Goal: Task Accomplishment & Management: Use online tool/utility

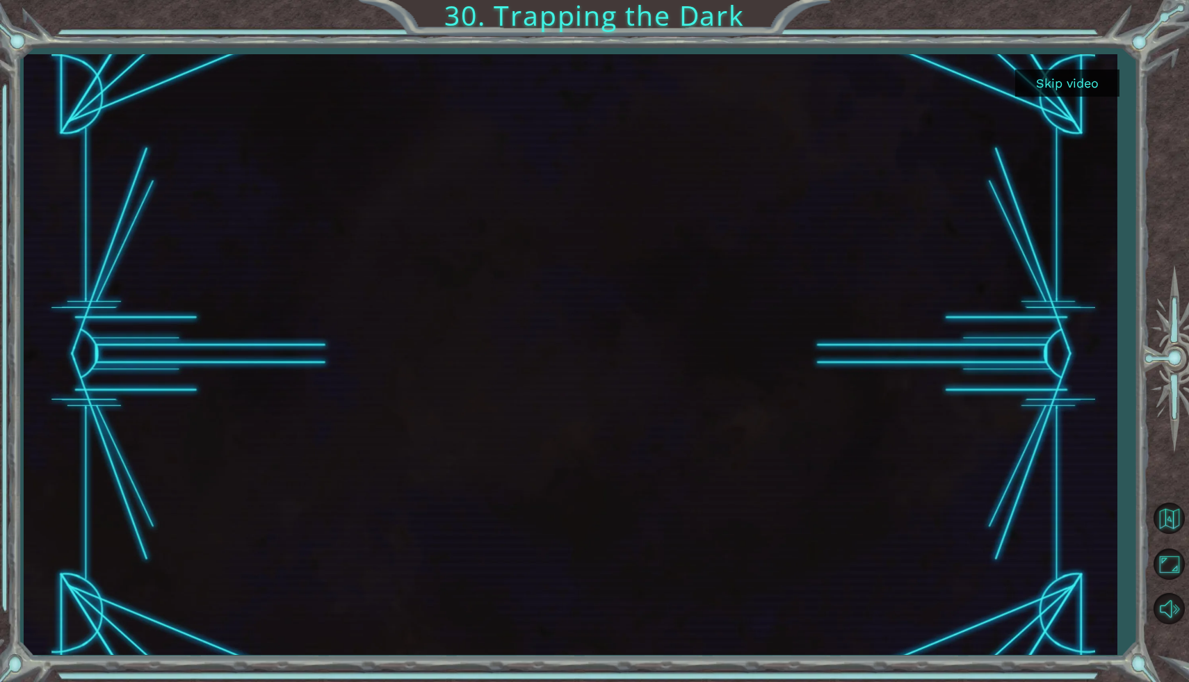
click at [1091, 83] on button "Skip video" at bounding box center [1067, 83] width 104 height 27
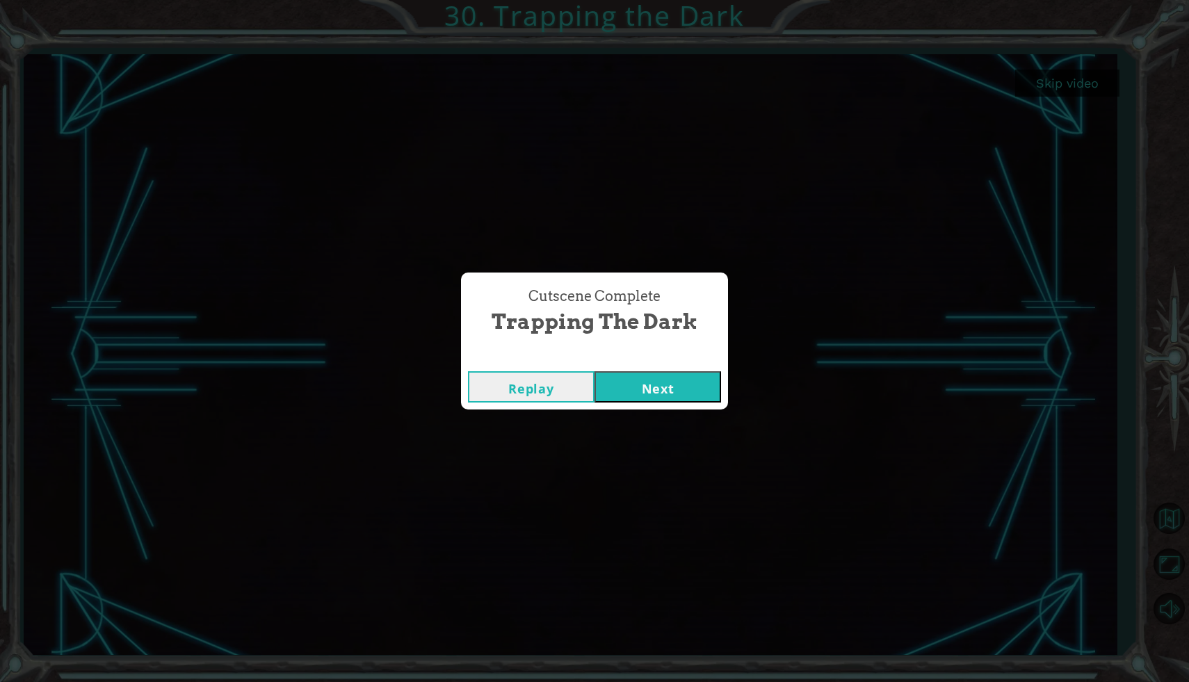
drag, startPoint x: 672, startPoint y: 379, endPoint x: 674, endPoint y: 362, distance: 16.8
click at [675, 372] on button "Next" at bounding box center [657, 386] width 127 height 31
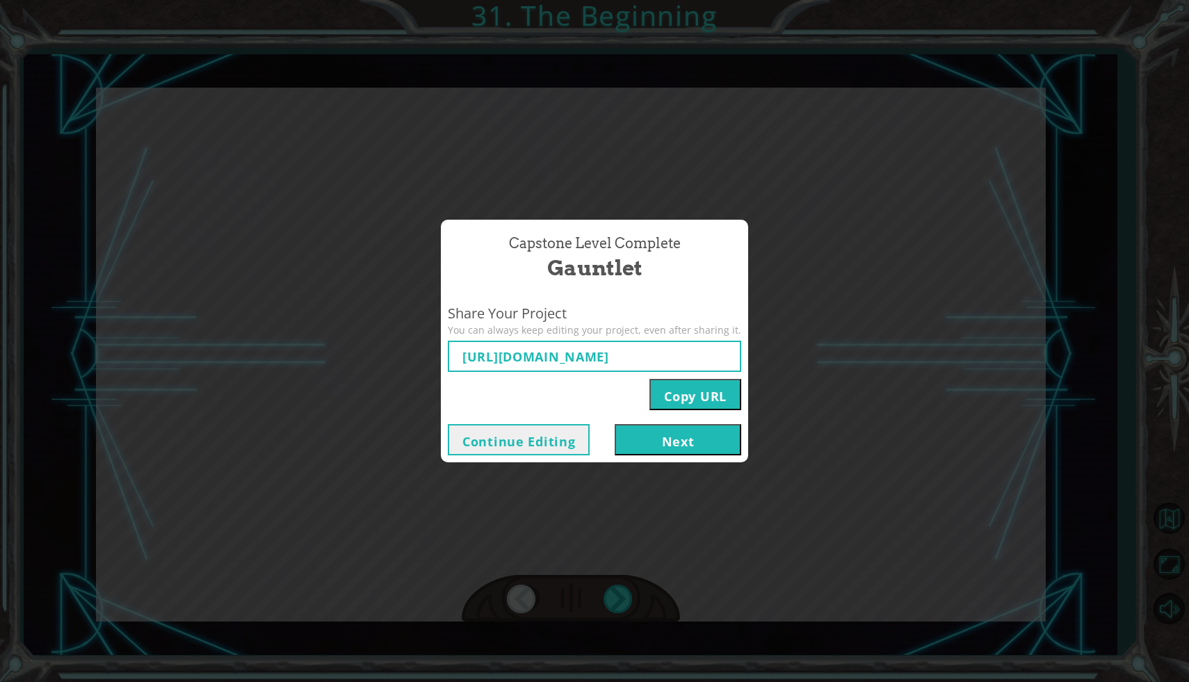
type input "[URL][DOMAIN_NAME]"
click at [677, 439] on button "Next" at bounding box center [678, 439] width 127 height 31
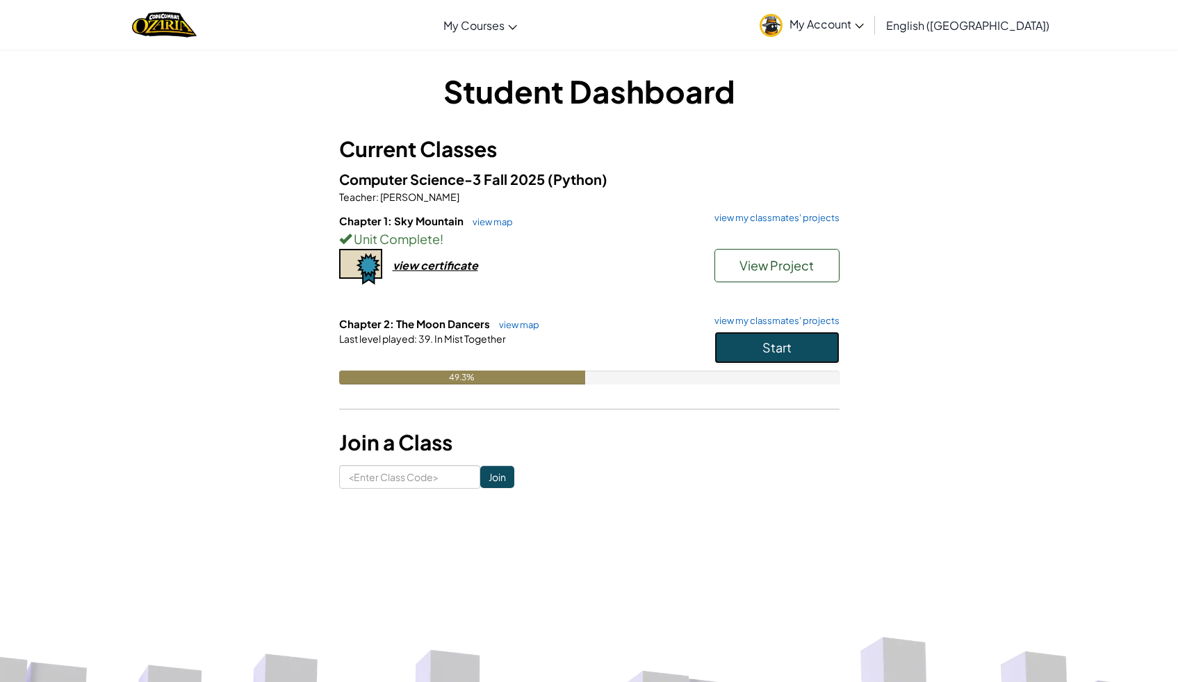
click at [754, 335] on button "Start" at bounding box center [777, 348] width 125 height 32
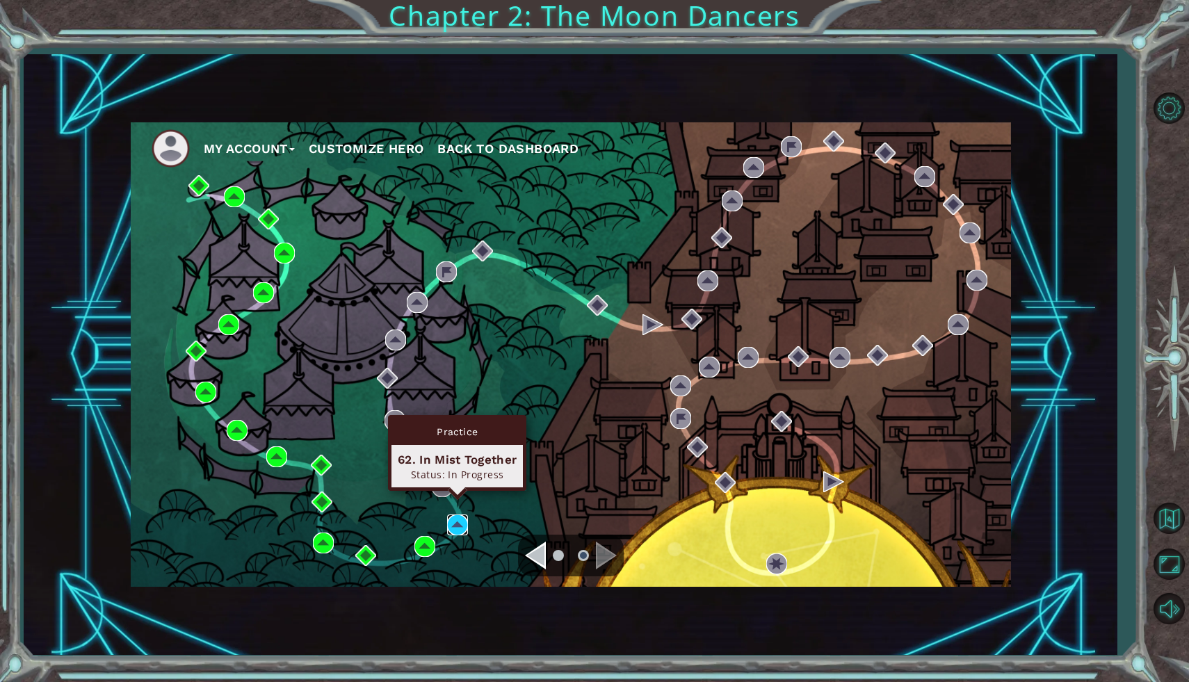
click at [464, 522] on img at bounding box center [457, 524] width 21 height 21
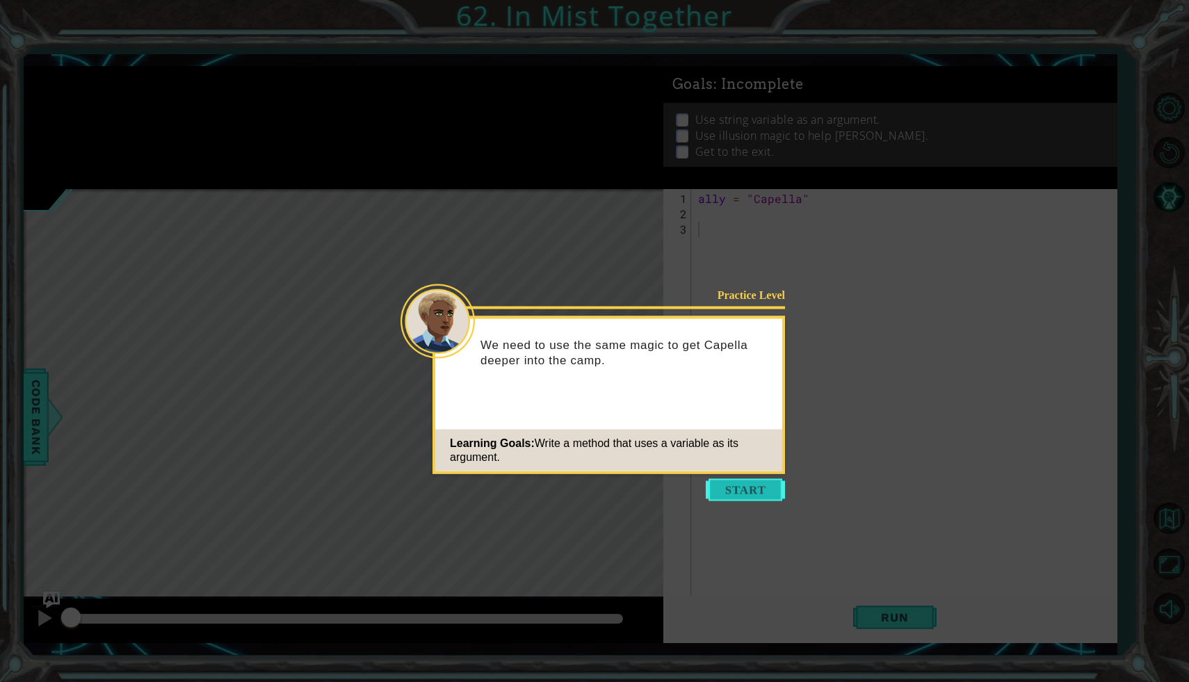
click at [756, 493] on button "Start" at bounding box center [745, 490] width 79 height 22
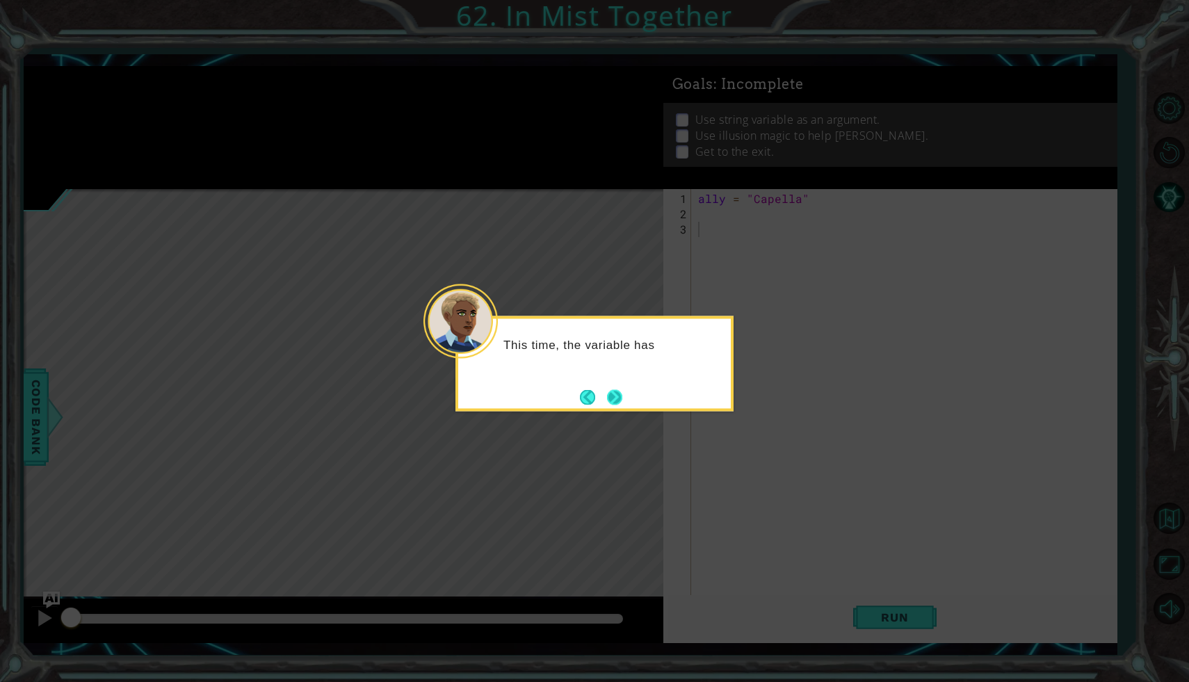
click at [622, 393] on button "Next" at bounding box center [614, 396] width 15 height 15
click at [618, 402] on button "Next" at bounding box center [614, 396] width 15 height 15
click at [620, 410] on div "M" at bounding box center [594, 363] width 278 height 95
click at [622, 400] on button "Next" at bounding box center [614, 397] width 16 height 16
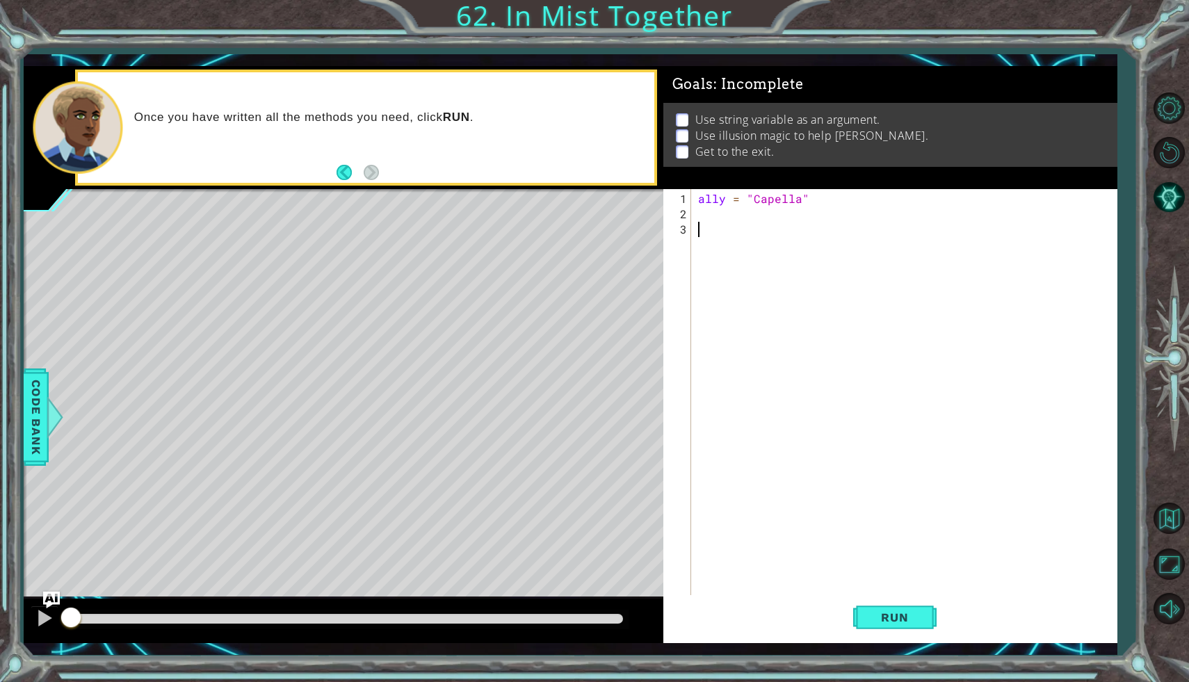
click at [722, 209] on div "ally = "Capella"" at bounding box center [907, 420] width 425 height 459
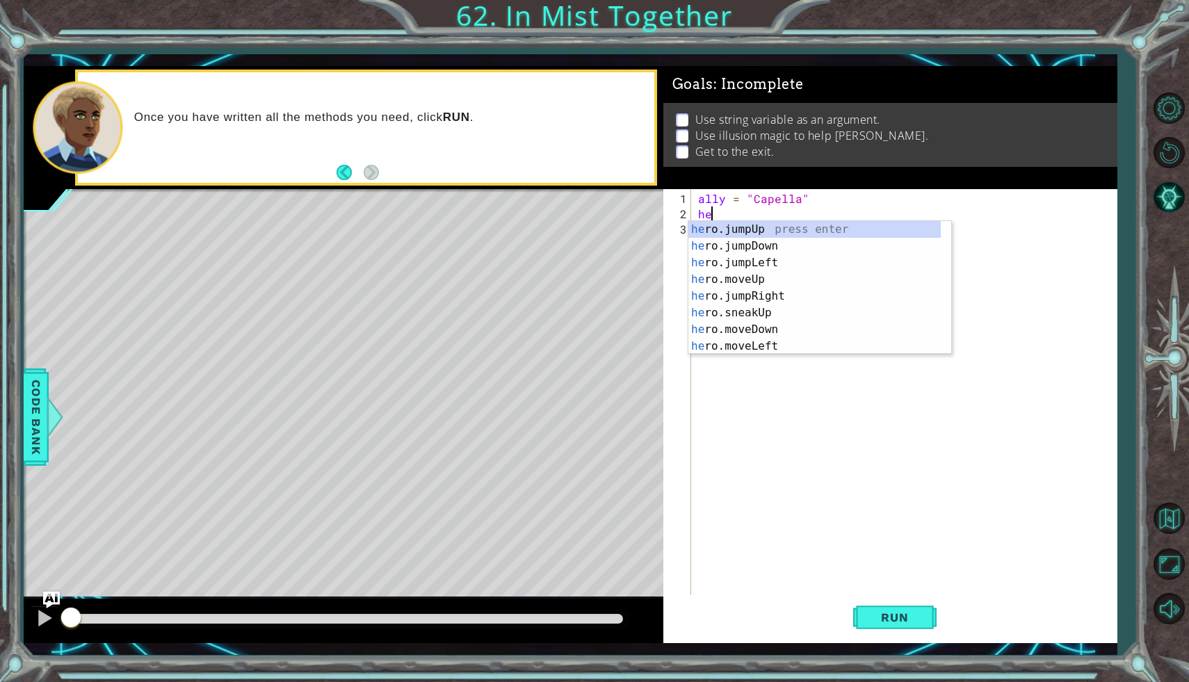
type textarea "h"
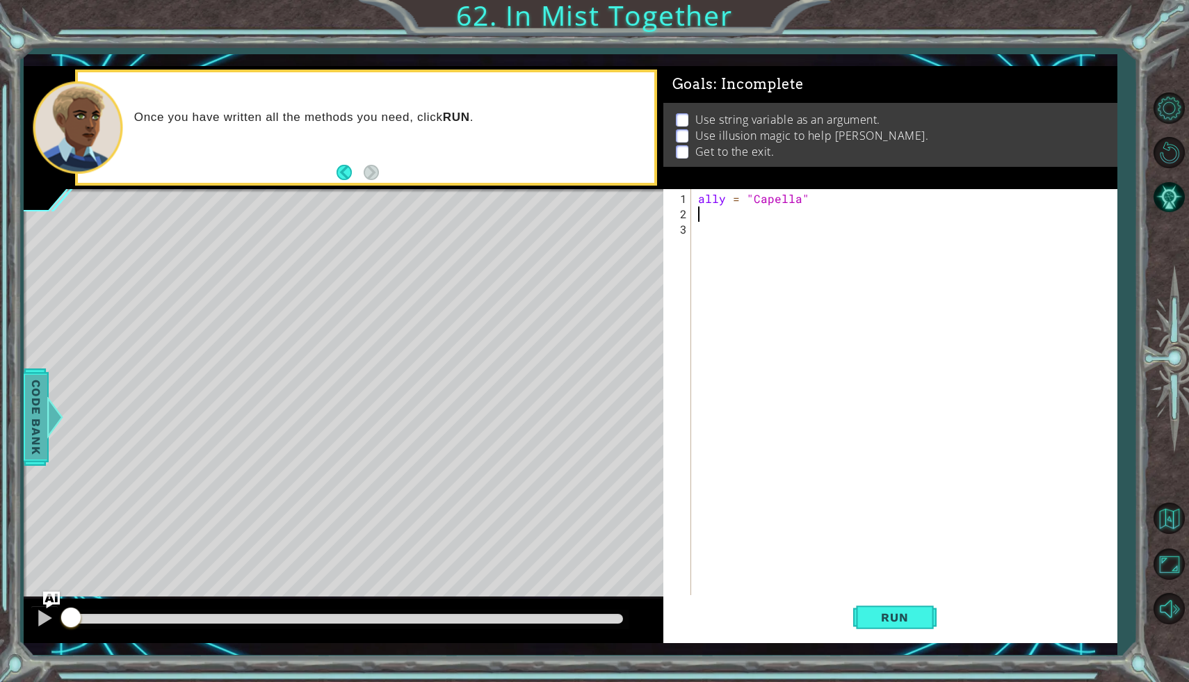
click at [45, 430] on span "Code Bank" at bounding box center [36, 417] width 22 height 85
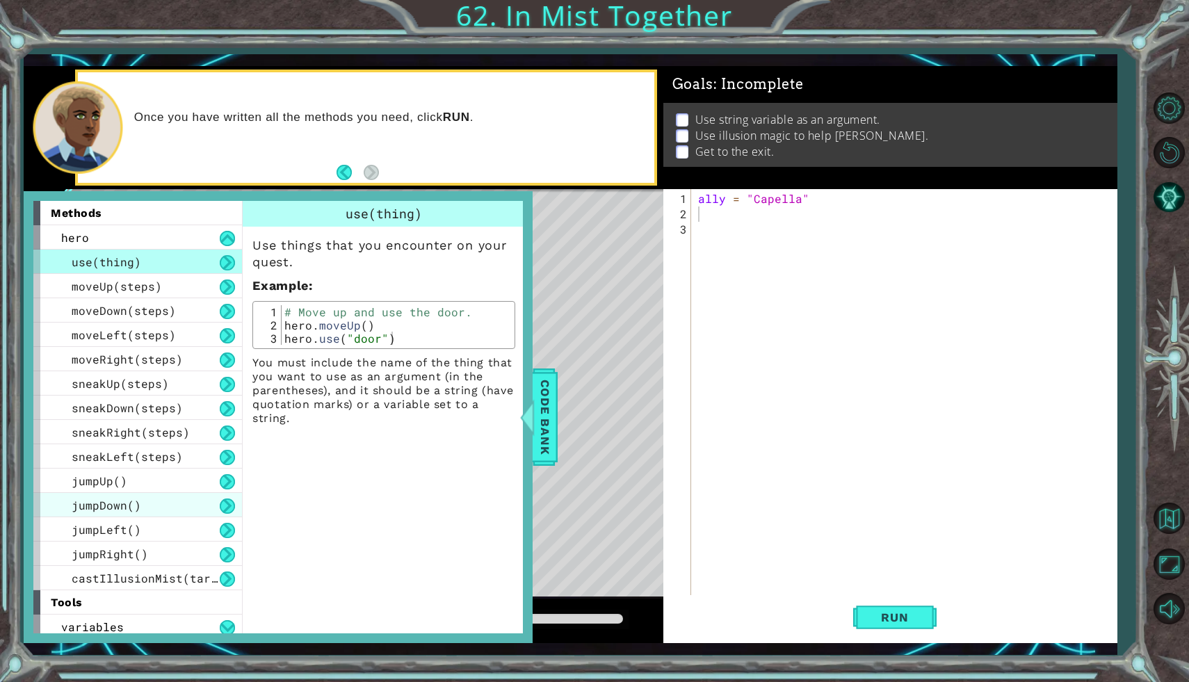
scroll to position [6, 0]
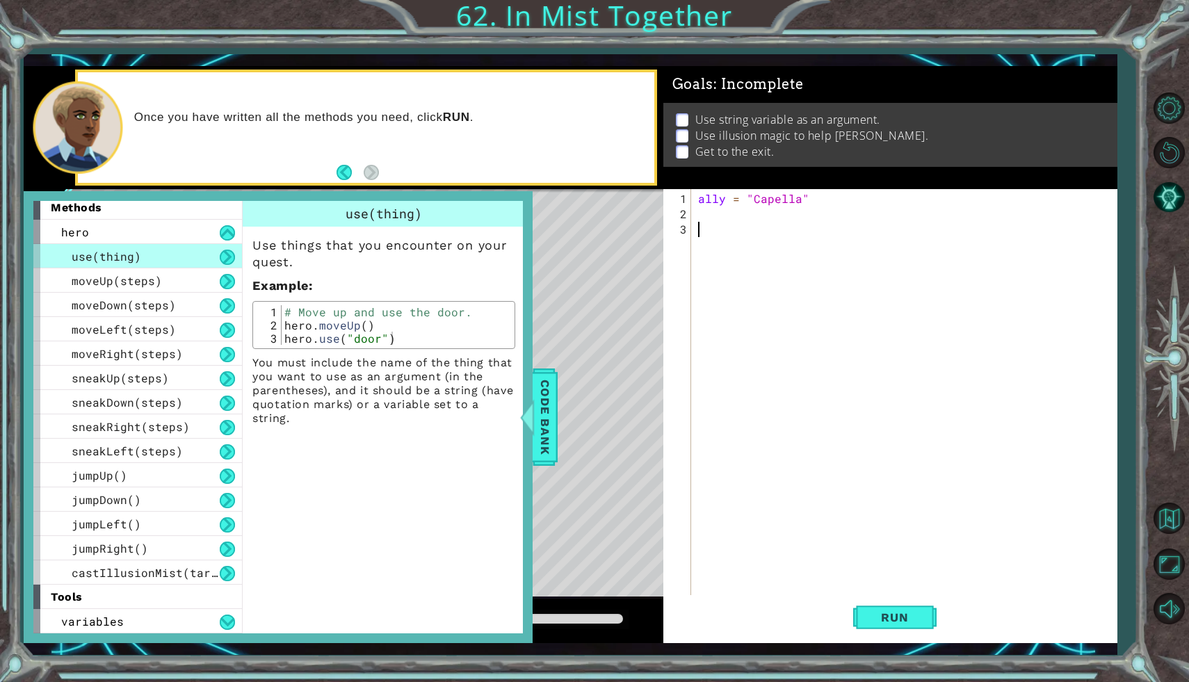
click at [744, 222] on div "ally = "Capella"" at bounding box center [907, 420] width 425 height 459
click at [719, 214] on div "ally = "Capella"" at bounding box center [907, 420] width 425 height 459
click at [542, 407] on span "Code Bank" at bounding box center [545, 417] width 22 height 85
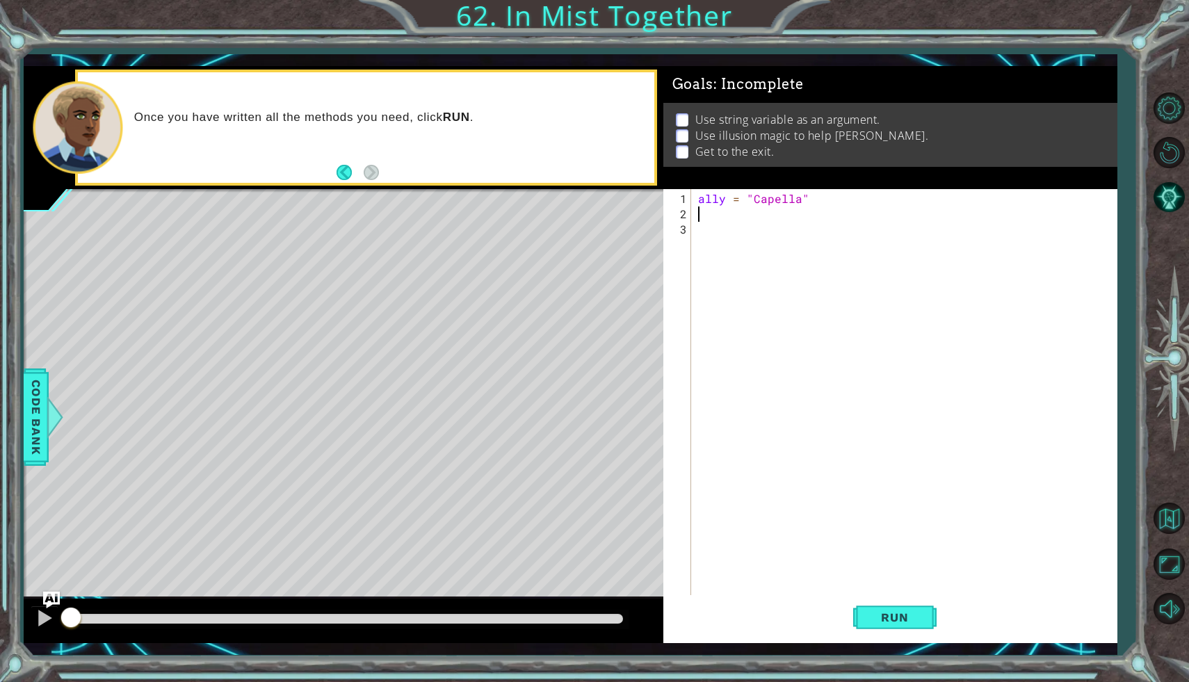
click at [716, 219] on div "ally = "Capella"" at bounding box center [907, 420] width 425 height 459
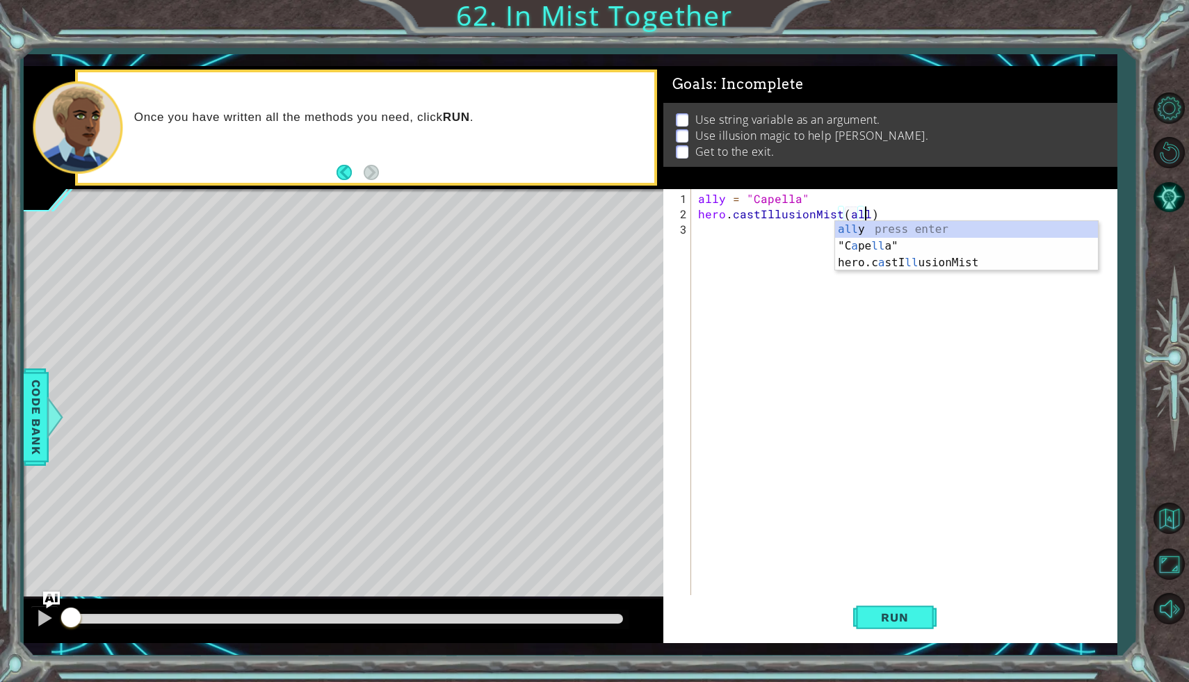
type textarea "hero.castIllusionMist(ally)"
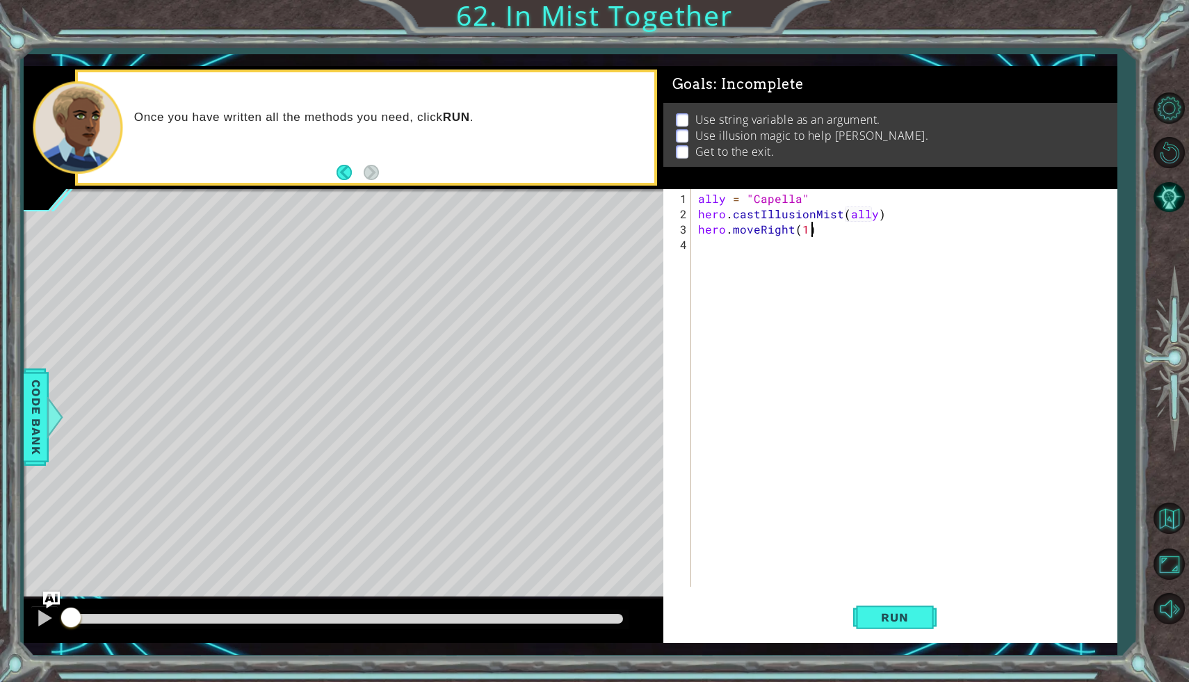
scroll to position [0, 6]
click at [807, 195] on div "ally = "Capella" hero . castIllusionMist ( ally ) hero . moveRight ( 1 )" at bounding box center [907, 405] width 425 height 428
type textarea "ally = "Capella""
click at [696, 196] on div "ally = "Capella" hero . castIllusionMist ( ally ) hero . moveRight ( 1 )" at bounding box center [907, 405] width 425 height 428
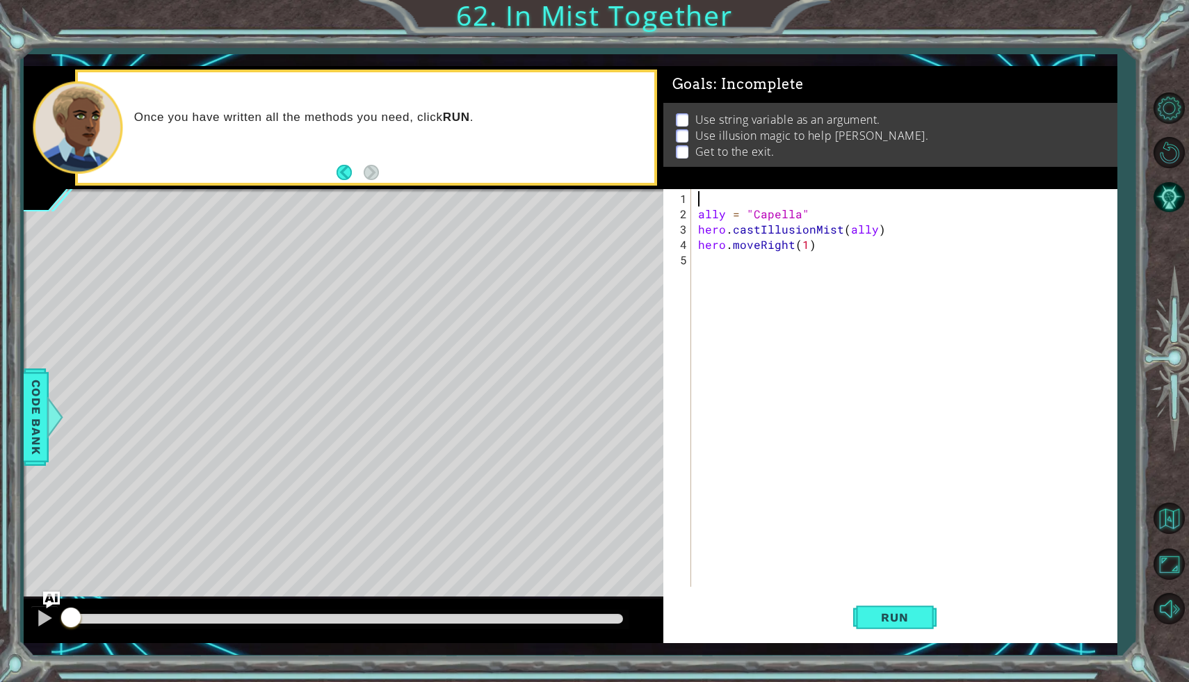
click at [703, 191] on div "ally = "Capella" hero . castIllusionMist ( ally ) hero . moveRight ( 1 )" at bounding box center [907, 405] width 425 height 428
click at [894, 622] on span "Run" at bounding box center [894, 617] width 55 height 14
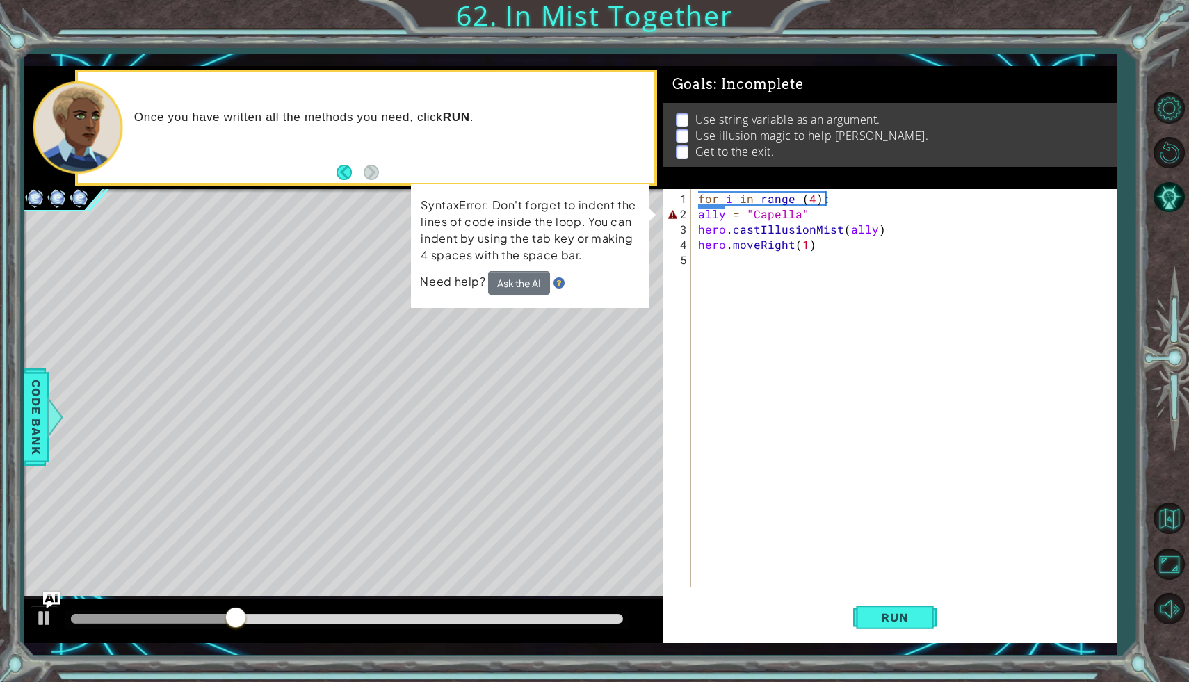
click at [692, 212] on div "for i in range (4): 1 2 3 4 5 for i in range ( 4 ) : ally = "Capella" hero . ca…" at bounding box center [888, 388] width 450 height 398
click at [697, 212] on div "for i in range ( 4 ) : ally = "Capella" hero . castIllusionMist ( ally ) hero .…" at bounding box center [907, 405] width 425 height 428
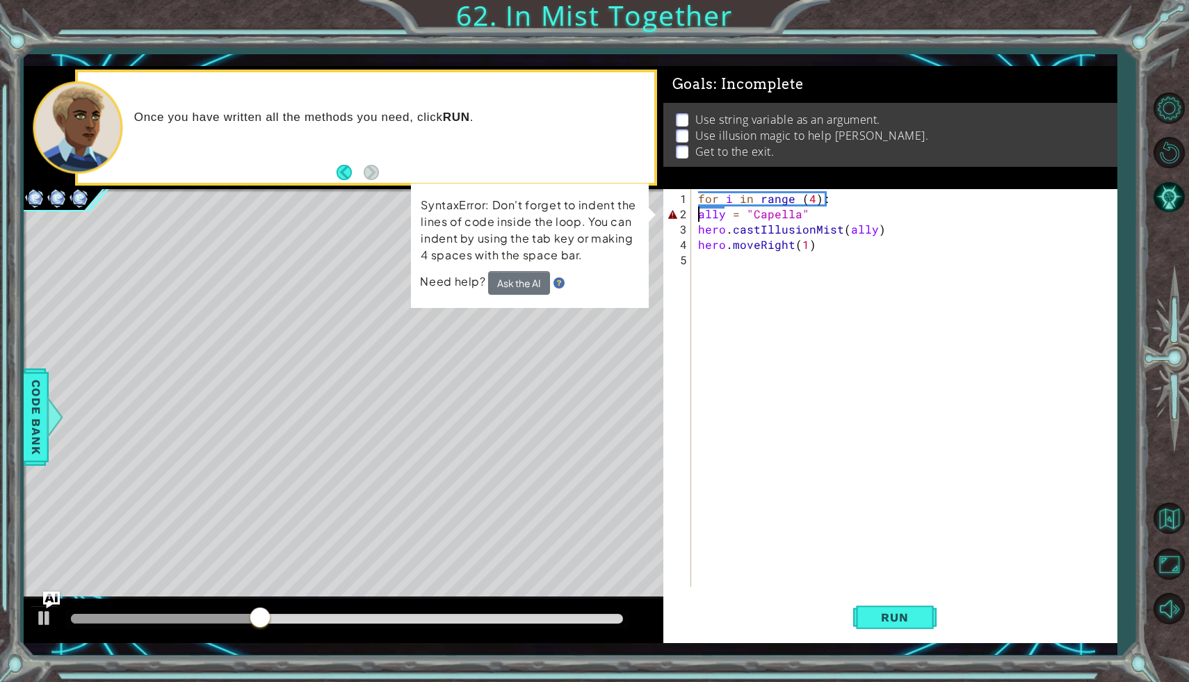
scroll to position [0, 6]
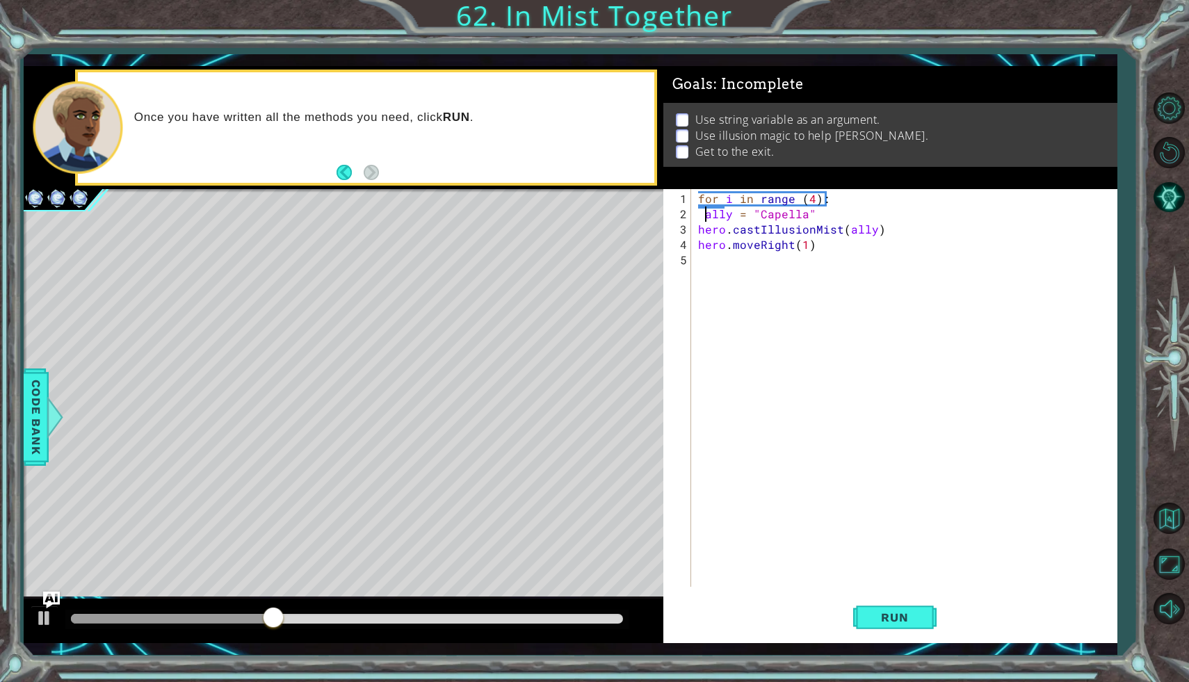
click at [699, 236] on div "for i in range ( 4 ) : ally = "Capella" hero . castIllusionMist ( ally ) hero .…" at bounding box center [907, 405] width 425 height 428
click at [694, 229] on div "hero.moveRight(1) 1 2 3 4 5 for i in range ( 4 ) : ally = "Capella" hero . cast…" at bounding box center [888, 388] width 450 height 398
click at [696, 229] on div "for i in range ( 4 ) : ally = "Capella" hero . castIllusionMist ( ally ) hero .…" at bounding box center [907, 405] width 425 height 428
click at [900, 612] on span "Run" at bounding box center [894, 617] width 55 height 14
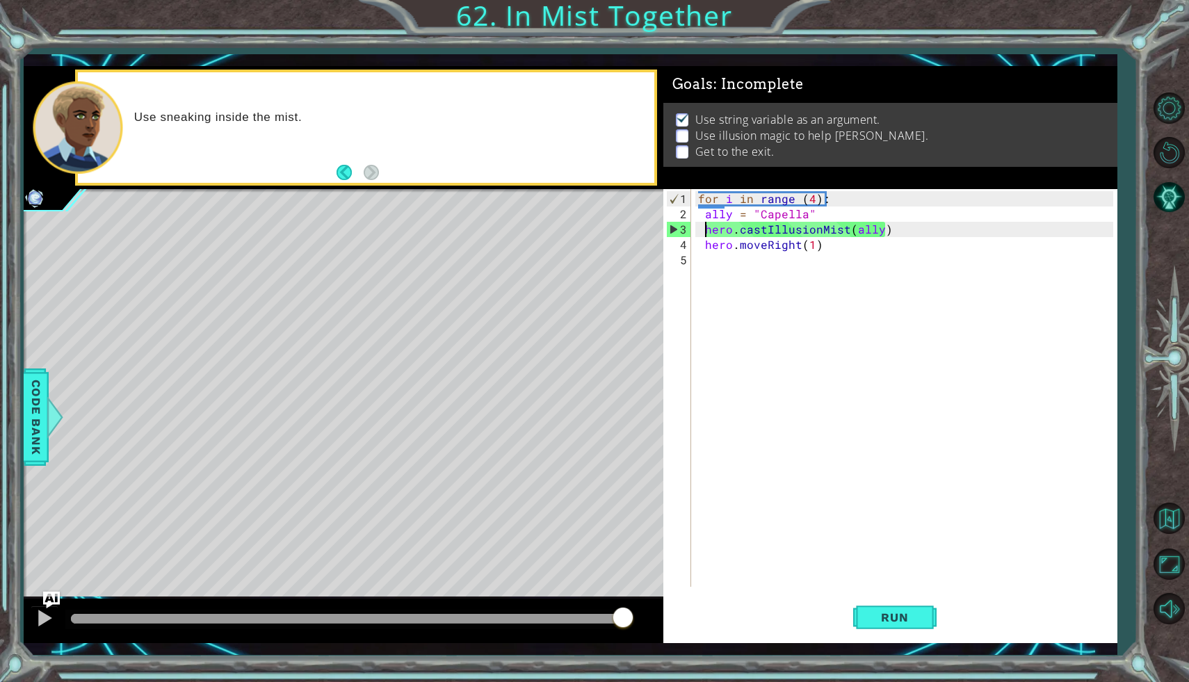
click at [765, 245] on div "for i in range ( 4 ) : ally = "Capella" hero . castIllusionMist ( ally ) hero .…" at bounding box center [907, 405] width 425 height 428
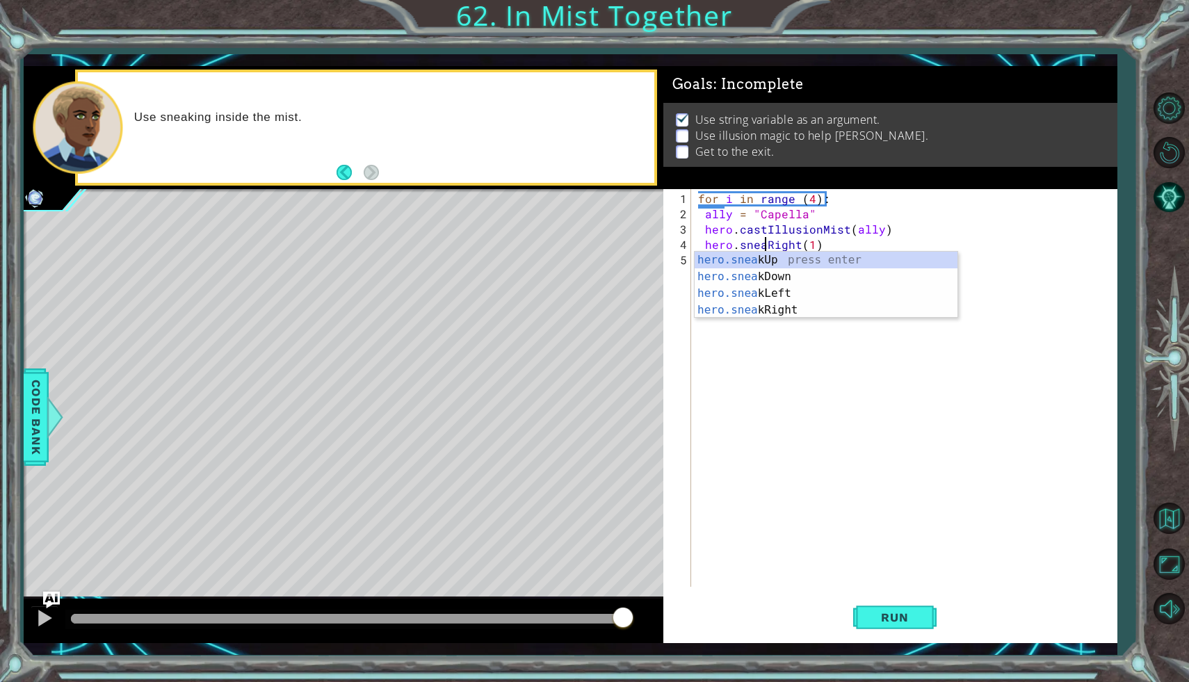
scroll to position [0, 4]
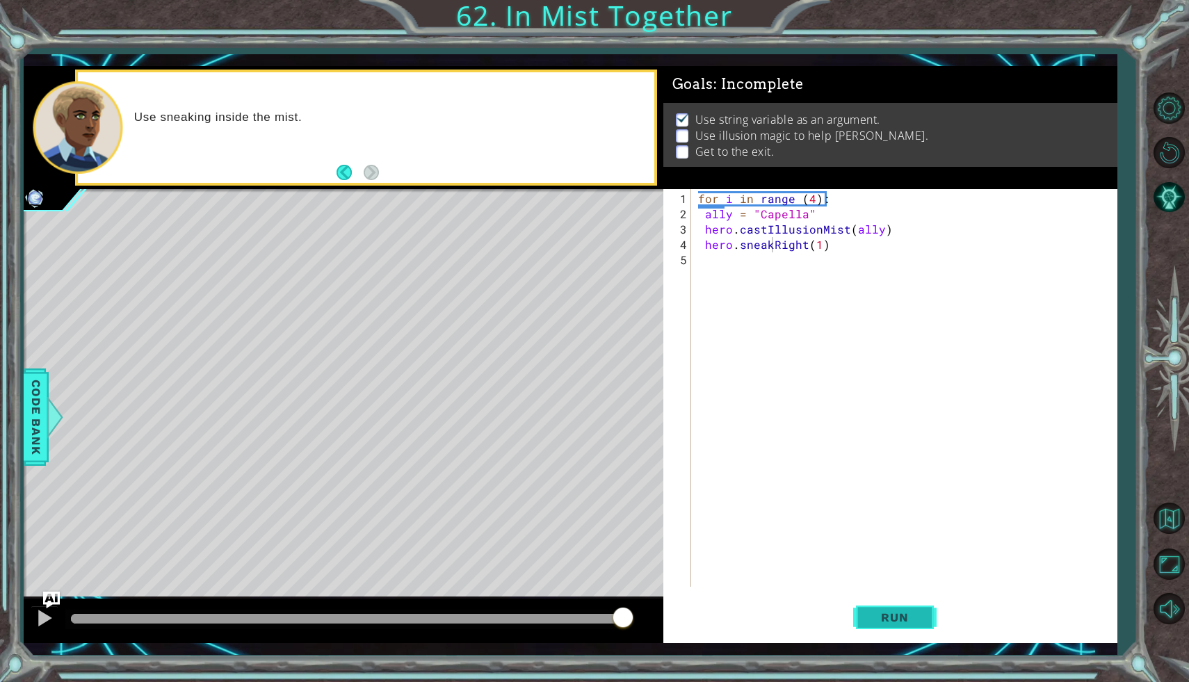
click at [901, 631] on button "Run" at bounding box center [894, 617] width 83 height 45
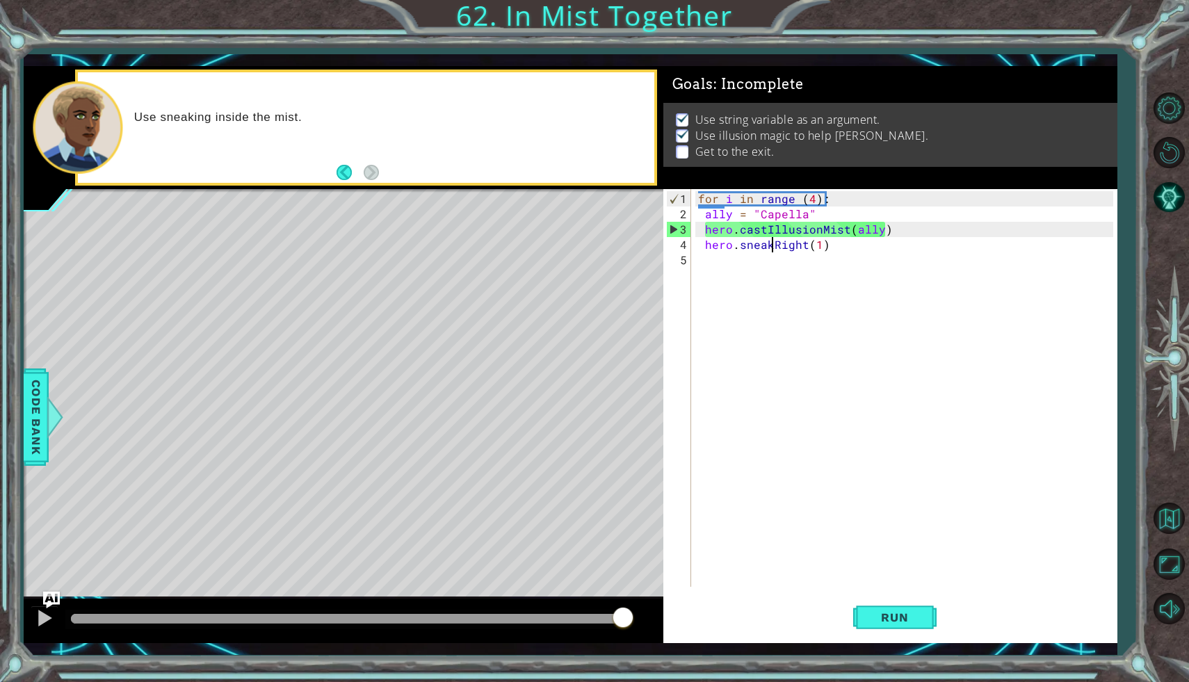
click at [814, 248] on div "for i in range ( 4 ) : ally = "Capella" hero . castIllusionMist ( ally ) hero .…" at bounding box center [907, 405] width 425 height 428
click at [820, 249] on div "for i in range ( 4 ) : ally = "Capella" hero . castIllusionMist ( ally ) hero .…" at bounding box center [907, 405] width 425 height 428
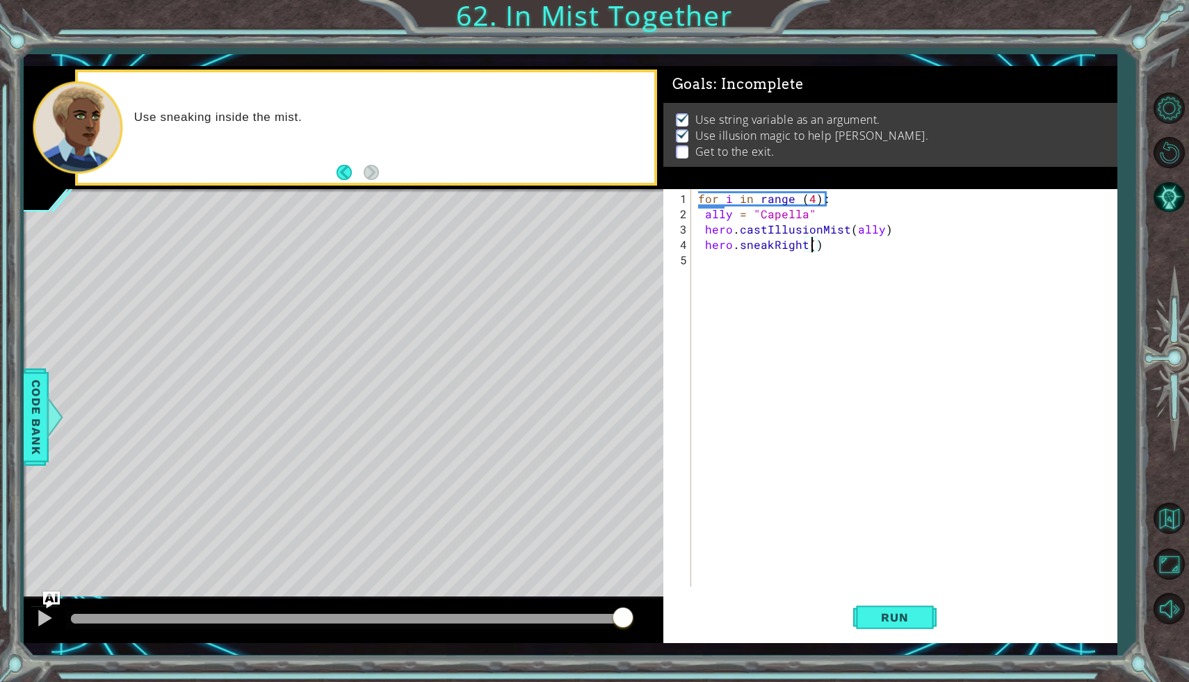
scroll to position [0, 7]
type textarea "hero.sneakRight(2)"
click at [925, 611] on button "Run" at bounding box center [894, 617] width 83 height 45
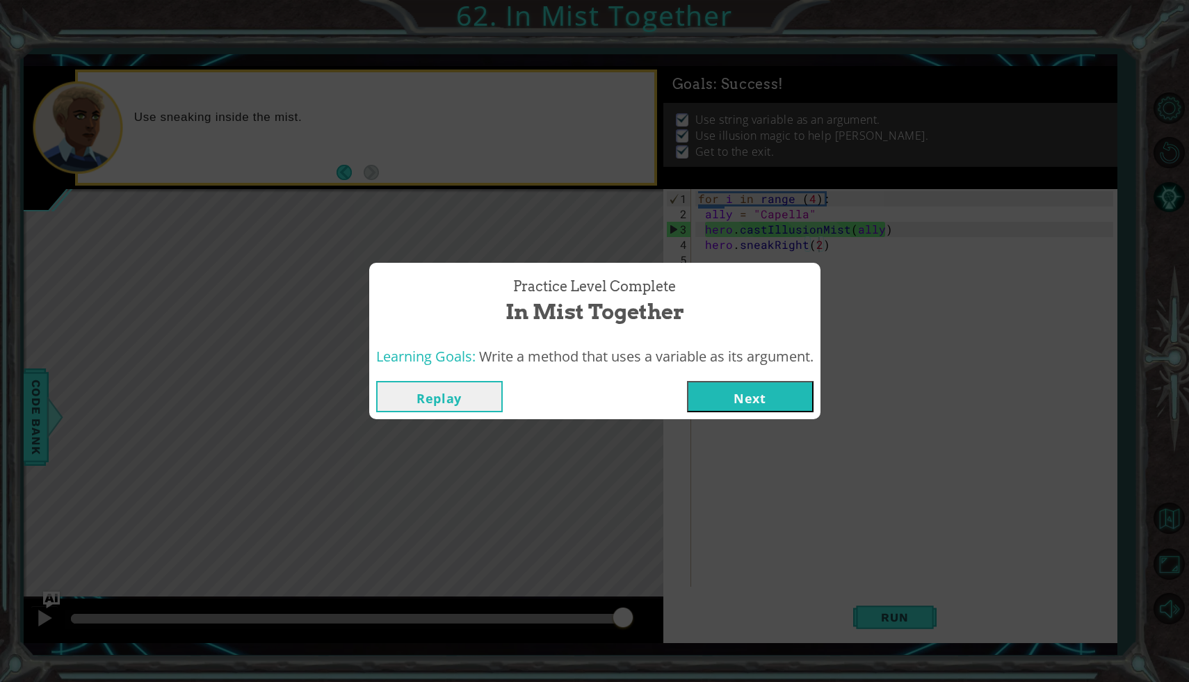
click at [801, 411] on button "Next" at bounding box center [750, 396] width 127 height 31
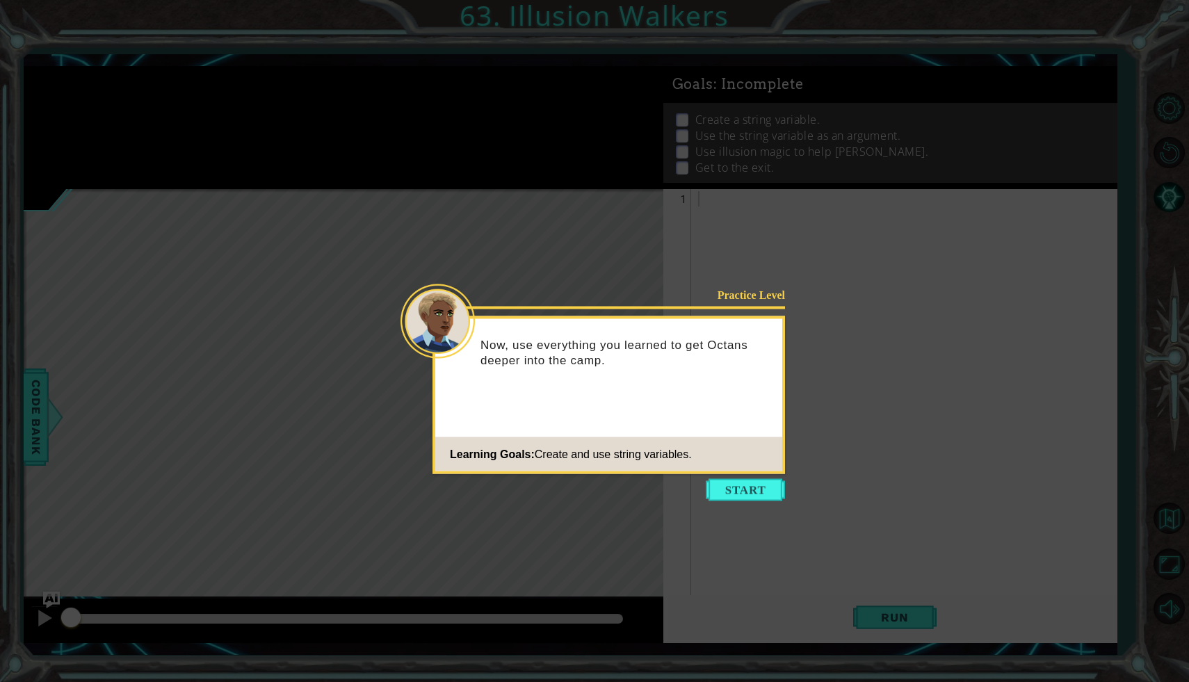
drag, startPoint x: 766, startPoint y: 489, endPoint x: 770, endPoint y: 483, distance: 7.8
click at [767, 487] on button "Start" at bounding box center [745, 490] width 79 height 22
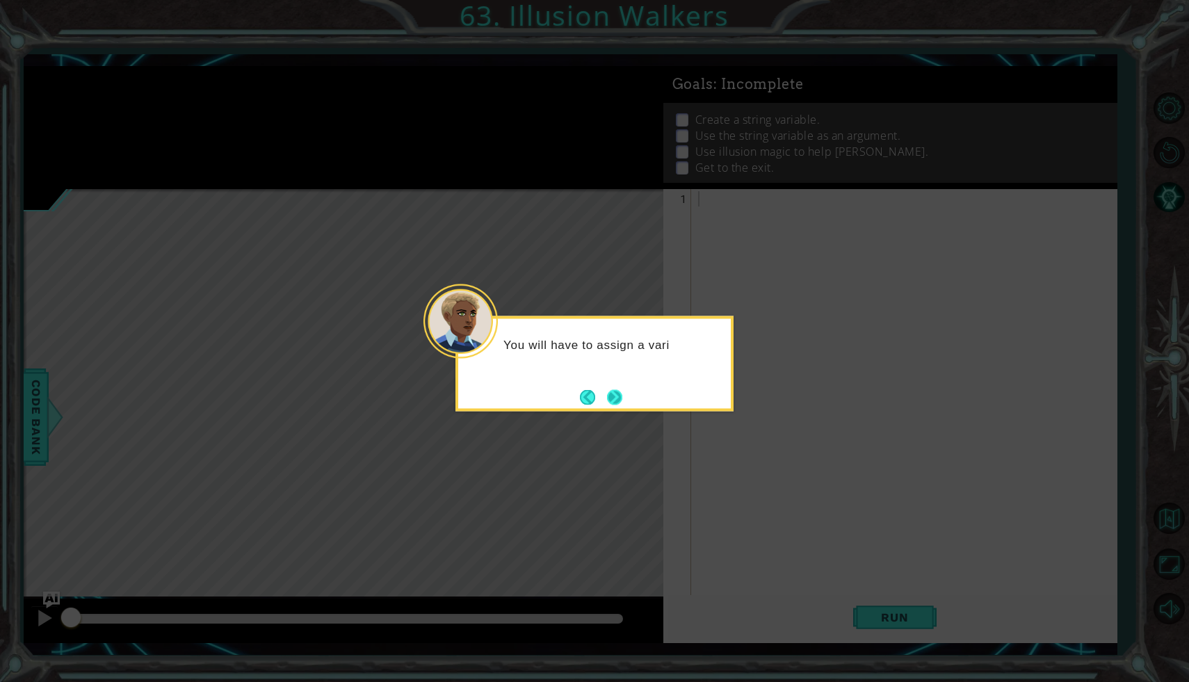
click at [622, 402] on button "Next" at bounding box center [614, 396] width 15 height 15
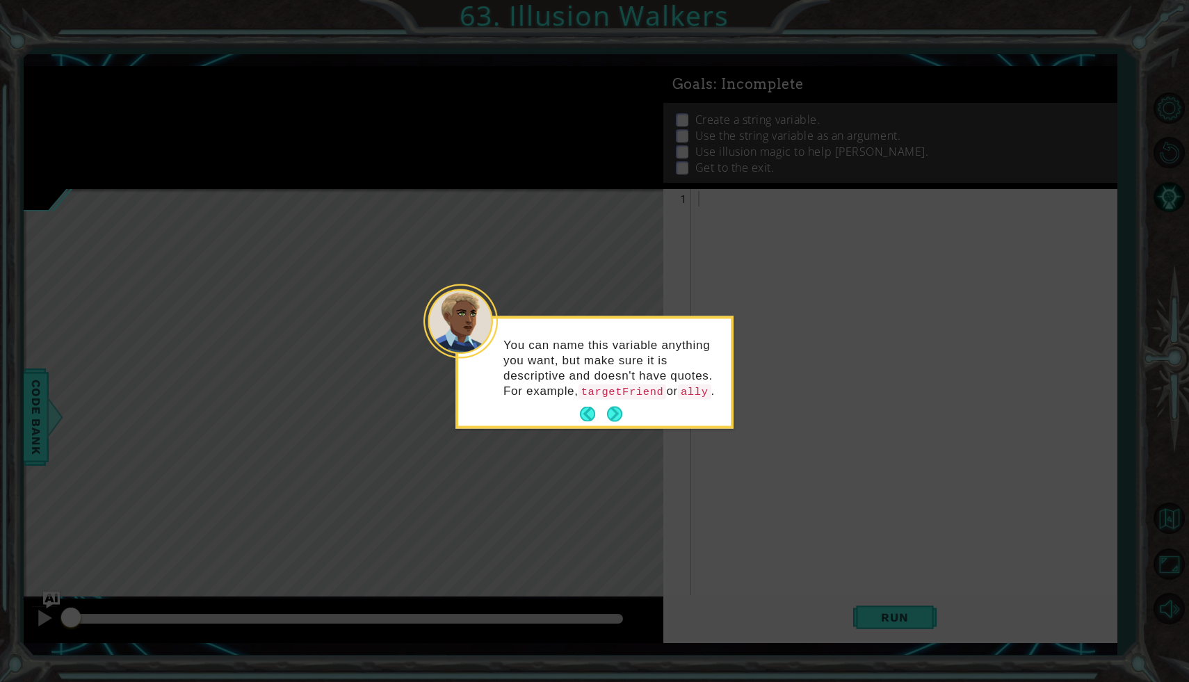
click at [607, 422] on button "Next" at bounding box center [614, 414] width 15 height 15
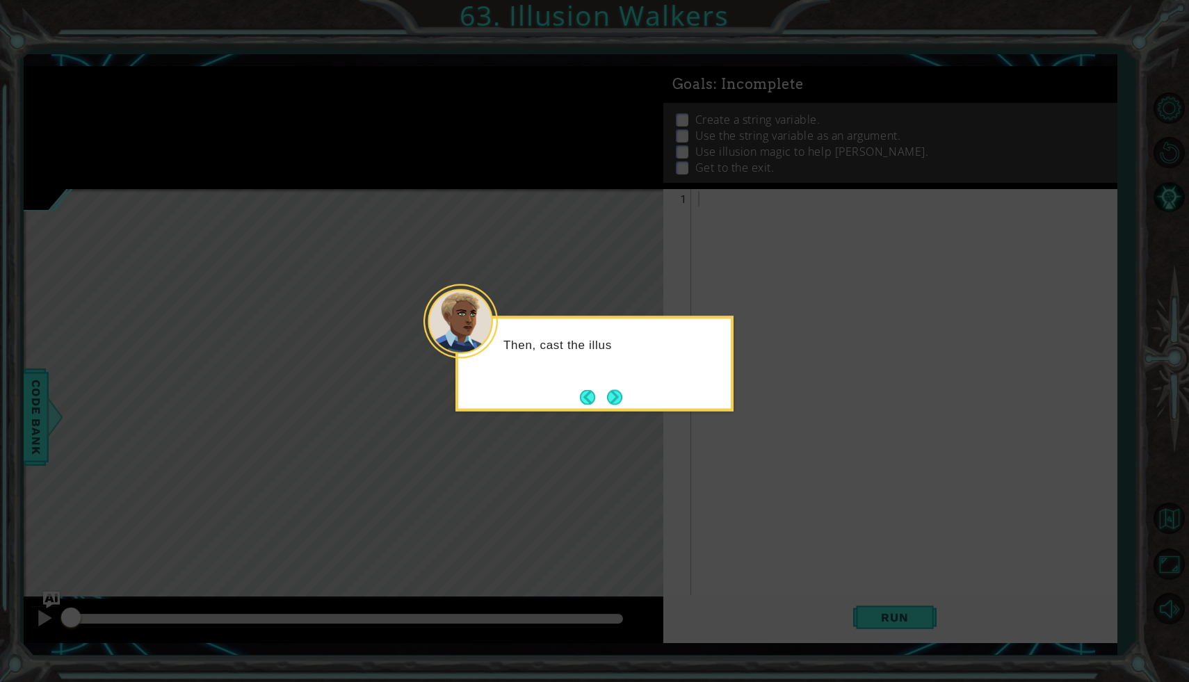
click at [613, 403] on button "Next" at bounding box center [614, 396] width 15 height 15
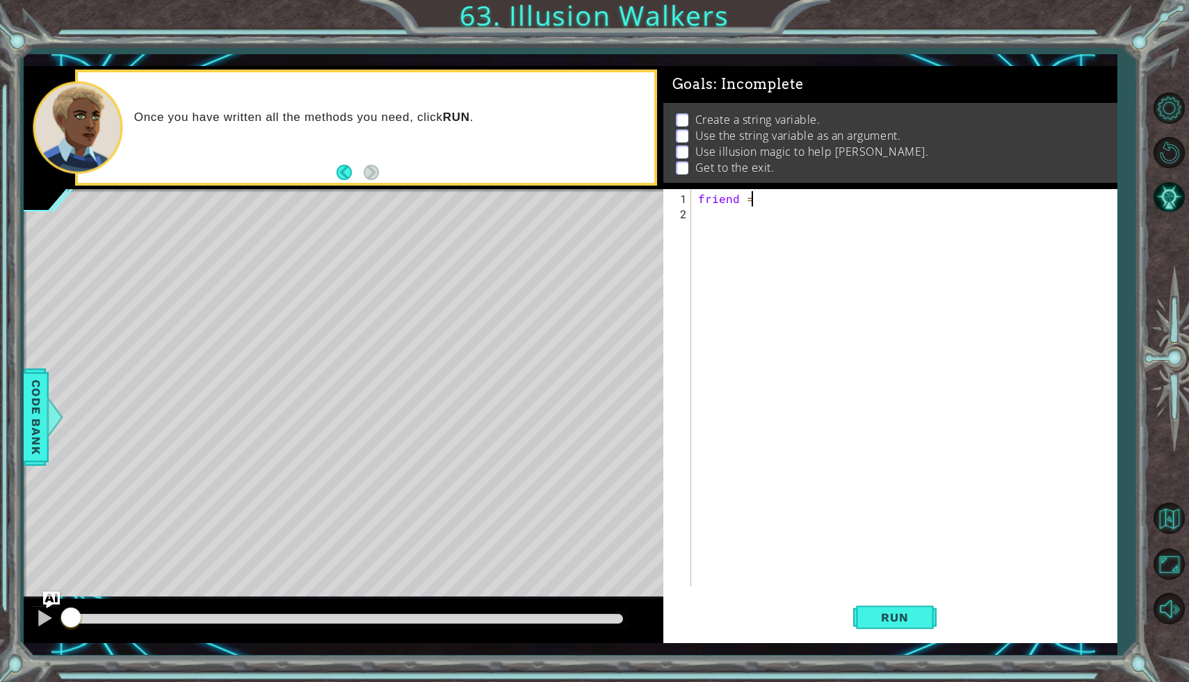
scroll to position [0, 3]
type textarea "friend = ""
click at [765, 195] on div "friend = "" at bounding box center [907, 405] width 425 height 428
type textarea "friend = "Octans"
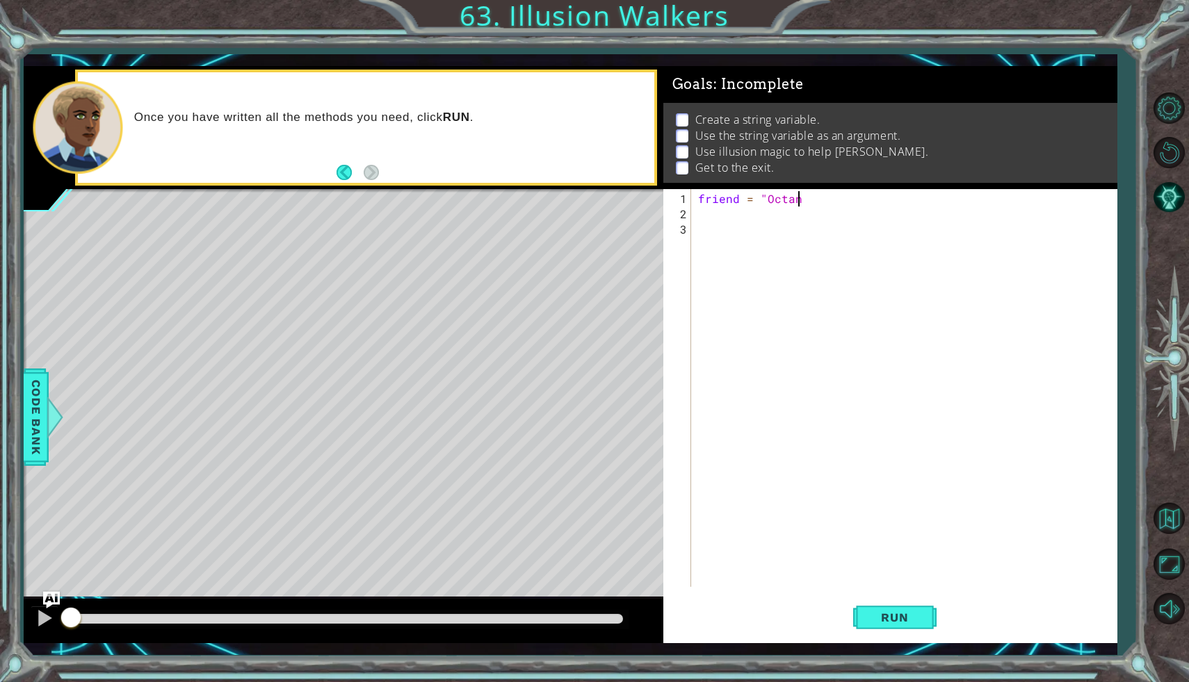
scroll to position [0, 6]
click at [723, 216] on div "friend = "Octans" at bounding box center [907, 405] width 425 height 428
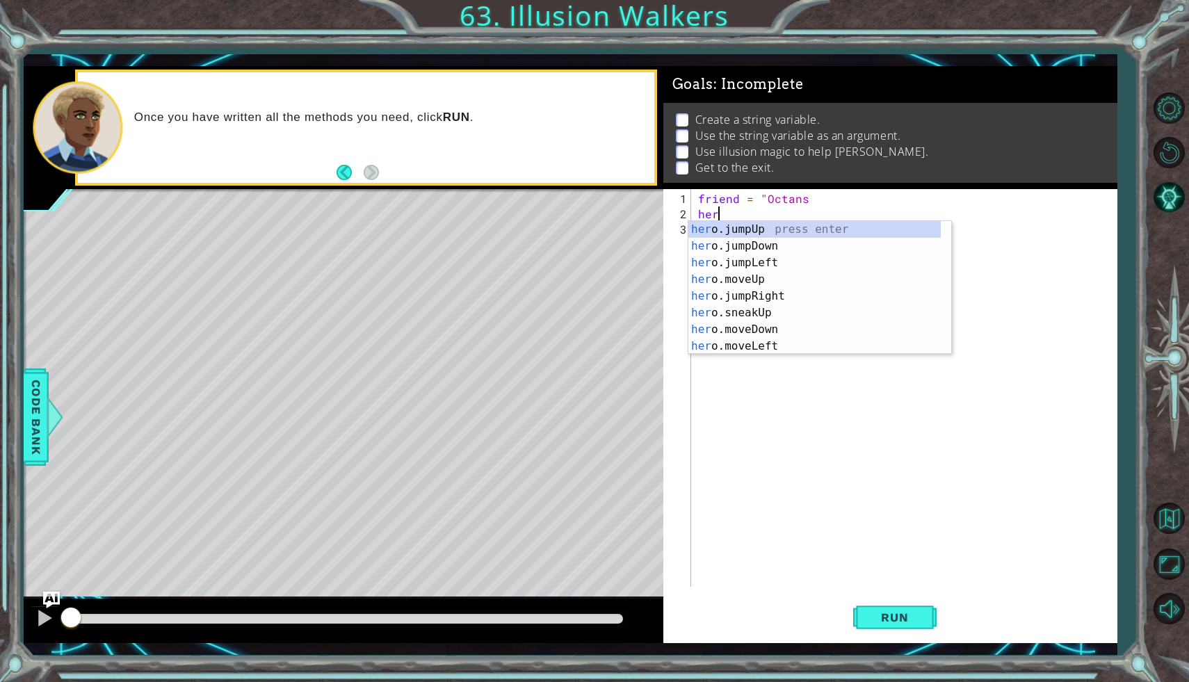
scroll to position [0, 0]
type textarea "h"
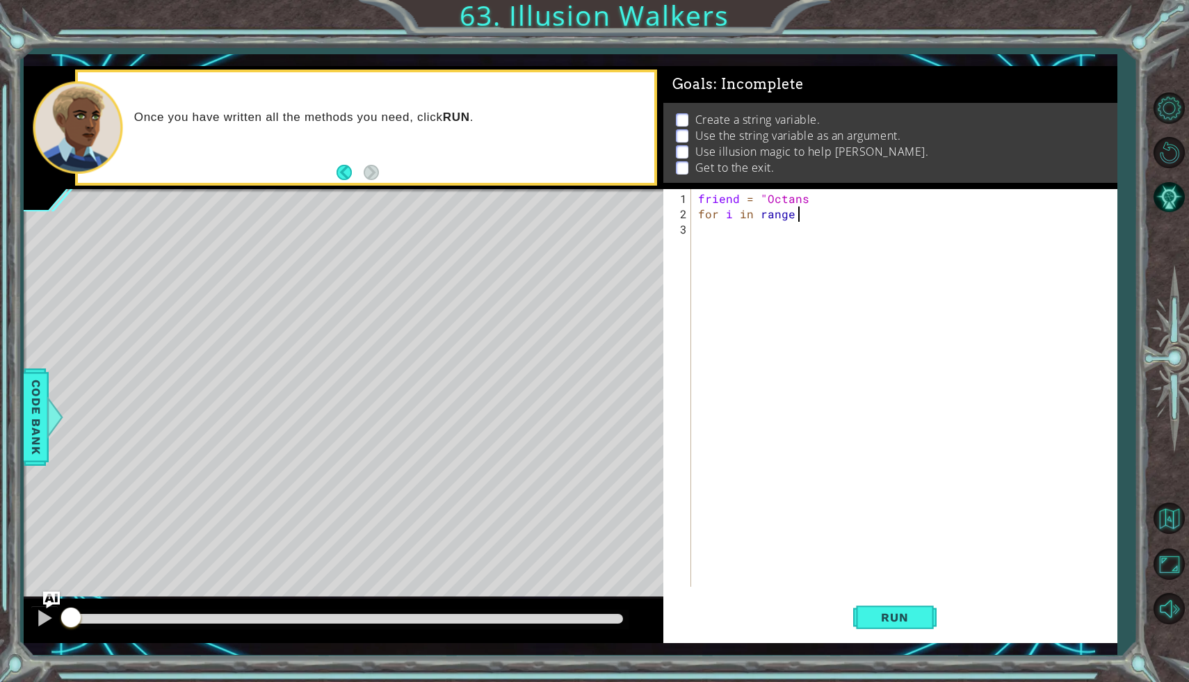
scroll to position [0, 6]
type textarea "for i in range (5)"
click at [916, 620] on span "Run" at bounding box center [894, 617] width 55 height 14
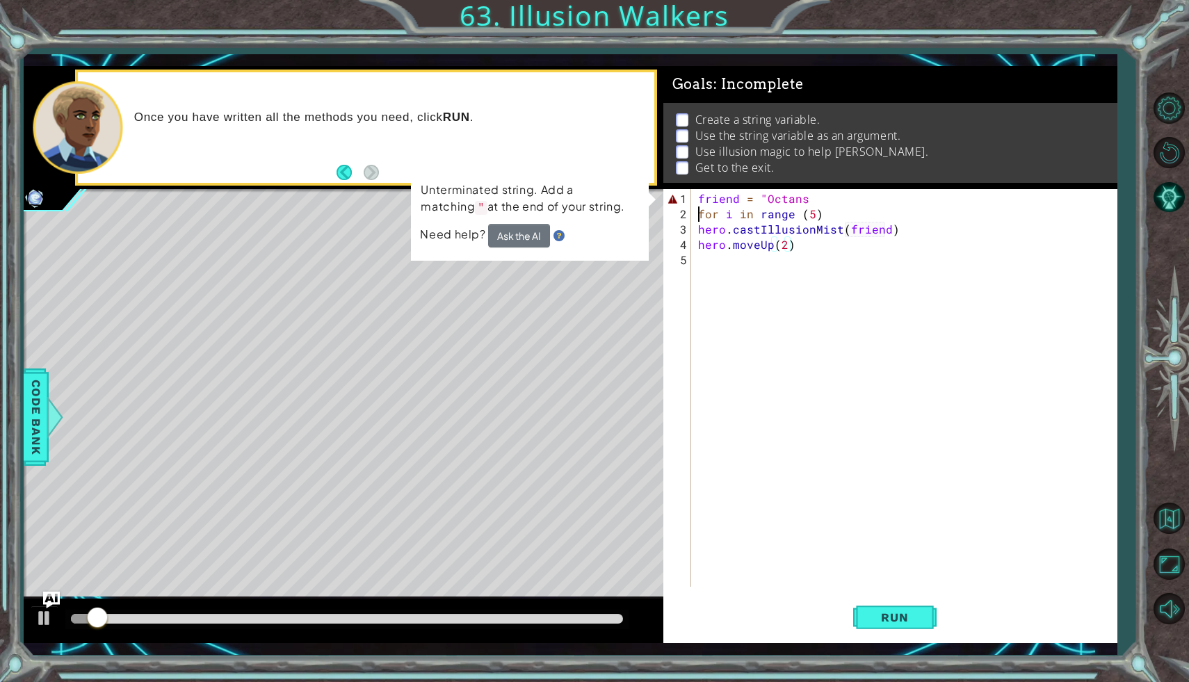
click at [697, 210] on div "friend = "Octans for i in range ( 5 ) hero . castIllusionMist ( friend ) hero .…" at bounding box center [907, 405] width 425 height 428
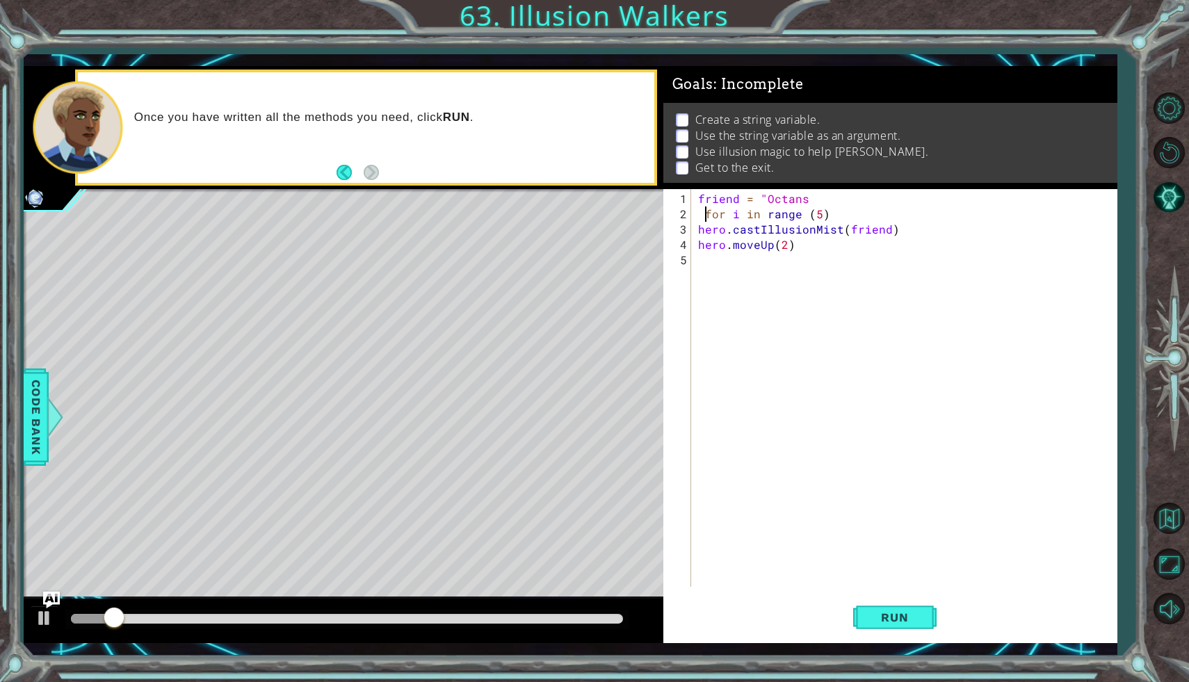
click at [699, 232] on div "friend = "Octans for i in range ( 5 ) hero . castIllusionMist ( friend ) hero .…" at bounding box center [907, 405] width 425 height 428
click at [696, 249] on div "friend = "Octans for i in range ( 5 ) hero . castIllusionMist ( friend ) hero .…" at bounding box center [907, 405] width 425 height 428
click at [814, 195] on div "friend = "Octans for i in range ( 5 ) hero . castIllusionMist ( friend ) hero .…" at bounding box center [907, 405] width 425 height 428
click at [889, 616] on span "Run" at bounding box center [894, 617] width 55 height 14
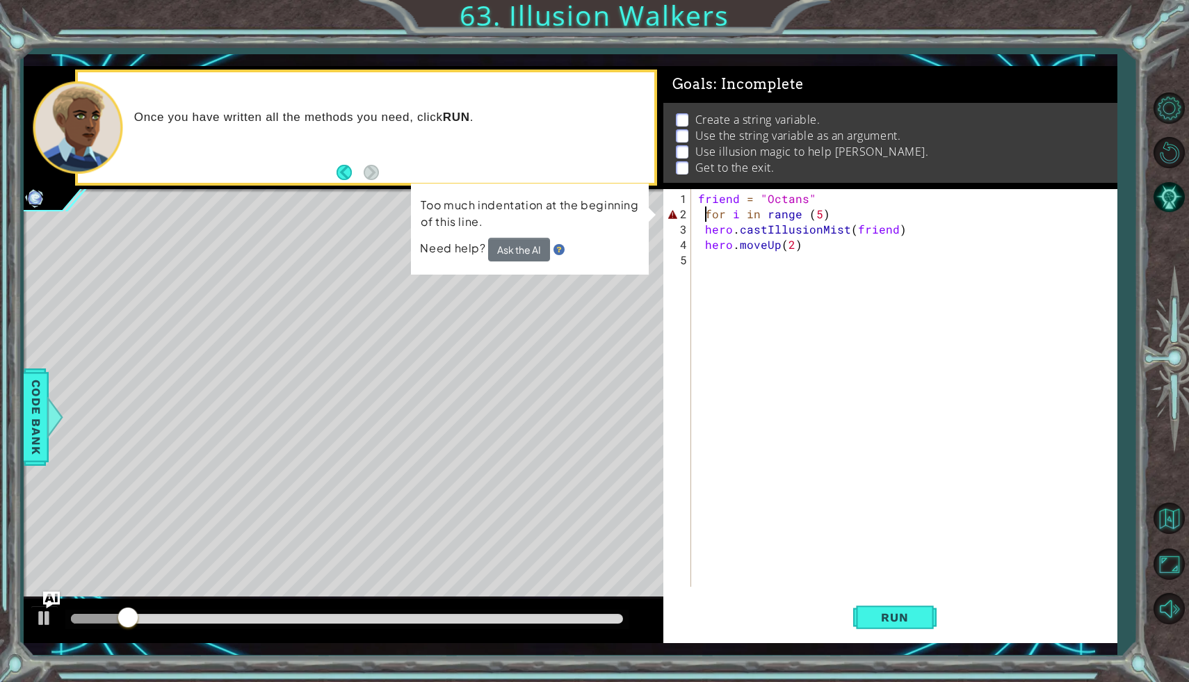
click at [706, 210] on div "friend = "Octans" for i in range ( 5 ) hero . castIllusionMist ( friend ) hero …" at bounding box center [907, 405] width 425 height 428
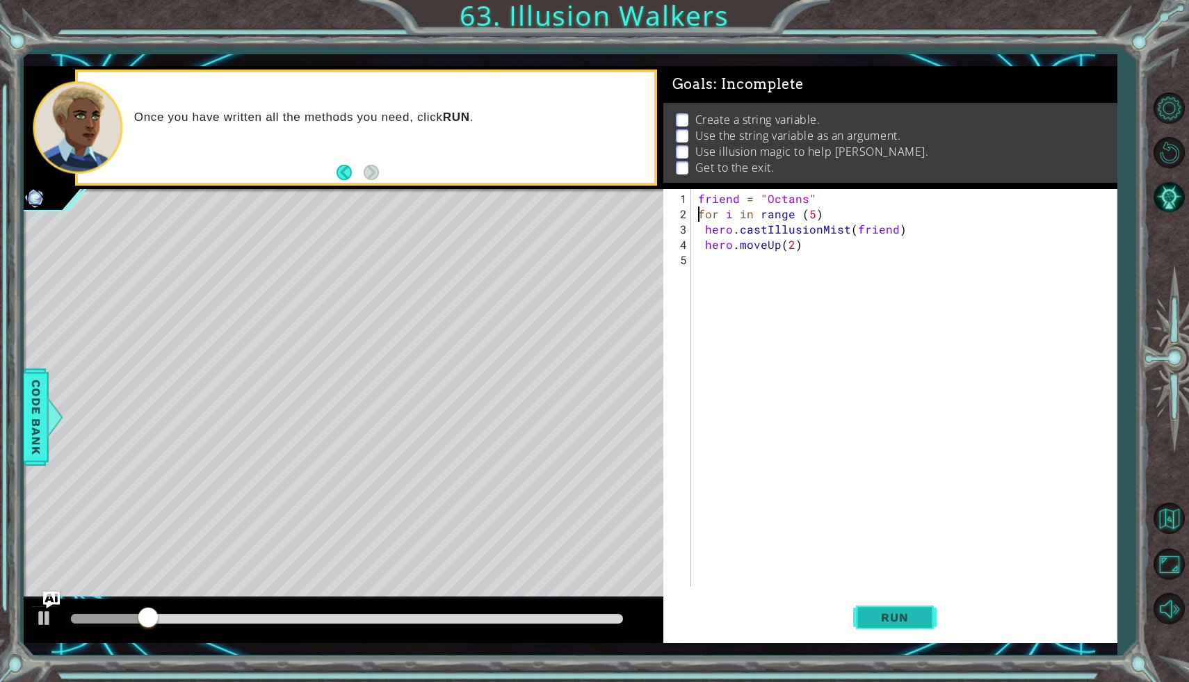
click at [907, 622] on span "Run" at bounding box center [894, 617] width 55 height 14
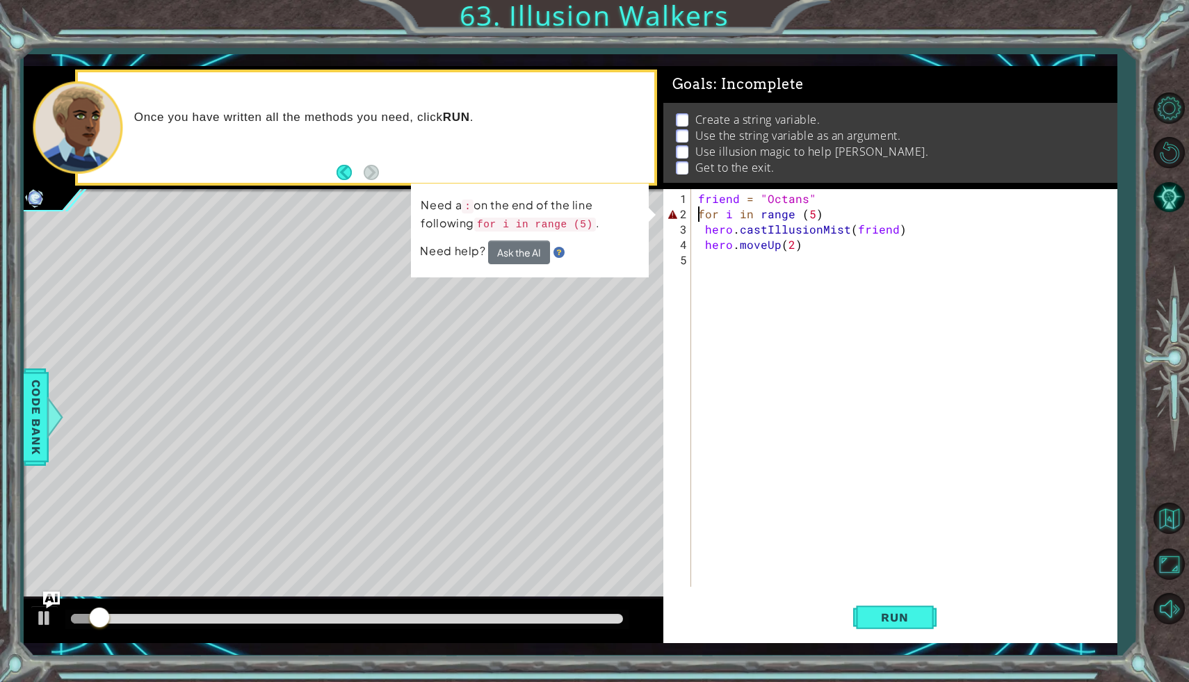
click at [825, 210] on div "friend = "Octans" for i in range ( 5 ) hero . castIllusionMist ( friend ) hero …" at bounding box center [907, 405] width 425 height 428
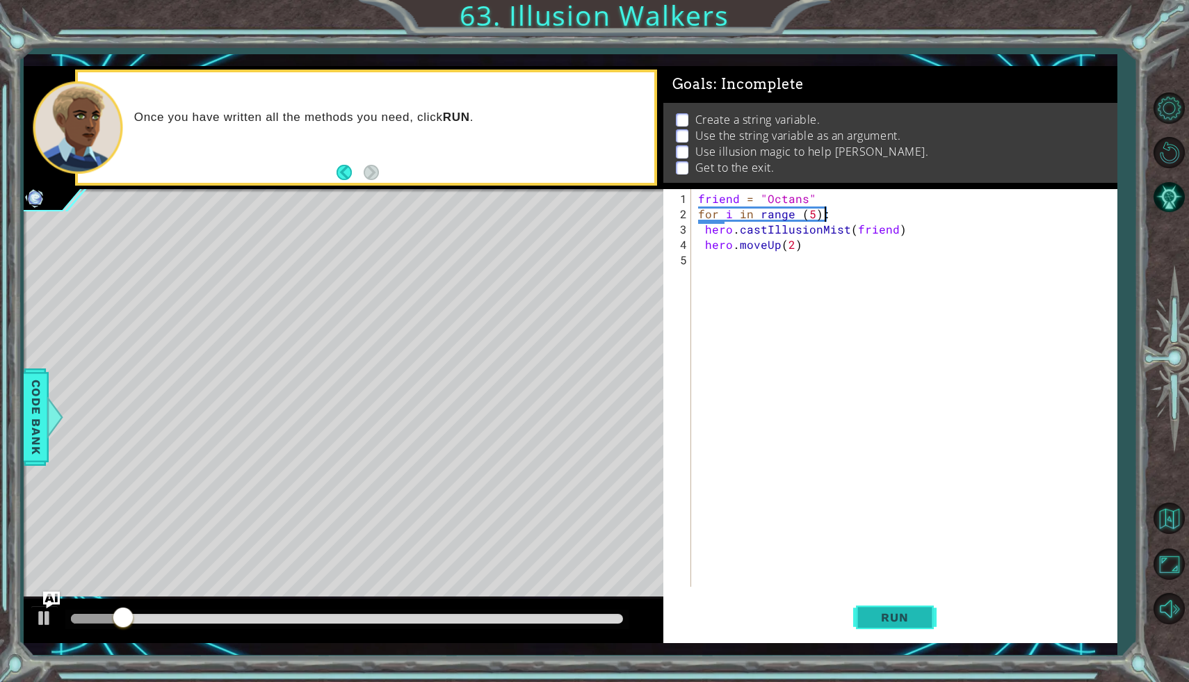
click at [909, 624] on button "Run" at bounding box center [894, 617] width 83 height 45
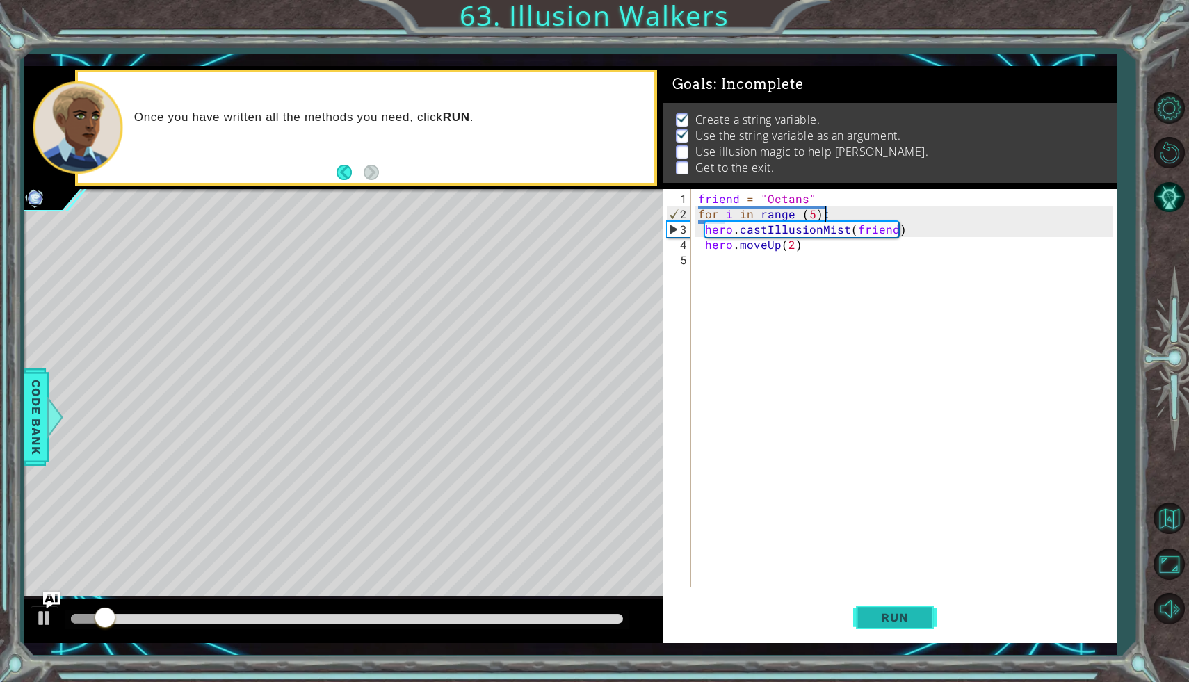
scroll to position [6, 0]
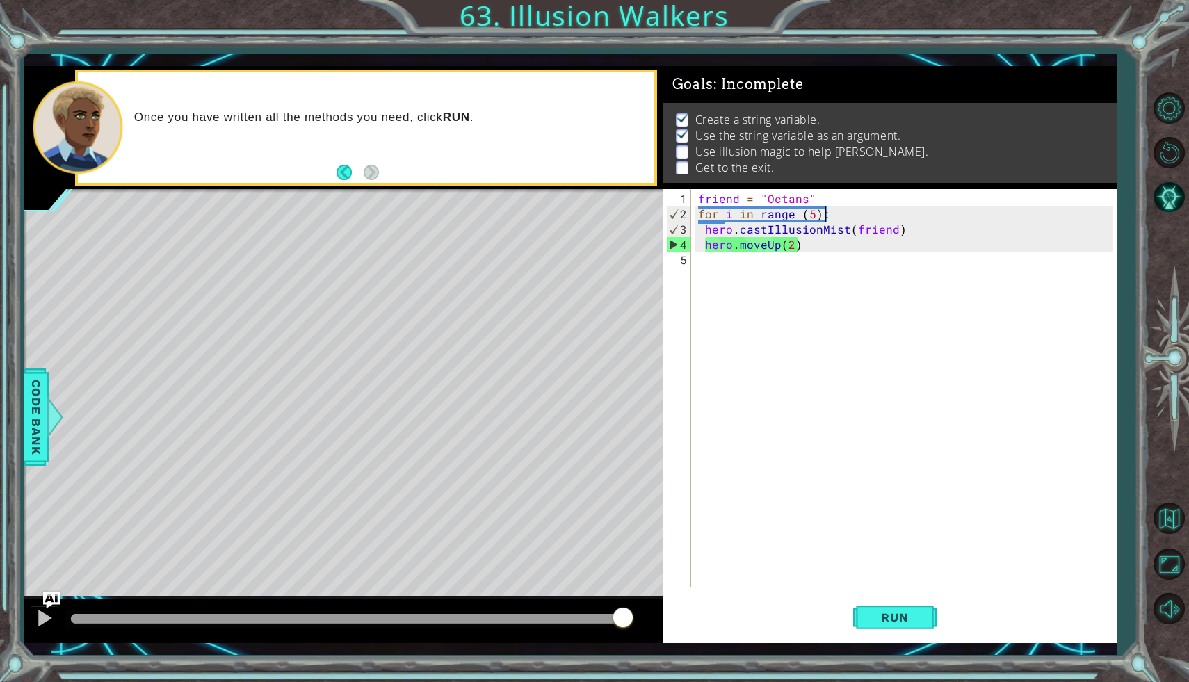
click at [761, 247] on div "friend = "Octans" for i in range ( 5 ) : hero . castIllusionMist ( friend ) her…" at bounding box center [907, 405] width 425 height 428
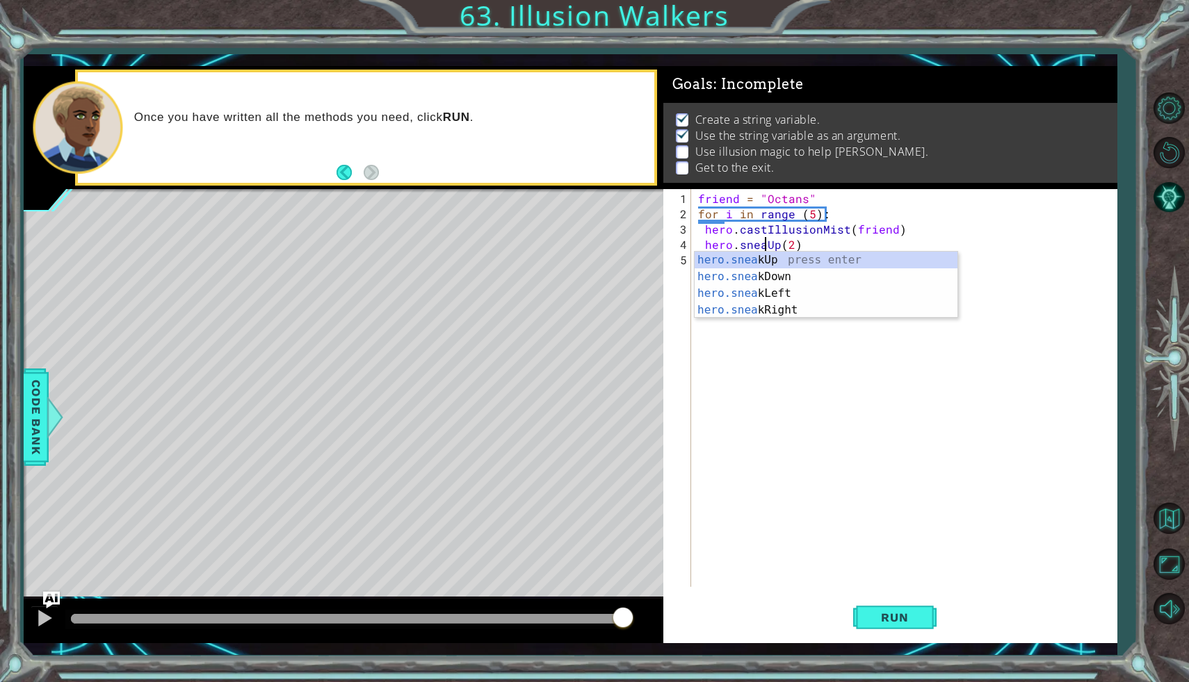
scroll to position [0, 4]
click at [914, 611] on span "Run" at bounding box center [894, 617] width 55 height 14
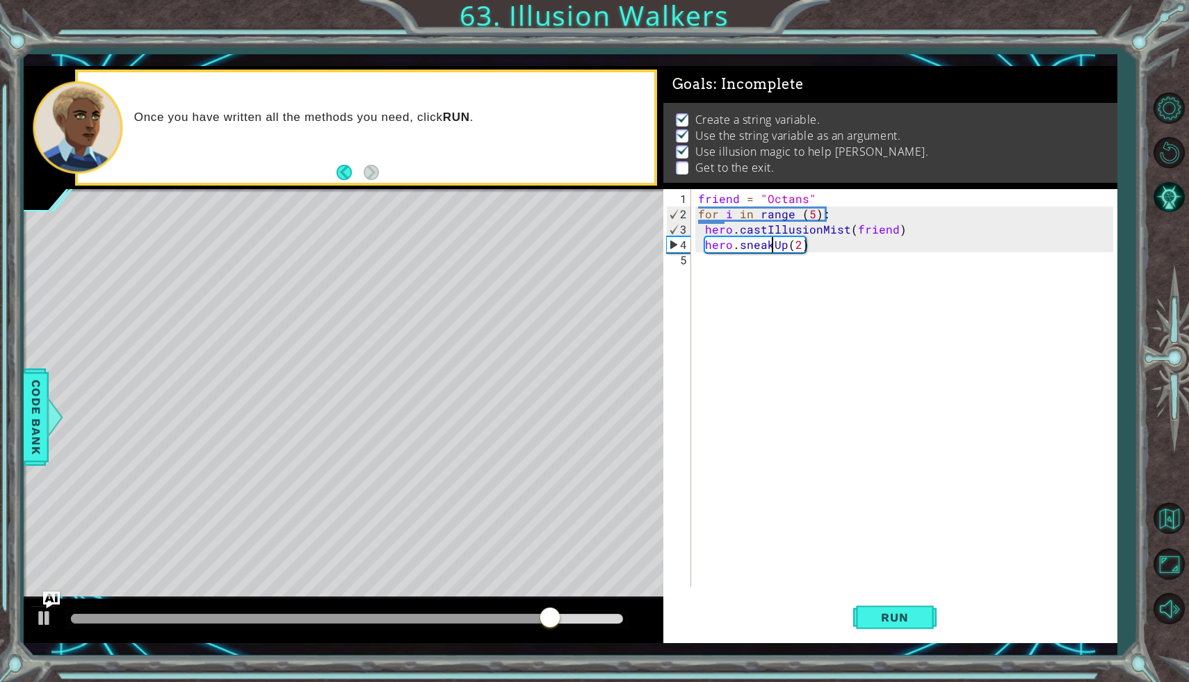
click at [815, 215] on div "friend = "Octans" for i in range ( 5 ) : hero . castIllusionMist ( friend ) her…" at bounding box center [907, 405] width 425 height 428
click at [808, 215] on div "friend = "Octans" for i in range ( 5 ) : hero . castIllusionMist ( friend ) her…" at bounding box center [907, 405] width 425 height 428
click at [809, 215] on div "friend = "Octans" for i in range ( 5 ) : hero . castIllusionMist ( friend ) her…" at bounding box center [904, 388] width 418 height 398
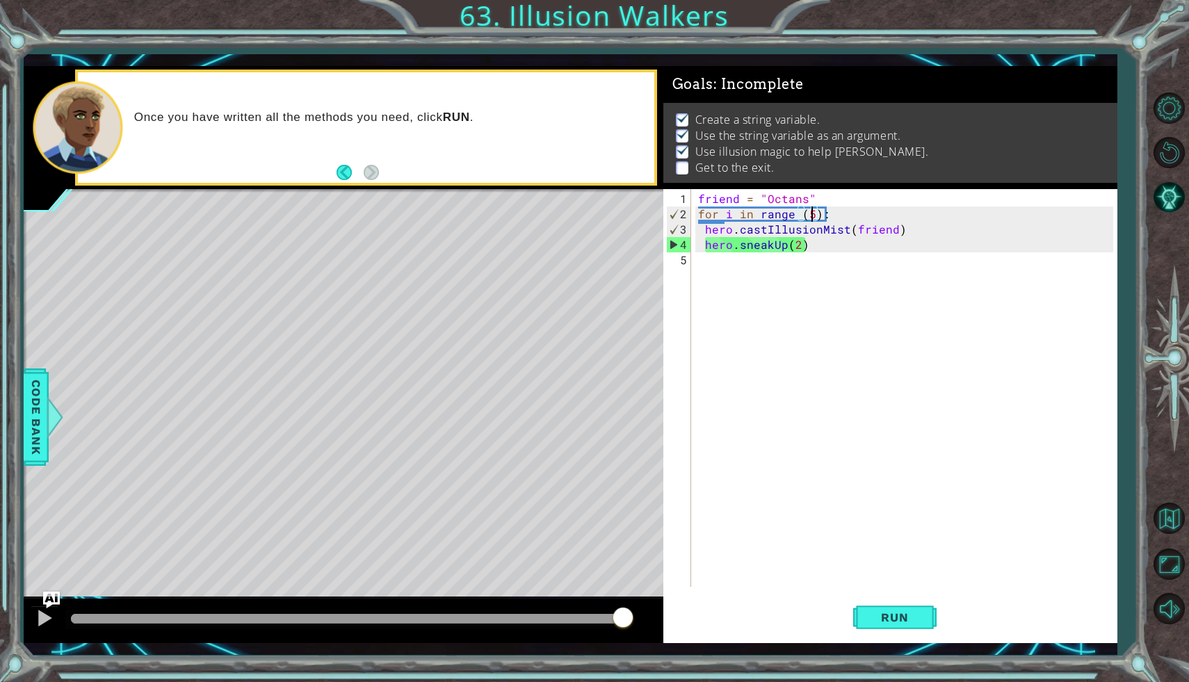
click at [811, 215] on div "friend = "Octans" for i in range ( 5 ) : hero . castIllusionMist ( friend ) her…" at bounding box center [907, 405] width 425 height 428
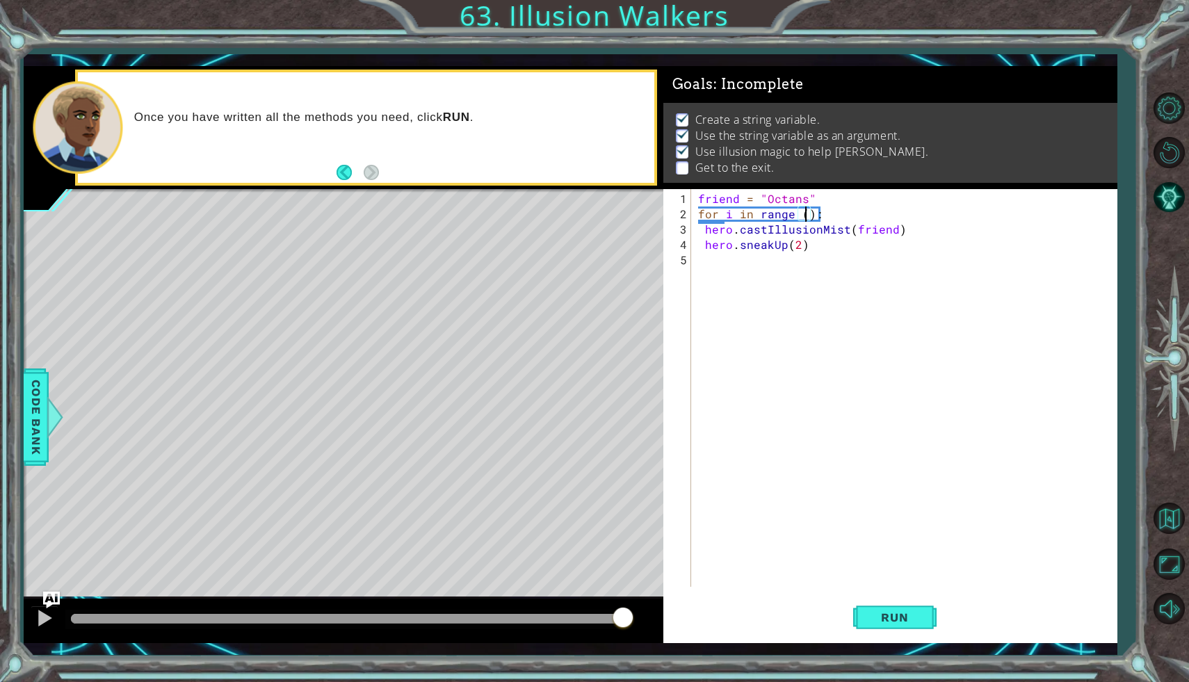
type textarea "for i in range (3):"
click at [817, 254] on div "friend = "Octans" for i in range ( 3 ) : hero . castIllusionMist ( friend ) her…" at bounding box center [907, 405] width 425 height 428
click at [892, 628] on button "Run" at bounding box center [894, 617] width 83 height 45
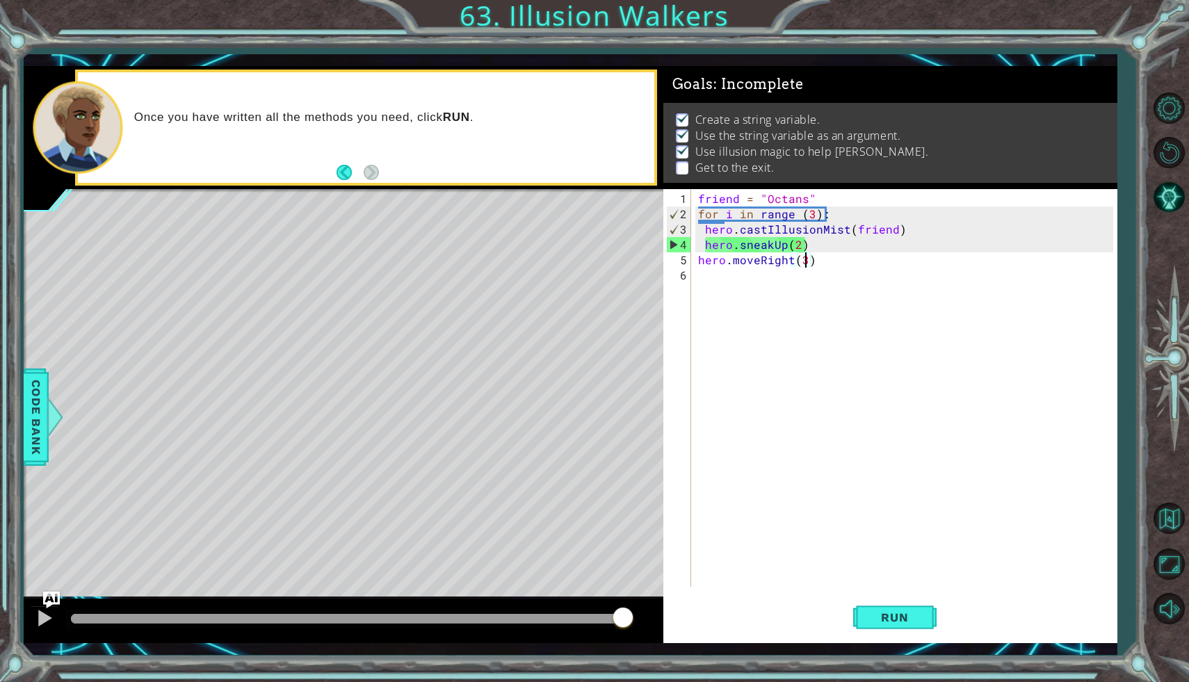
click at [809, 216] on div "friend = "Octans" for i in range ( 3 ) : hero . castIllusionMist ( friend ) her…" at bounding box center [907, 405] width 425 height 428
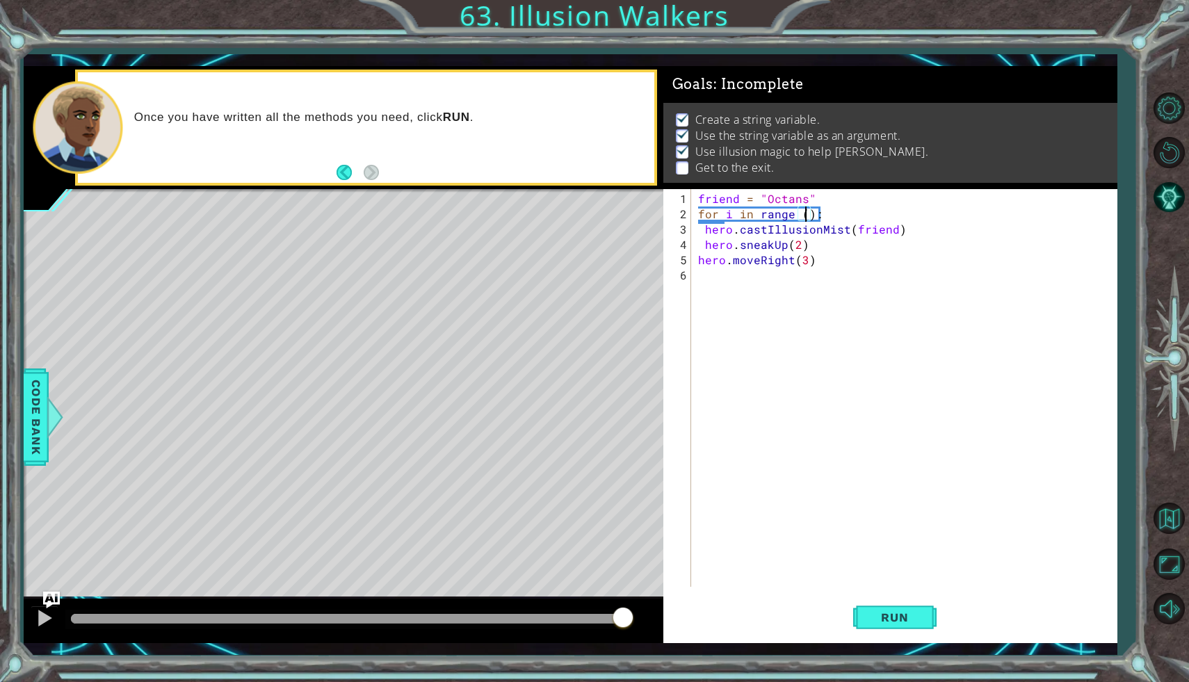
scroll to position [0, 7]
click at [905, 623] on span "Run" at bounding box center [894, 617] width 55 height 14
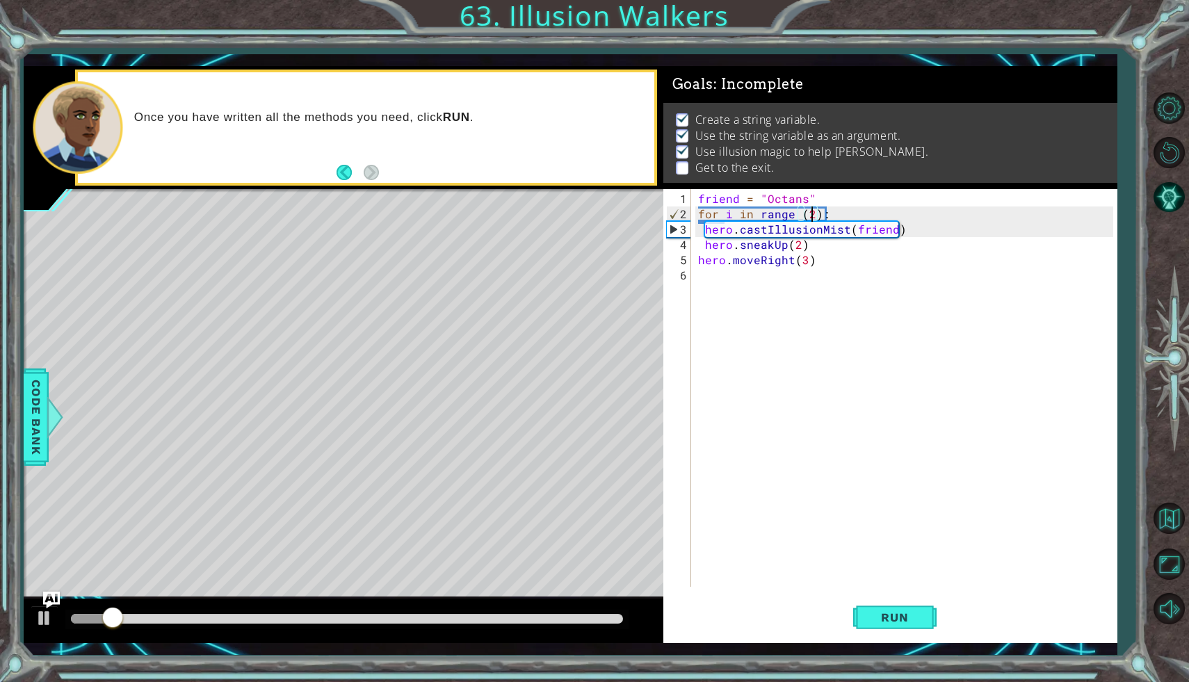
click at [802, 248] on div "friend = "Octans" for i in range ( 2 ) : hero . castIllusionMist ( friend ) her…" at bounding box center [907, 405] width 425 height 428
type textarea "hero.sneakUp(2)"
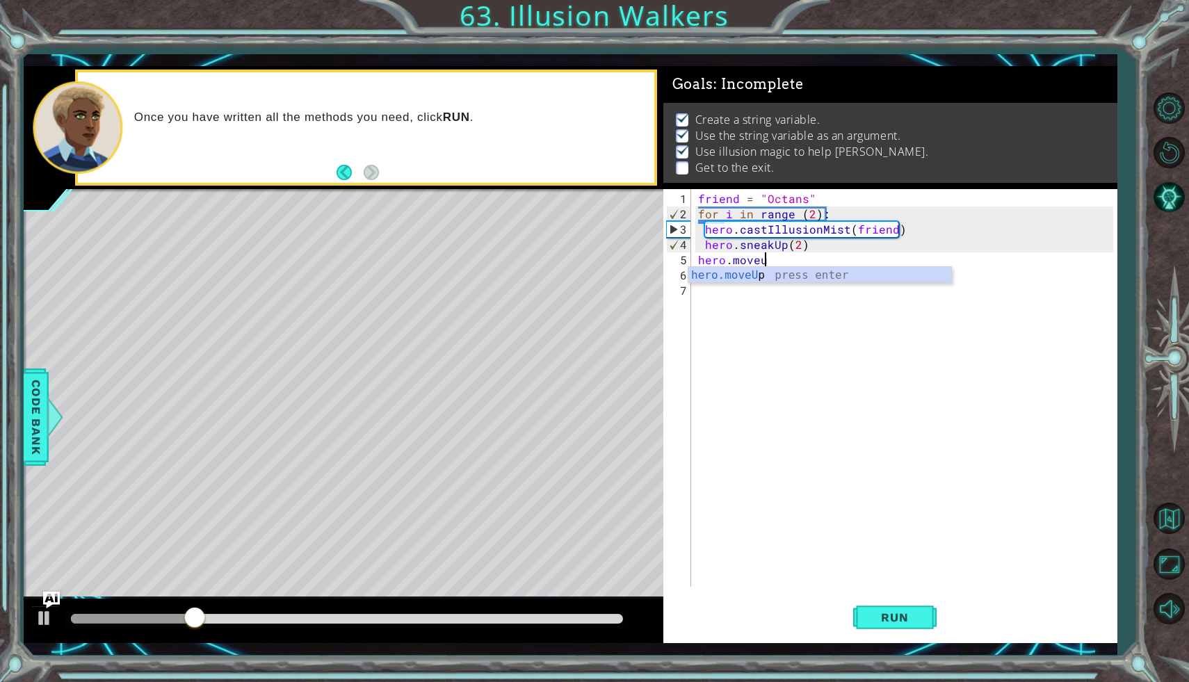
scroll to position [0, 3]
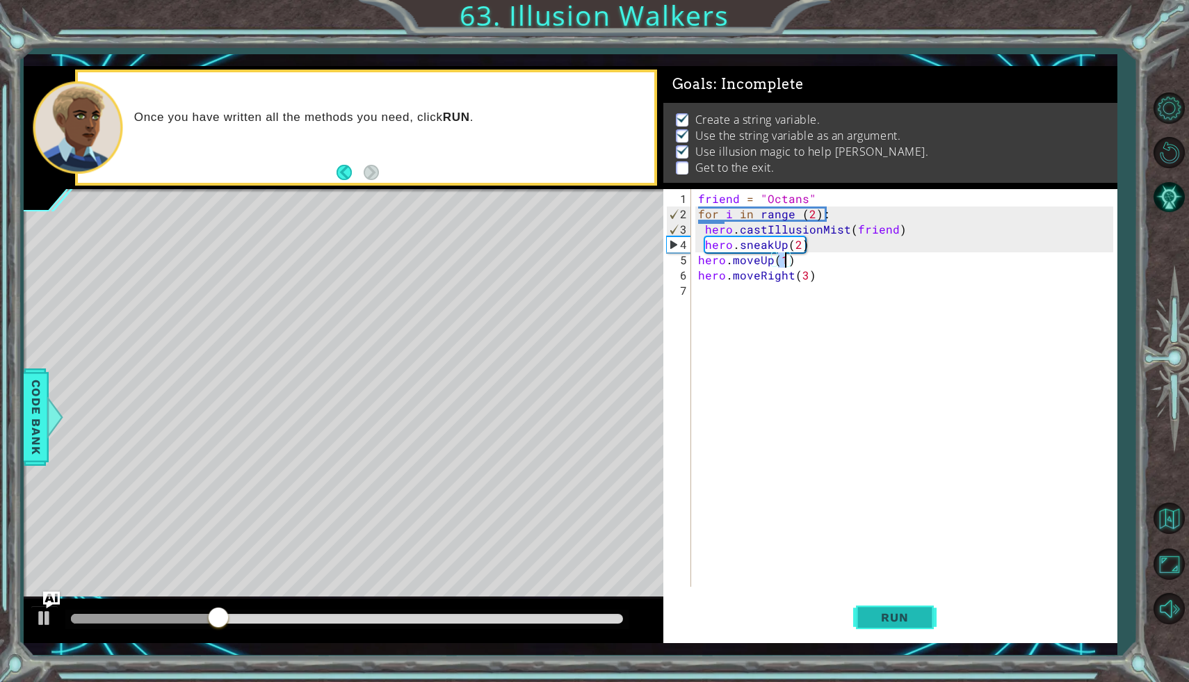
type textarea "hero.moveUp(1)"
click at [879, 608] on button "Run" at bounding box center [894, 617] width 83 height 45
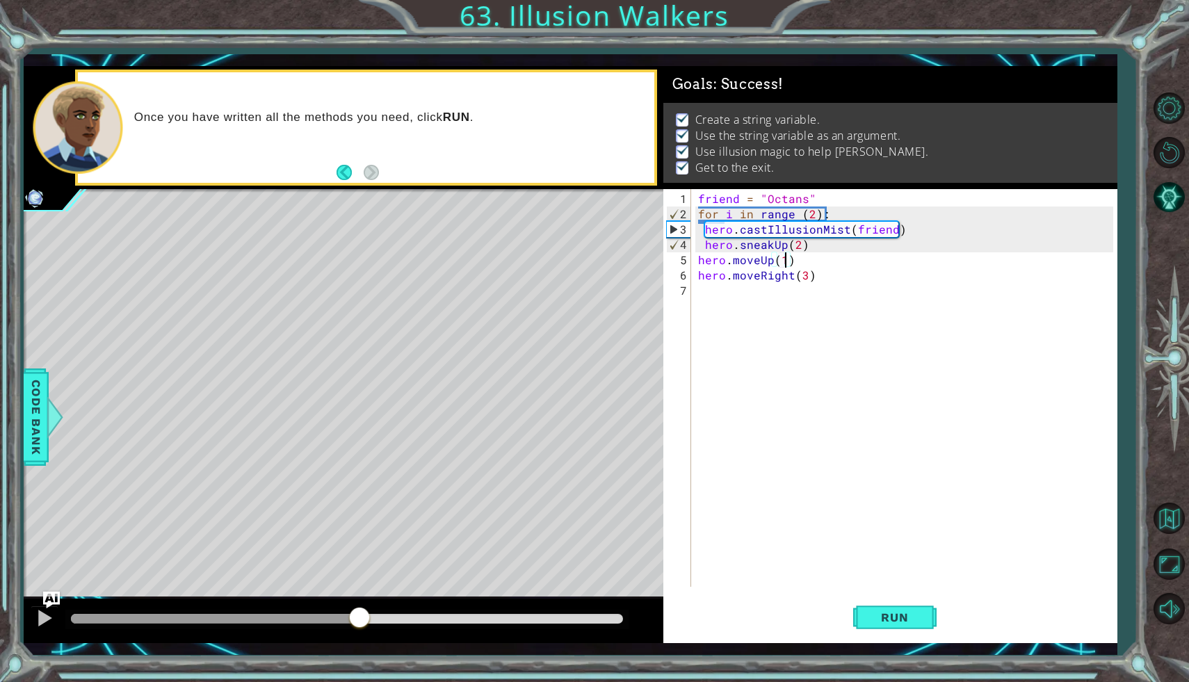
drag, startPoint x: 144, startPoint y: 615, endPoint x: 362, endPoint y: 626, distance: 218.6
click at [362, 626] on div at bounding box center [359, 618] width 25 height 25
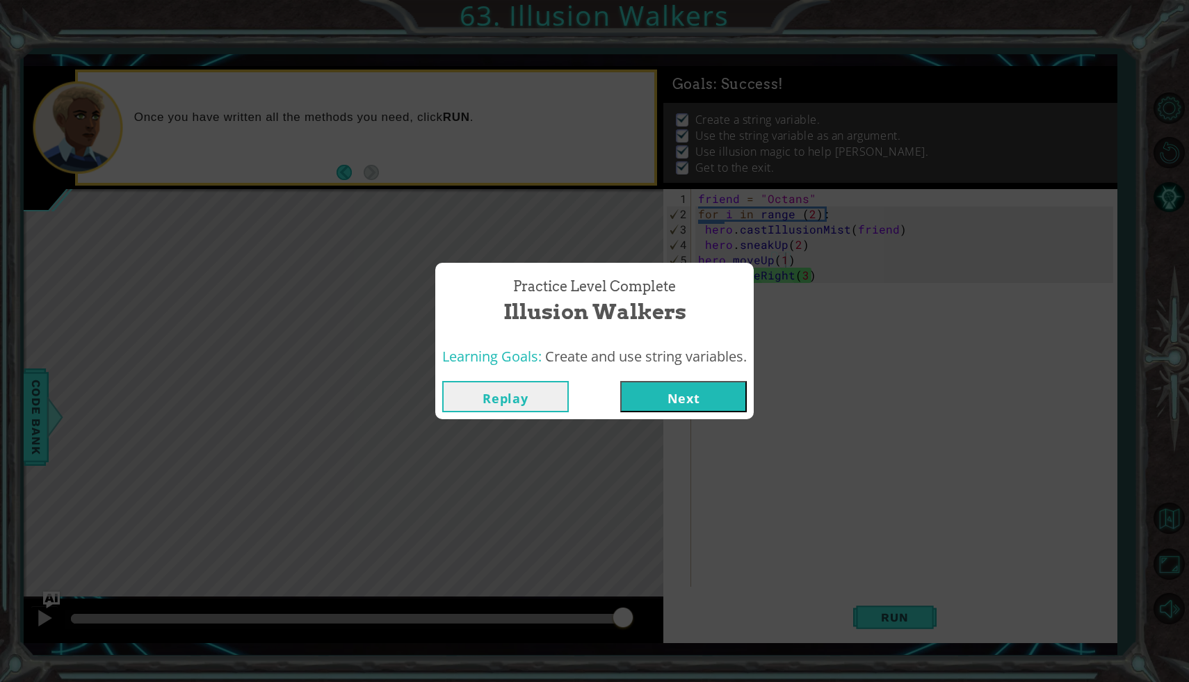
click at [703, 400] on button "Next" at bounding box center [683, 396] width 127 height 31
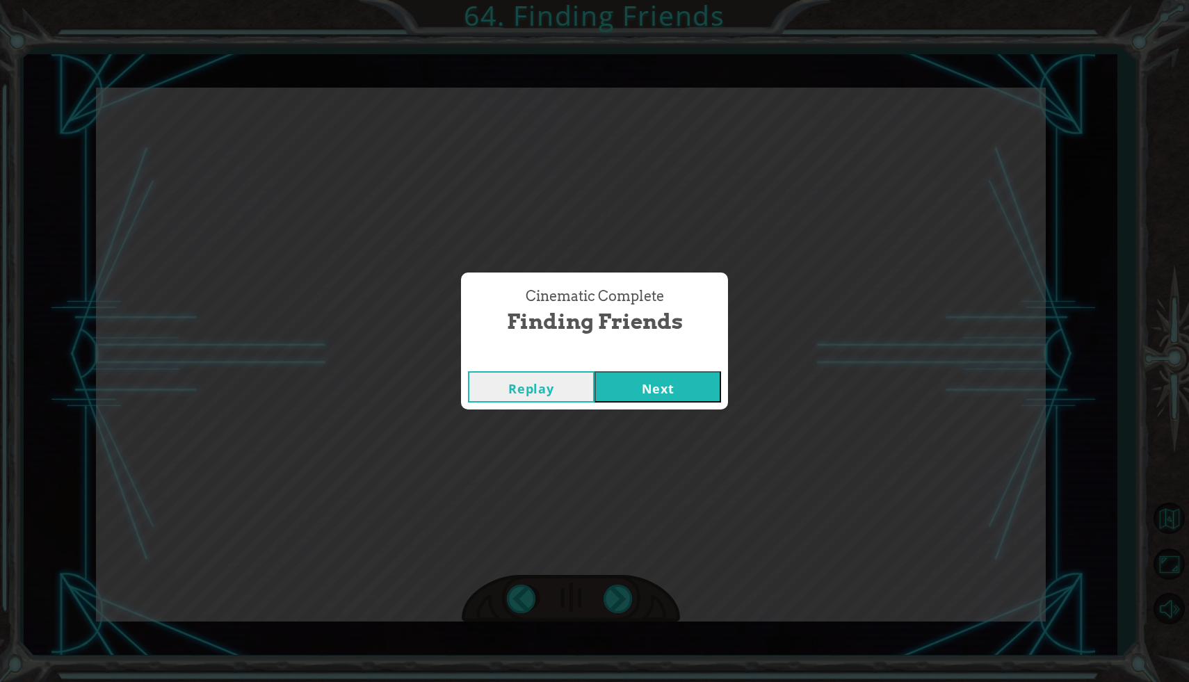
click at [663, 378] on button "Next" at bounding box center [657, 386] width 127 height 31
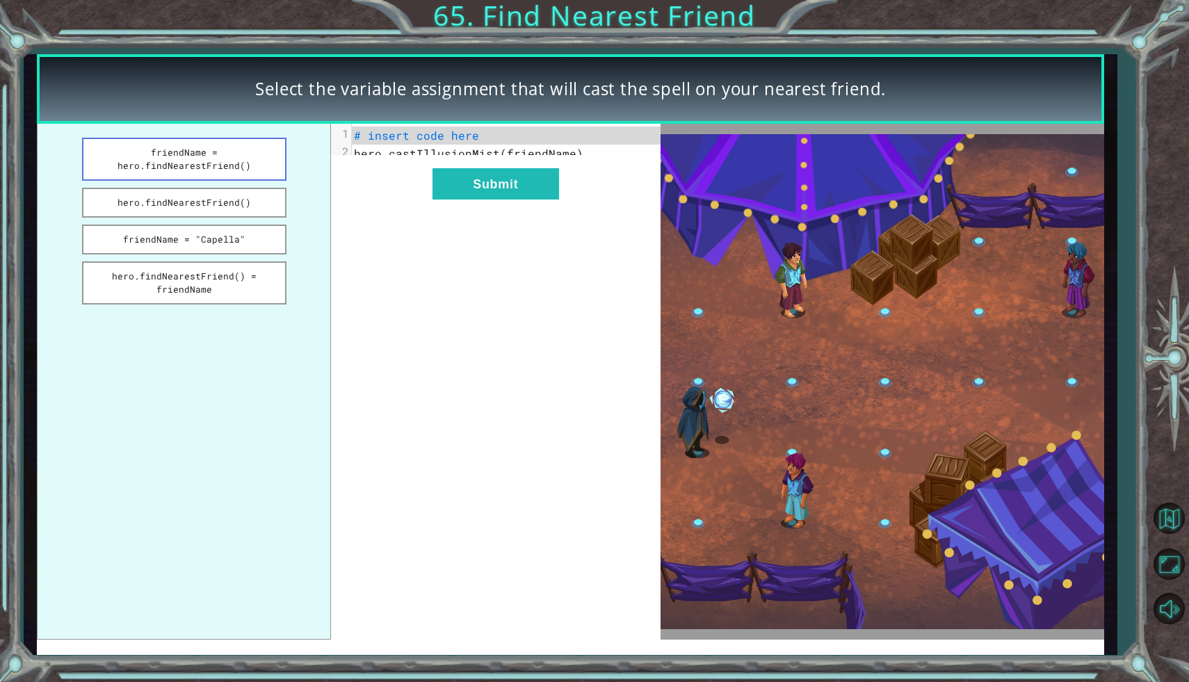
click at [214, 156] on button "friendName = hero.findNearestFriend()" at bounding box center [184, 159] width 204 height 43
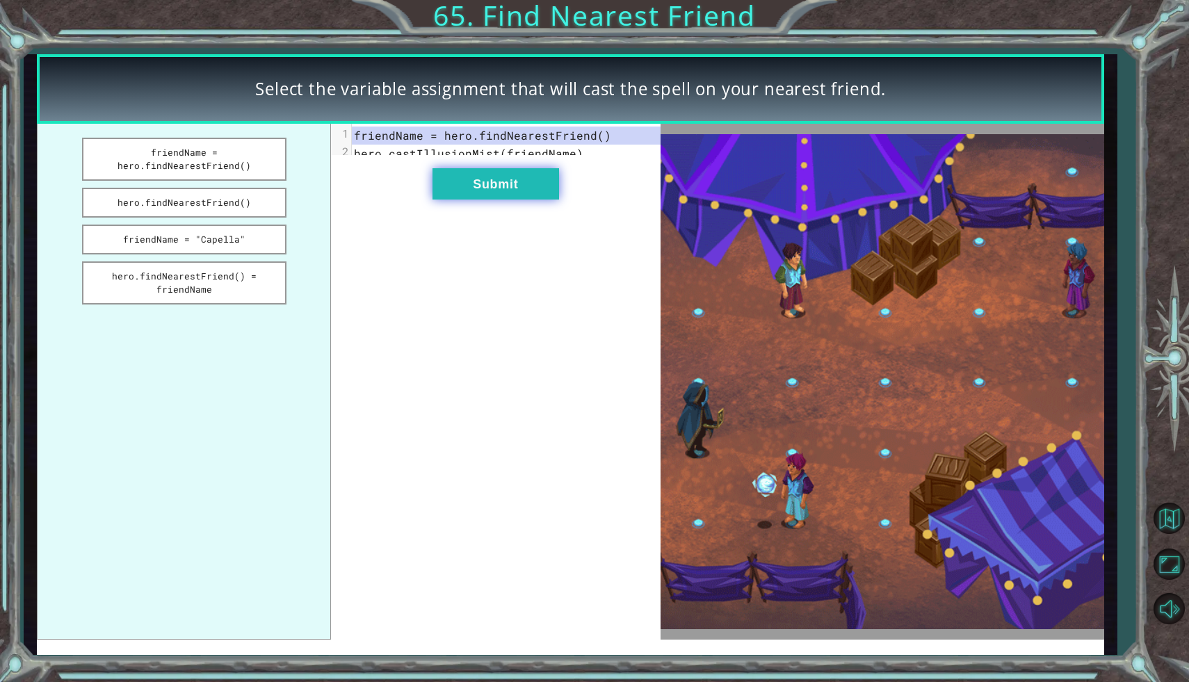
click at [488, 183] on button "Submit" at bounding box center [495, 183] width 127 height 31
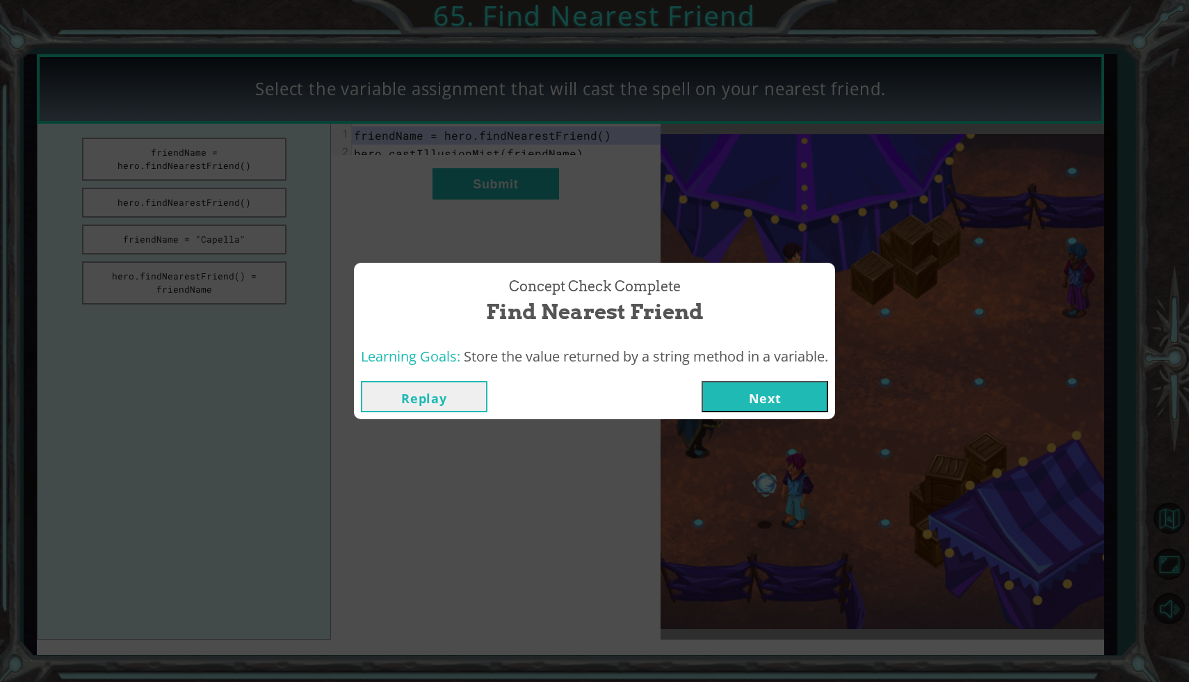
click at [787, 389] on button "Next" at bounding box center [765, 396] width 127 height 31
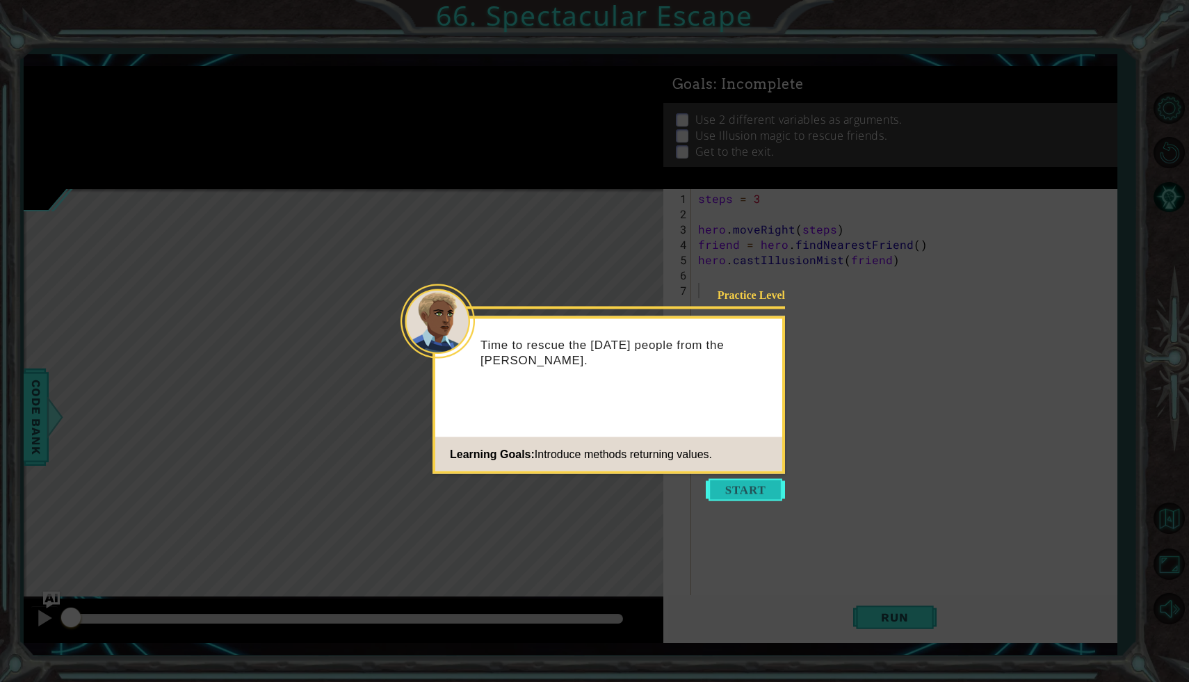
click at [758, 486] on button "Start" at bounding box center [745, 490] width 79 height 22
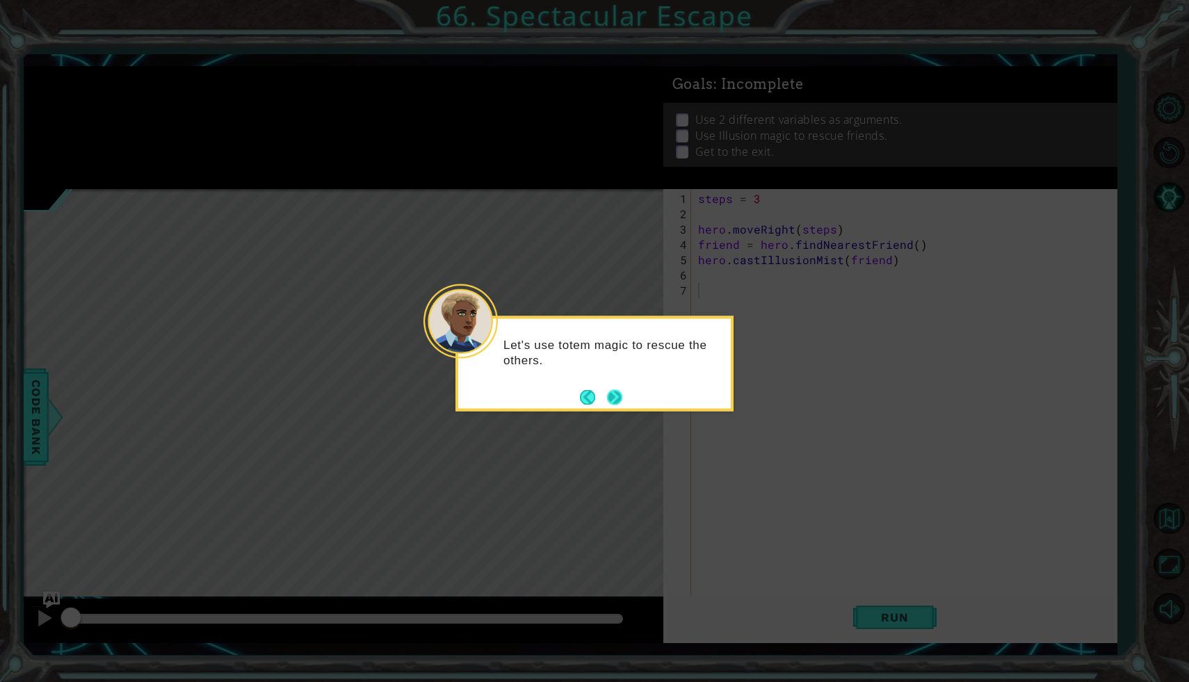
click at [612, 395] on button "Next" at bounding box center [614, 396] width 15 height 15
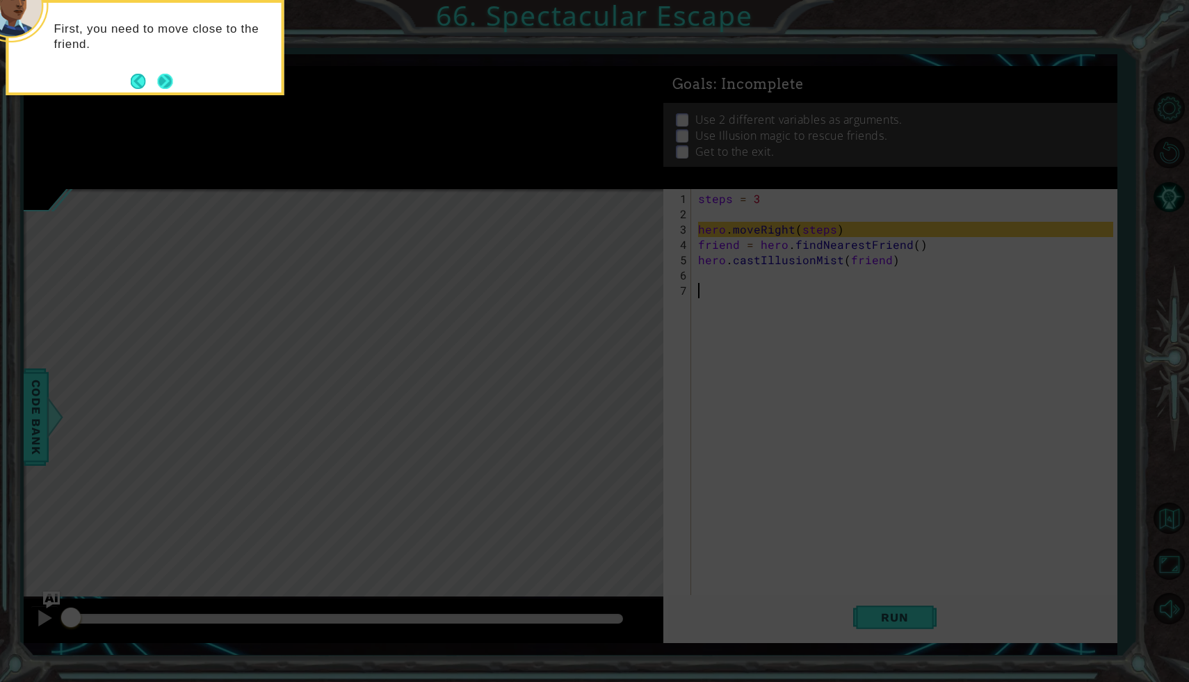
click at [165, 74] on button "Next" at bounding box center [164, 81] width 15 height 15
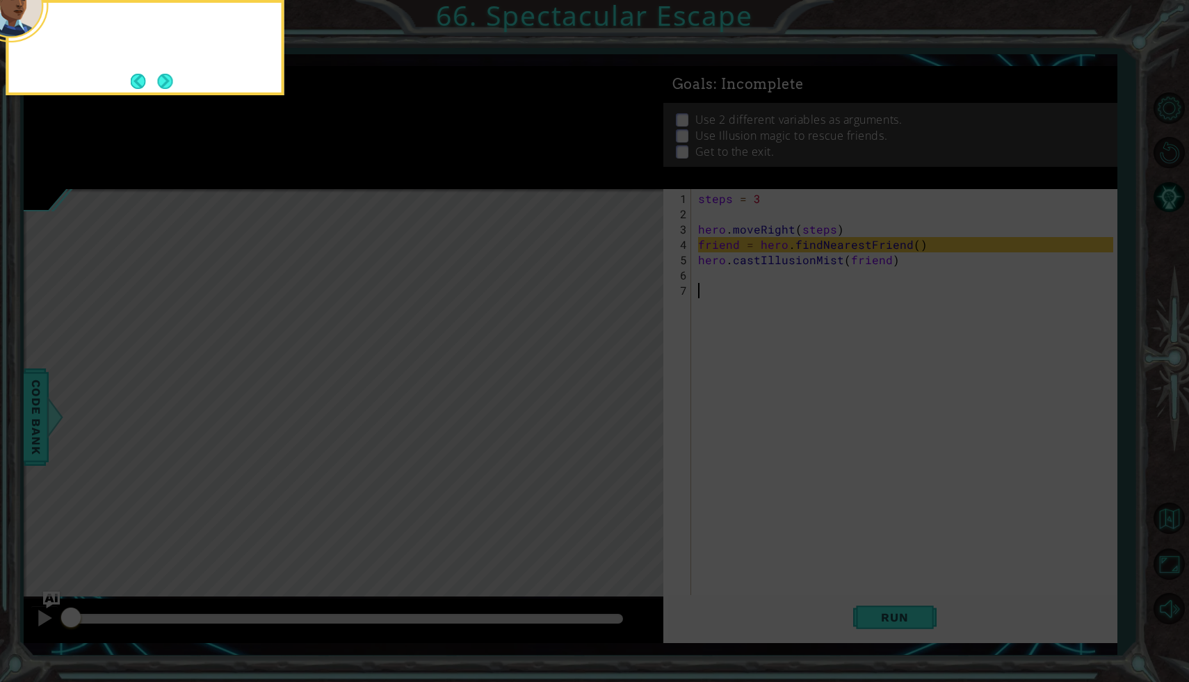
click at [165, 74] on button "Next" at bounding box center [164, 81] width 15 height 15
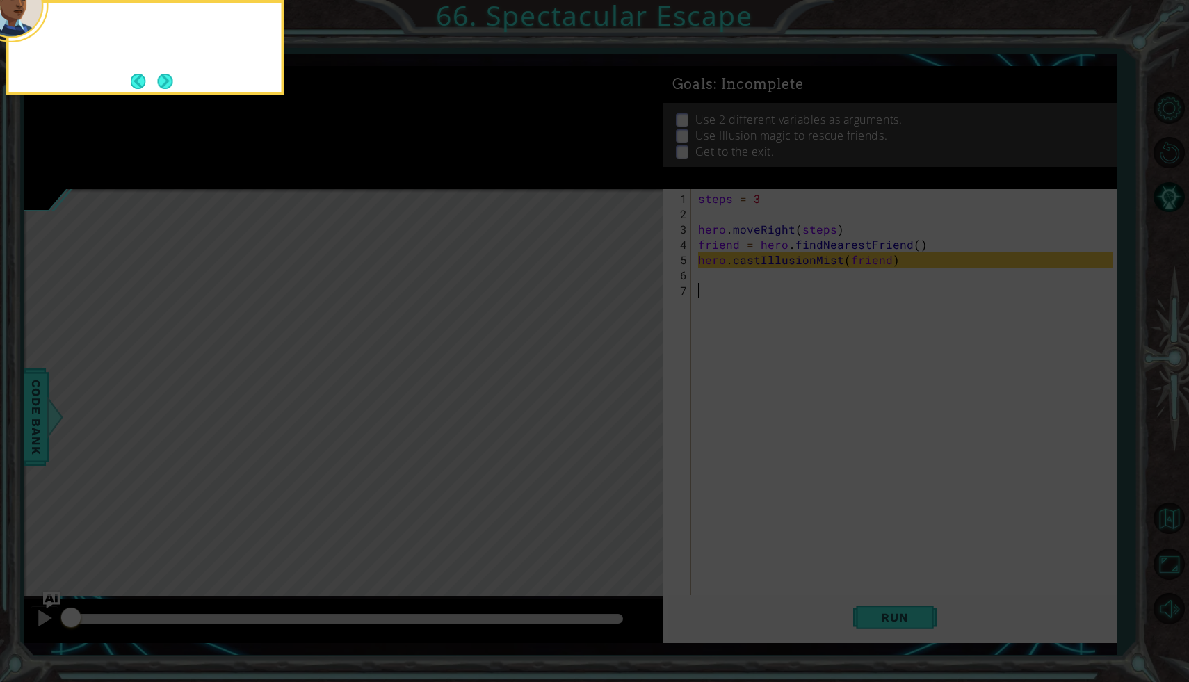
click at [165, 71] on footer at bounding box center [152, 81] width 42 height 21
click at [165, 74] on button "Next" at bounding box center [165, 81] width 15 height 15
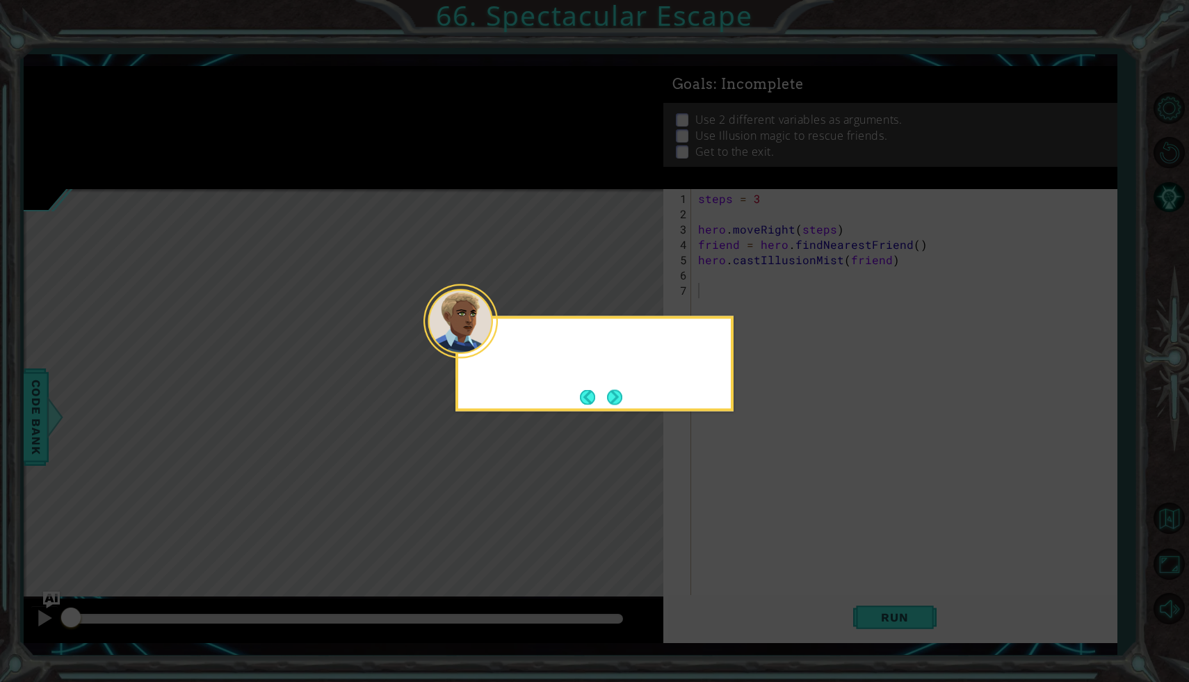
click at [165, 71] on icon at bounding box center [594, 341] width 1189 height 682
click at [225, 93] on icon at bounding box center [594, 341] width 1189 height 682
click at [618, 404] on button "Next" at bounding box center [614, 396] width 15 height 15
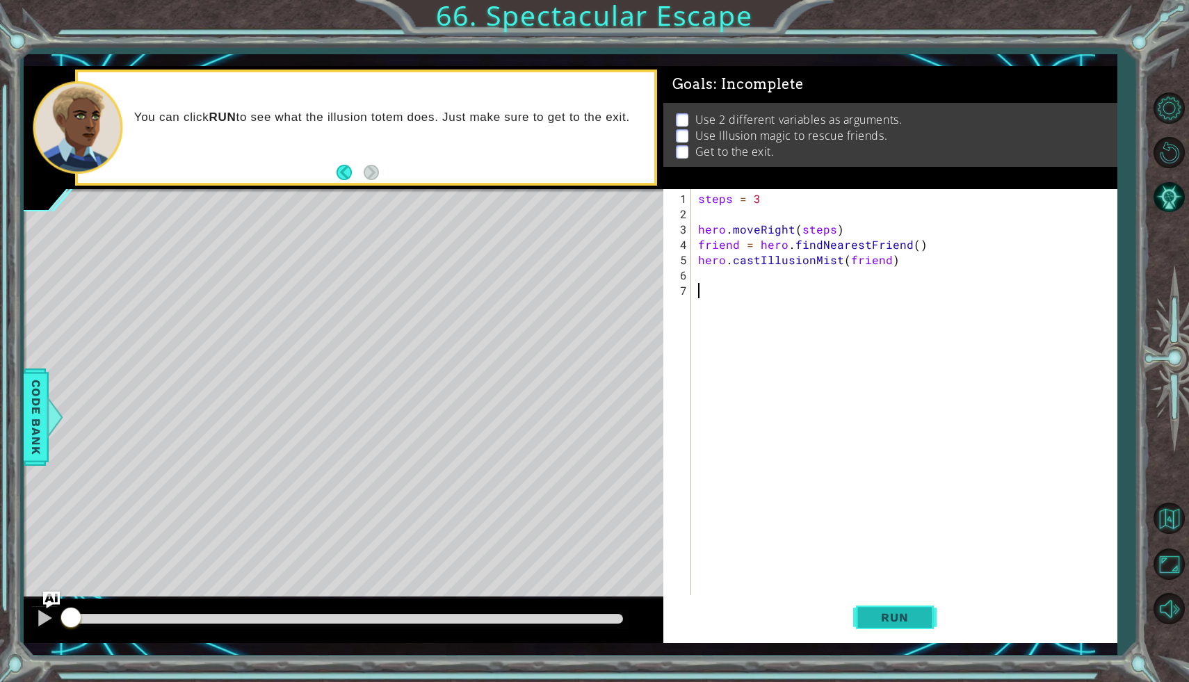
click at [876, 617] on span "Run" at bounding box center [894, 617] width 55 height 14
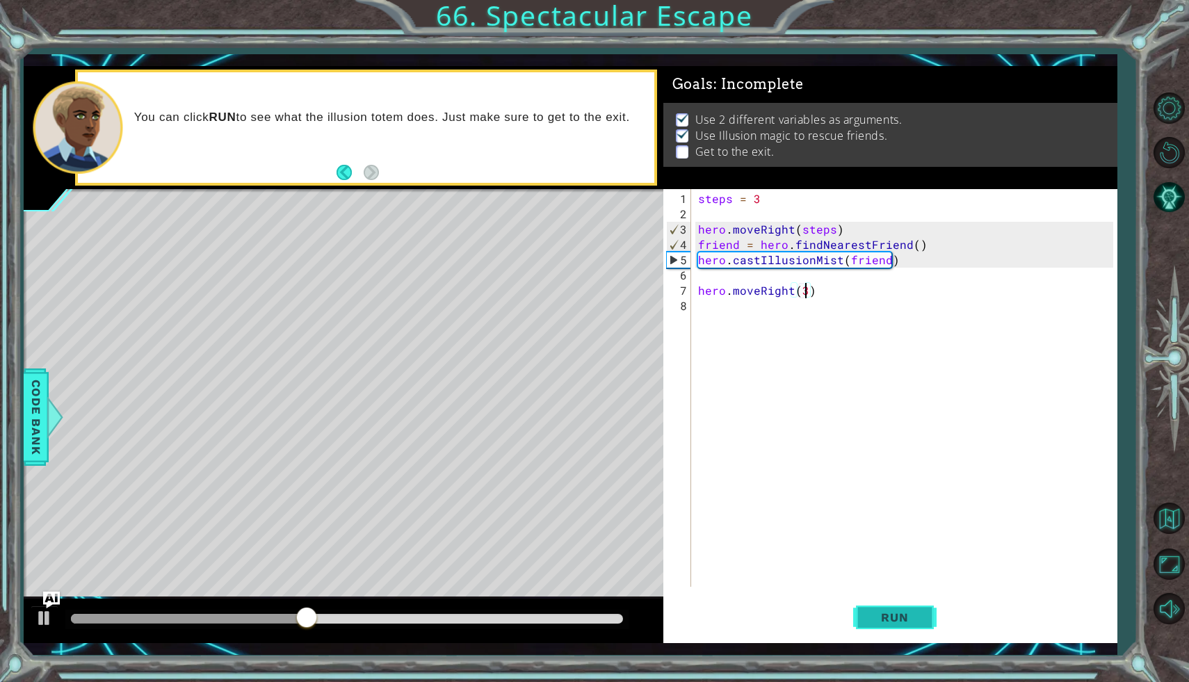
scroll to position [0, 6]
type textarea "hero.moveRight(3)"
click at [915, 619] on span "Run" at bounding box center [894, 617] width 55 height 14
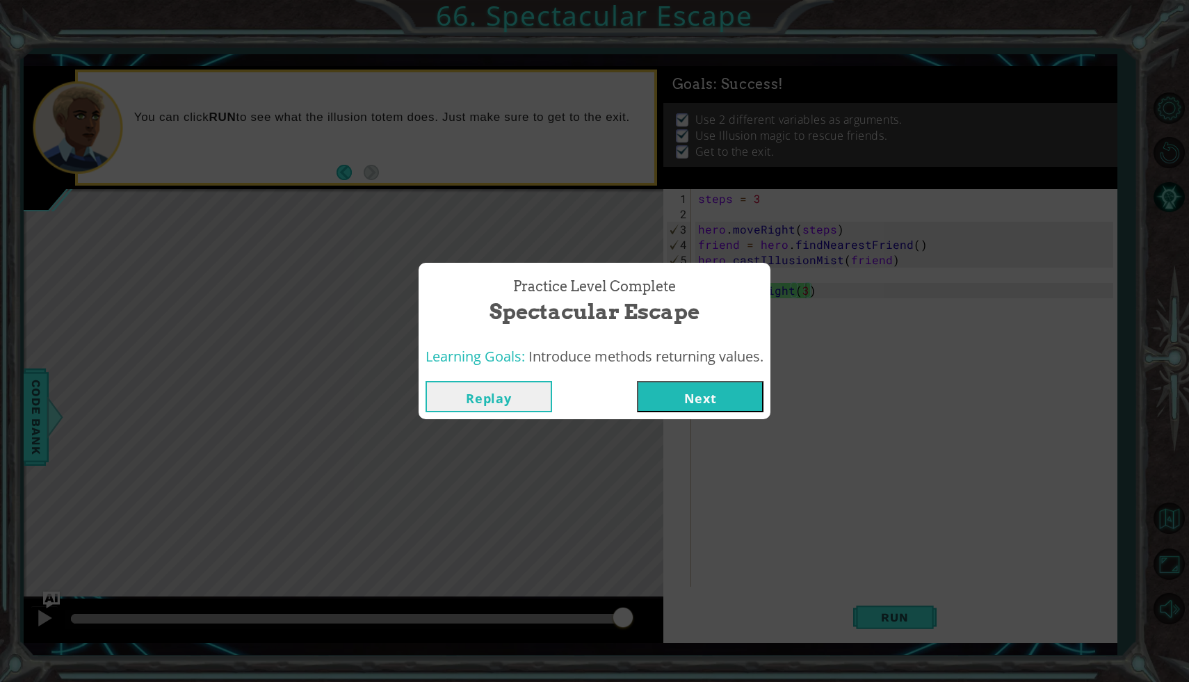
drag, startPoint x: 656, startPoint y: 380, endPoint x: 663, endPoint y: 387, distance: 9.8
click at [661, 387] on button "Next" at bounding box center [700, 396] width 127 height 31
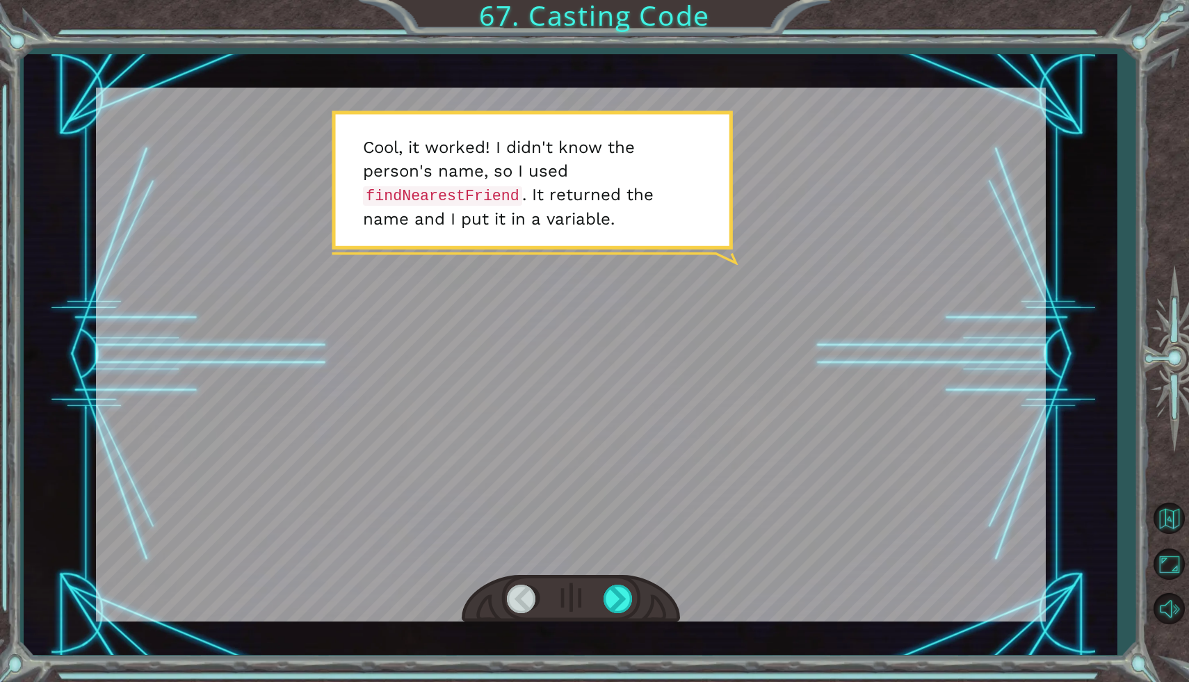
drag, startPoint x: 483, startPoint y: 468, endPoint x: 1140, endPoint y: 374, distance: 663.7
click at [1135, 374] on div "Temporary Text C o o l , i t w o r k e d ! I d i d n ' t k n o w t h e p e r s …" at bounding box center [594, 341] width 1189 height 682
click at [622, 604] on div at bounding box center [618, 599] width 31 height 29
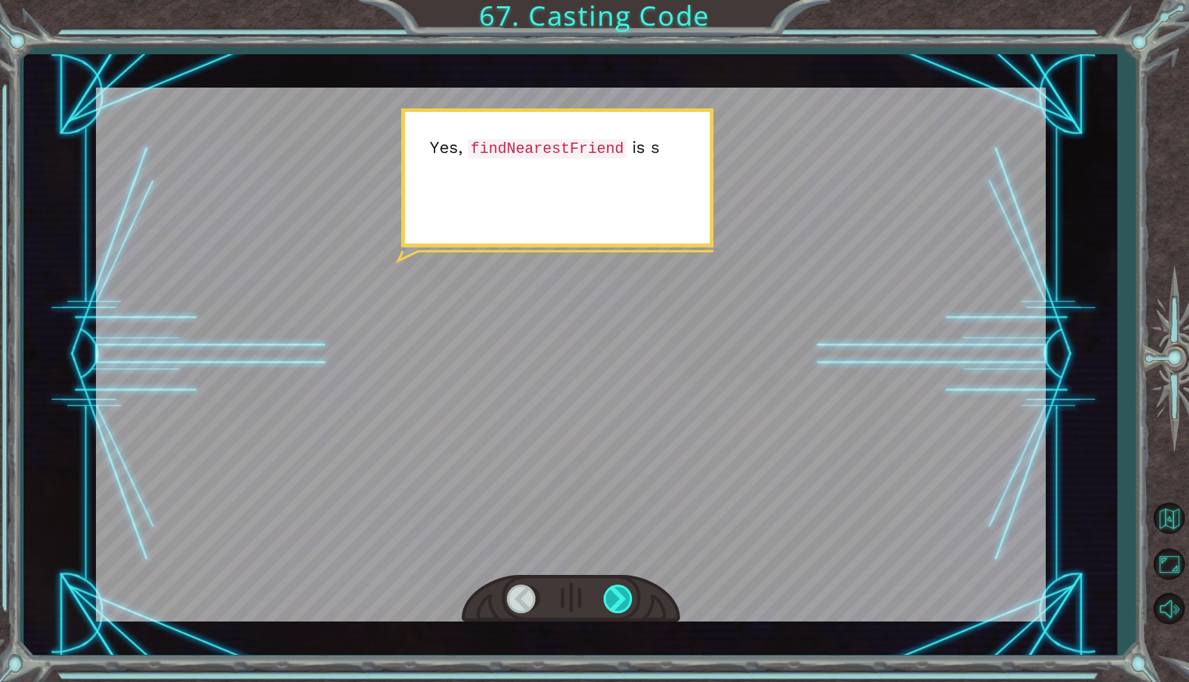
drag, startPoint x: 628, startPoint y: 611, endPoint x: 624, endPoint y: 603, distance: 9.0
click at [626, 606] on div at bounding box center [618, 599] width 31 height 29
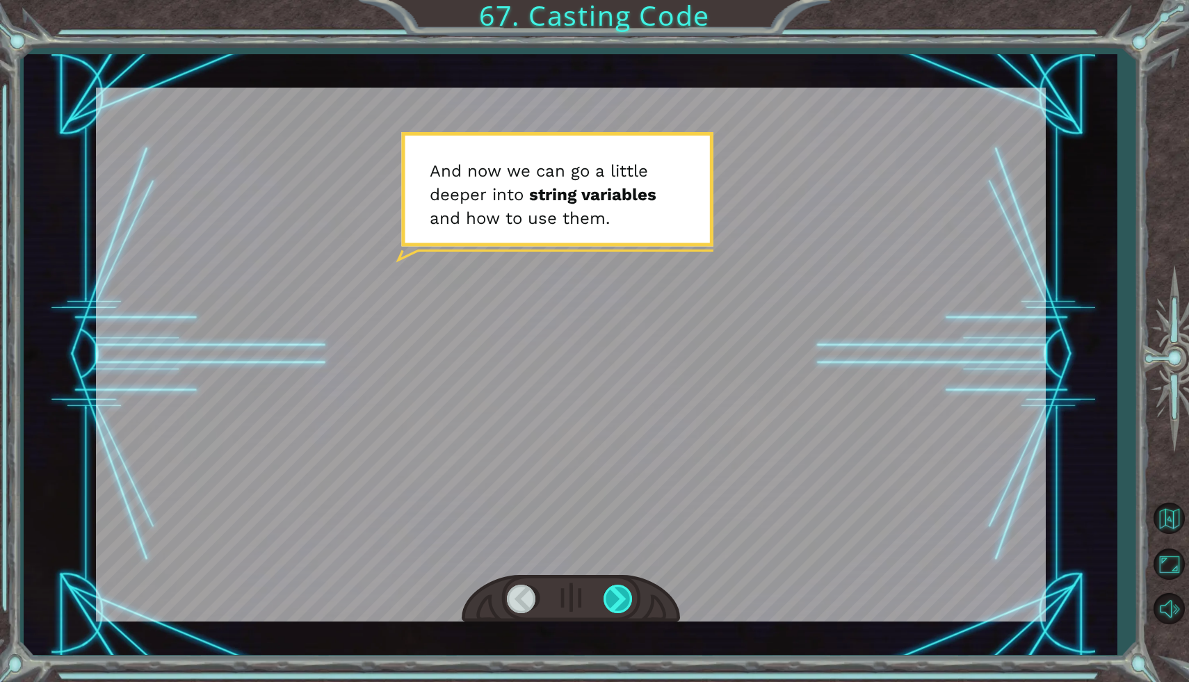
click at [619, 588] on div at bounding box center [618, 599] width 31 height 29
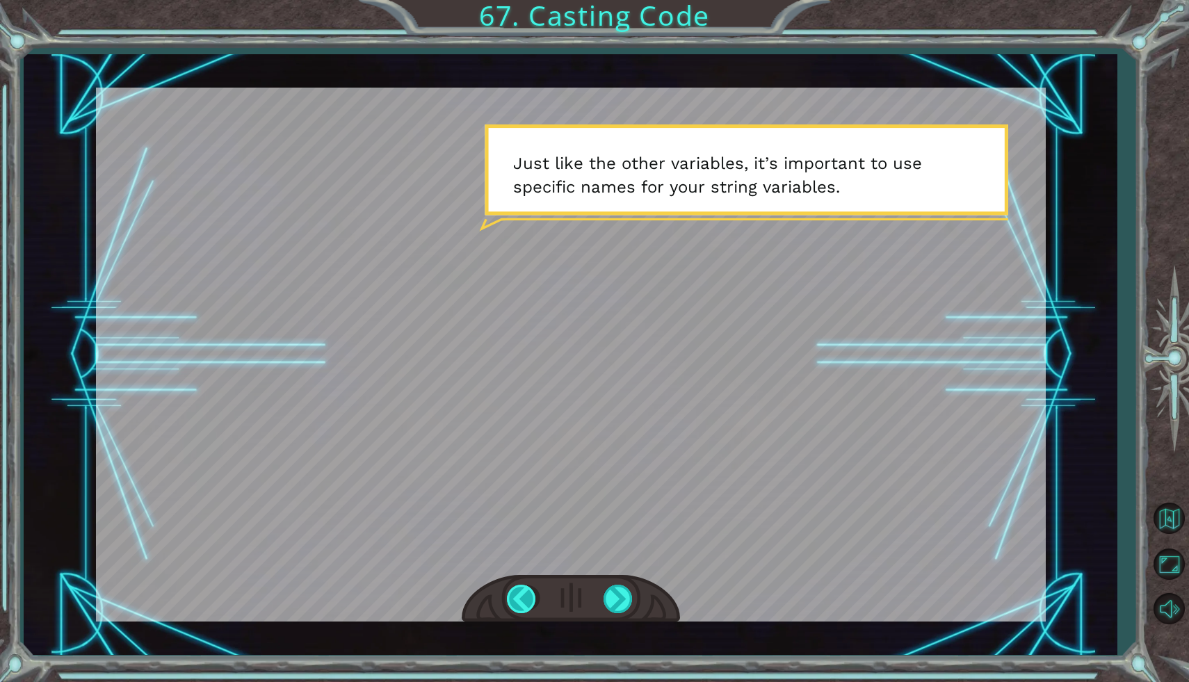
click at [530, 603] on div at bounding box center [522, 599] width 31 height 29
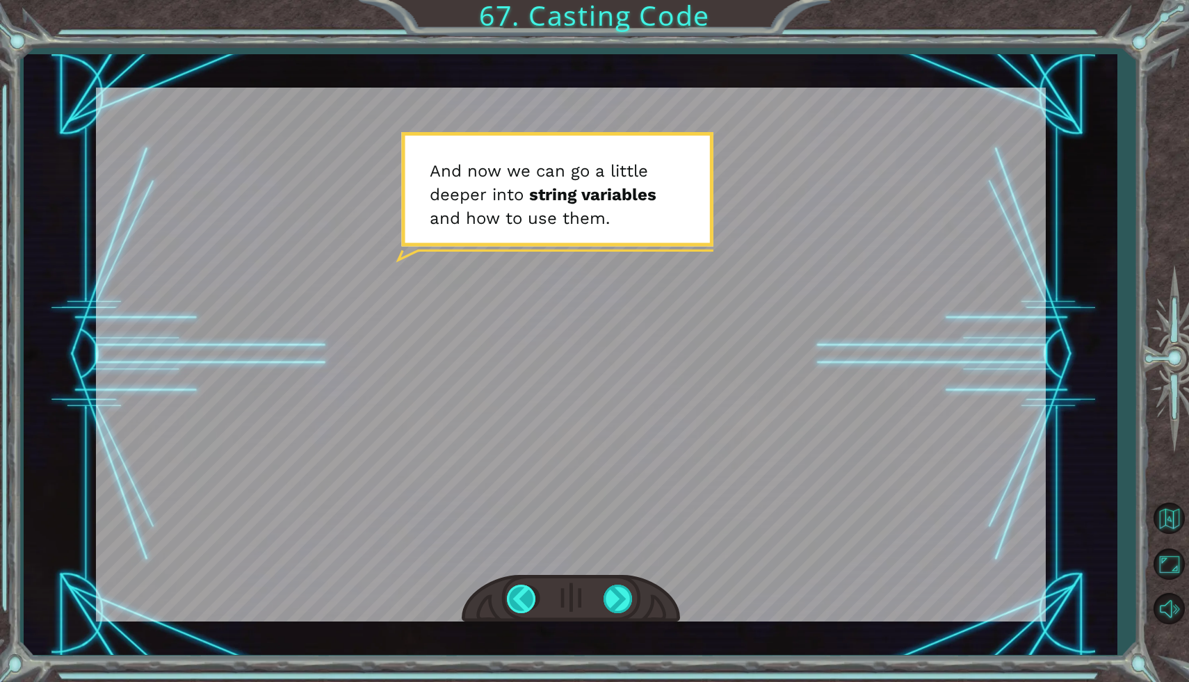
click at [516, 599] on div at bounding box center [522, 599] width 31 height 29
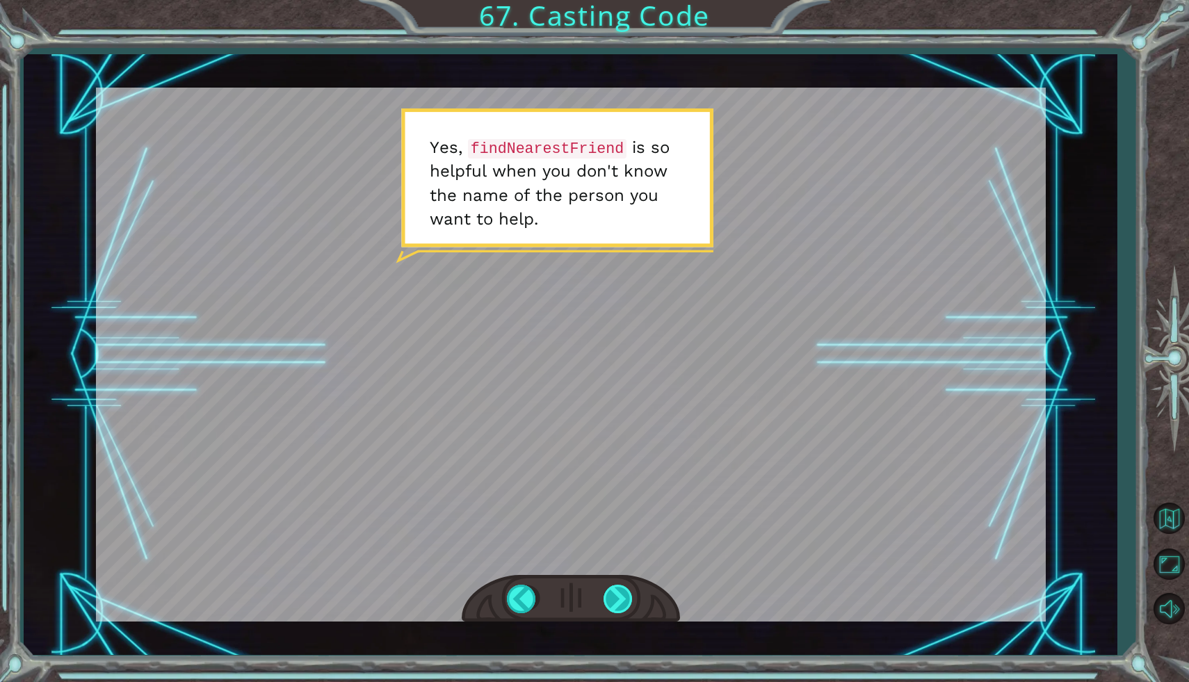
click at [604, 601] on div at bounding box center [618, 599] width 31 height 29
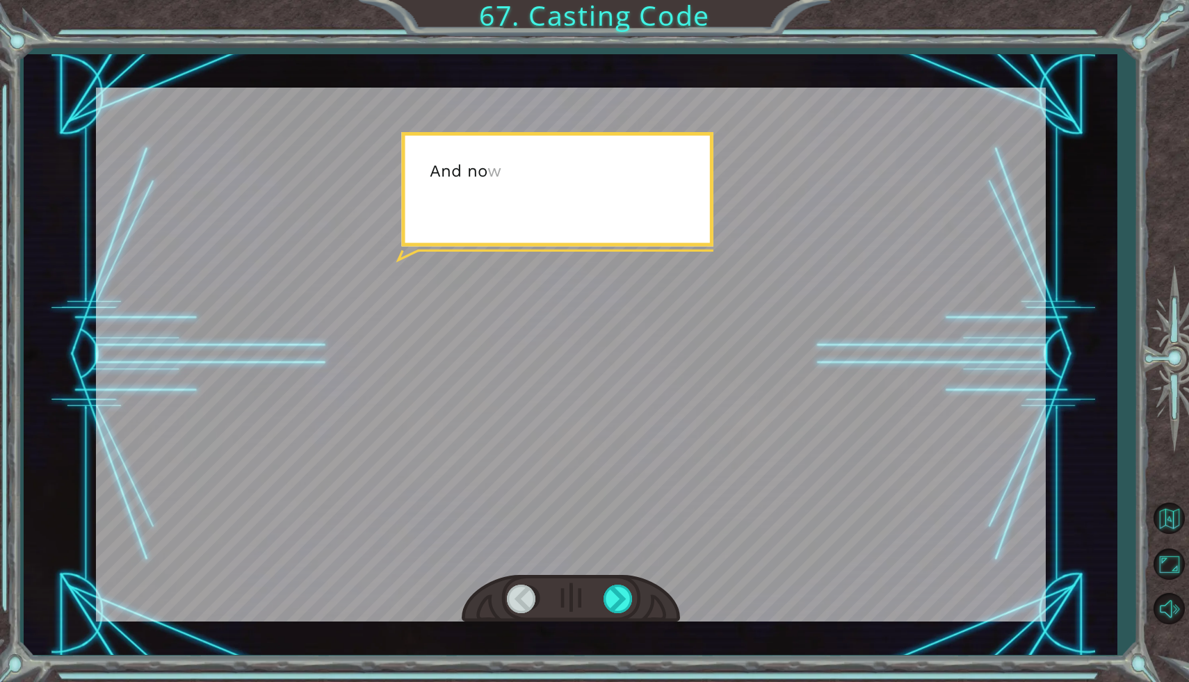
click at [601, 599] on div at bounding box center [571, 599] width 218 height 48
click at [613, 599] on div at bounding box center [618, 599] width 31 height 29
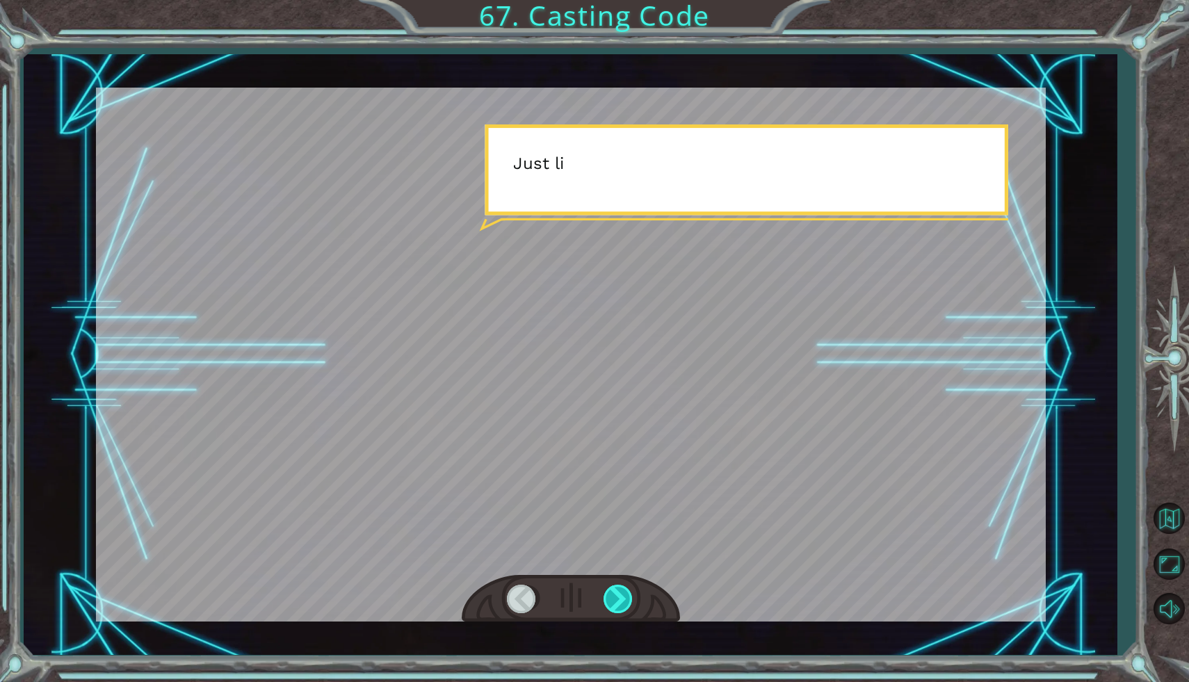
click at [613, 599] on div at bounding box center [618, 599] width 31 height 29
click at [613, 600] on div at bounding box center [618, 599] width 31 height 29
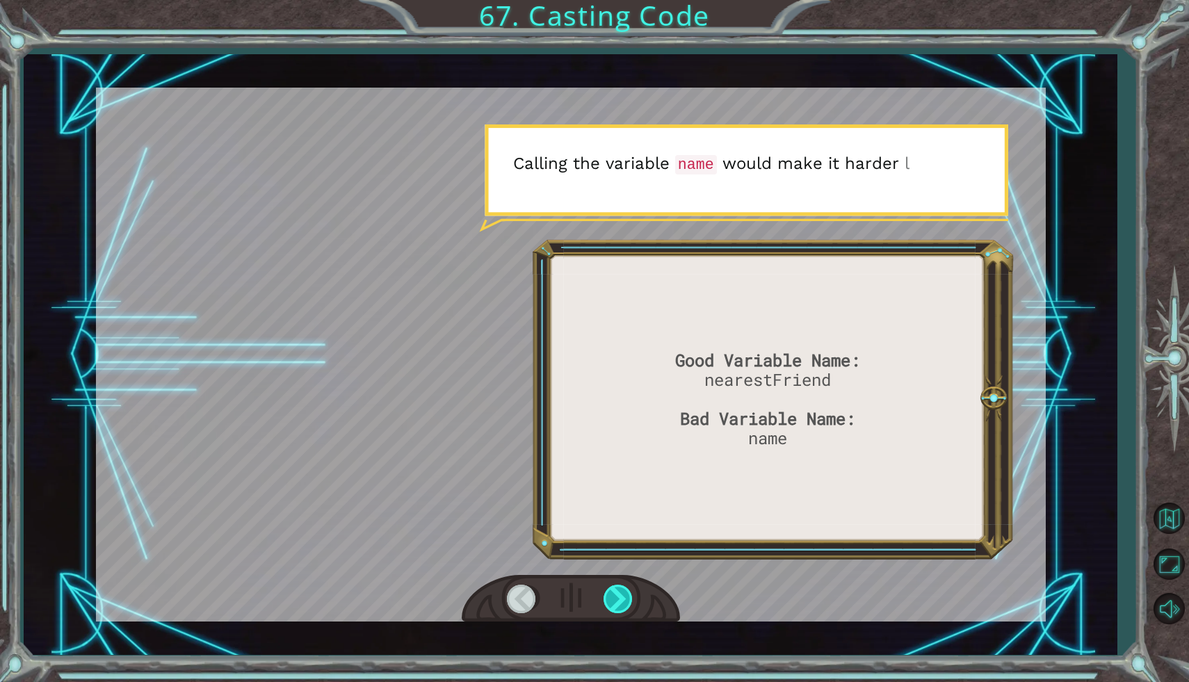
click at [617, 599] on div at bounding box center [618, 599] width 31 height 29
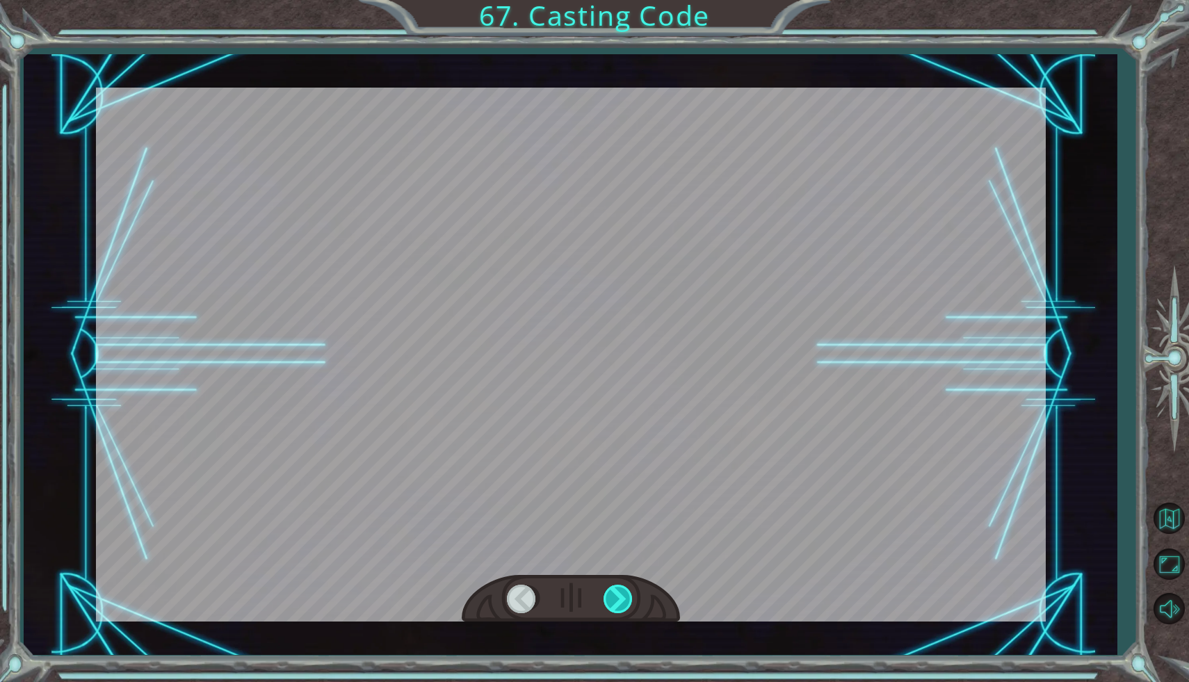
click at [617, 599] on div at bounding box center [618, 599] width 31 height 29
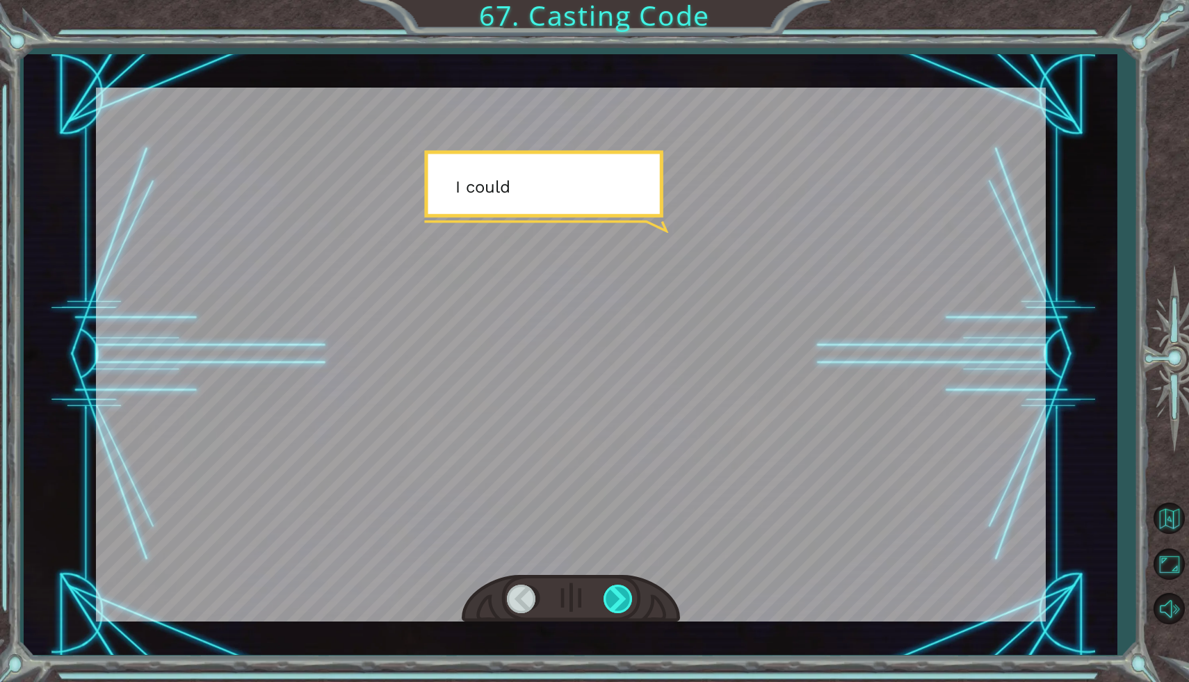
click at [615, 601] on div at bounding box center [618, 599] width 31 height 29
click at [615, 603] on div at bounding box center [618, 599] width 31 height 29
click at [615, 602] on div at bounding box center [618, 599] width 31 height 29
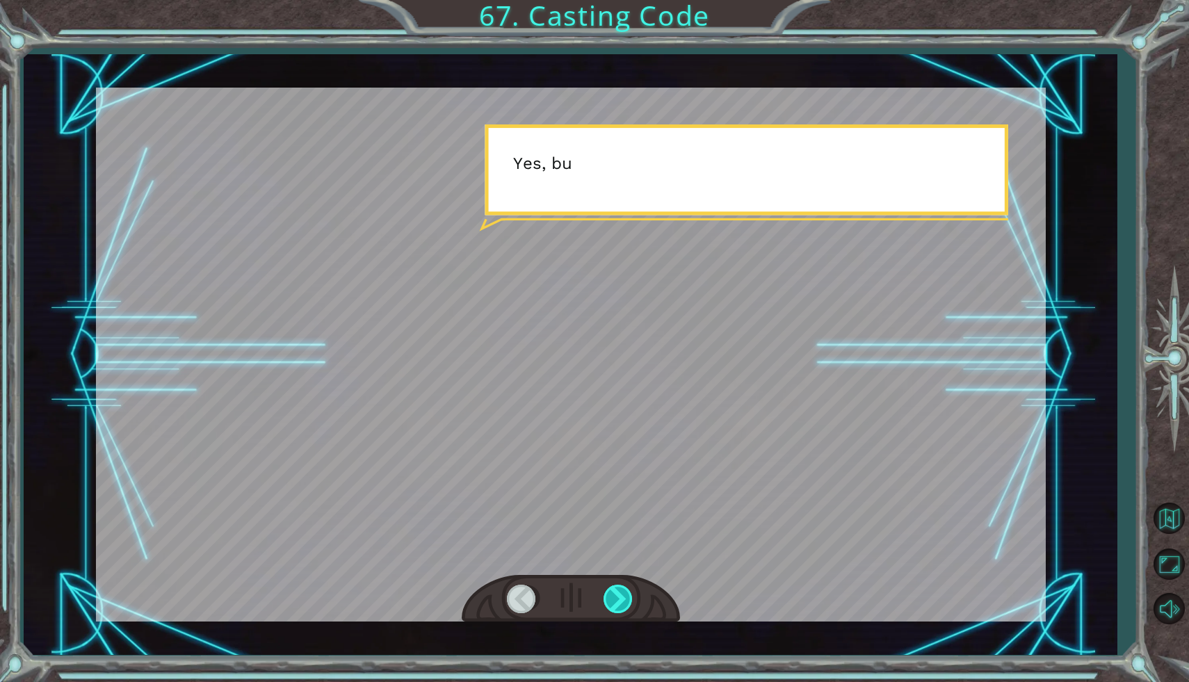
click at [615, 602] on div at bounding box center [618, 599] width 31 height 29
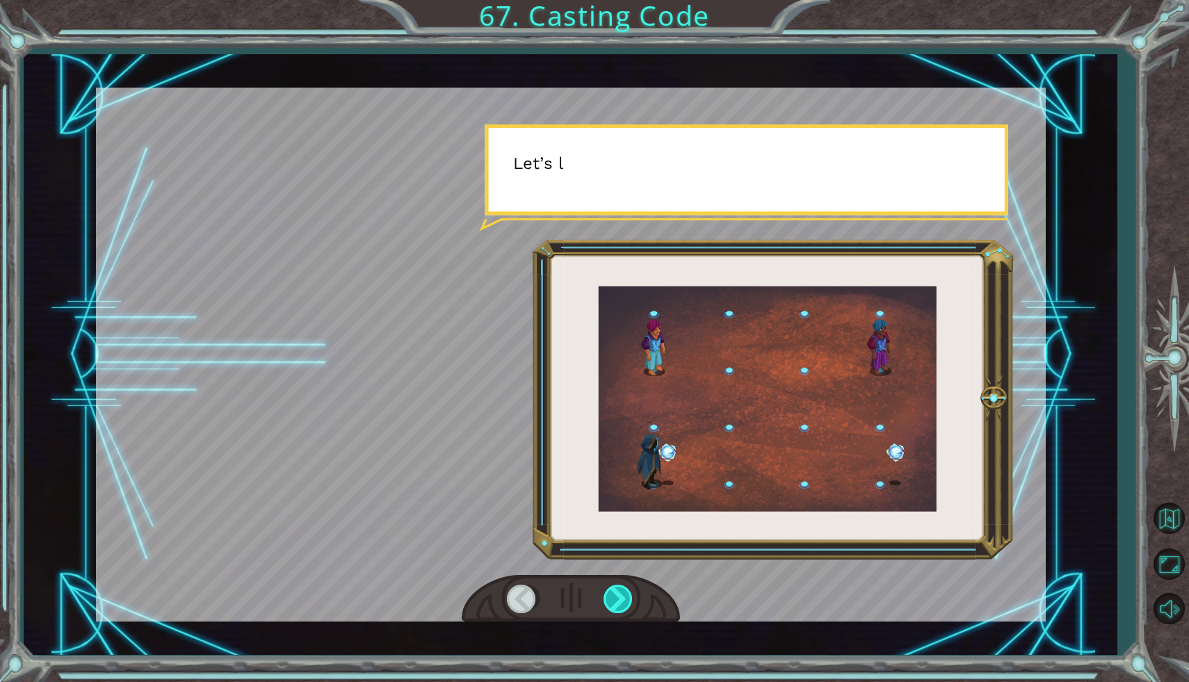
click at [615, 602] on div at bounding box center [618, 599] width 31 height 29
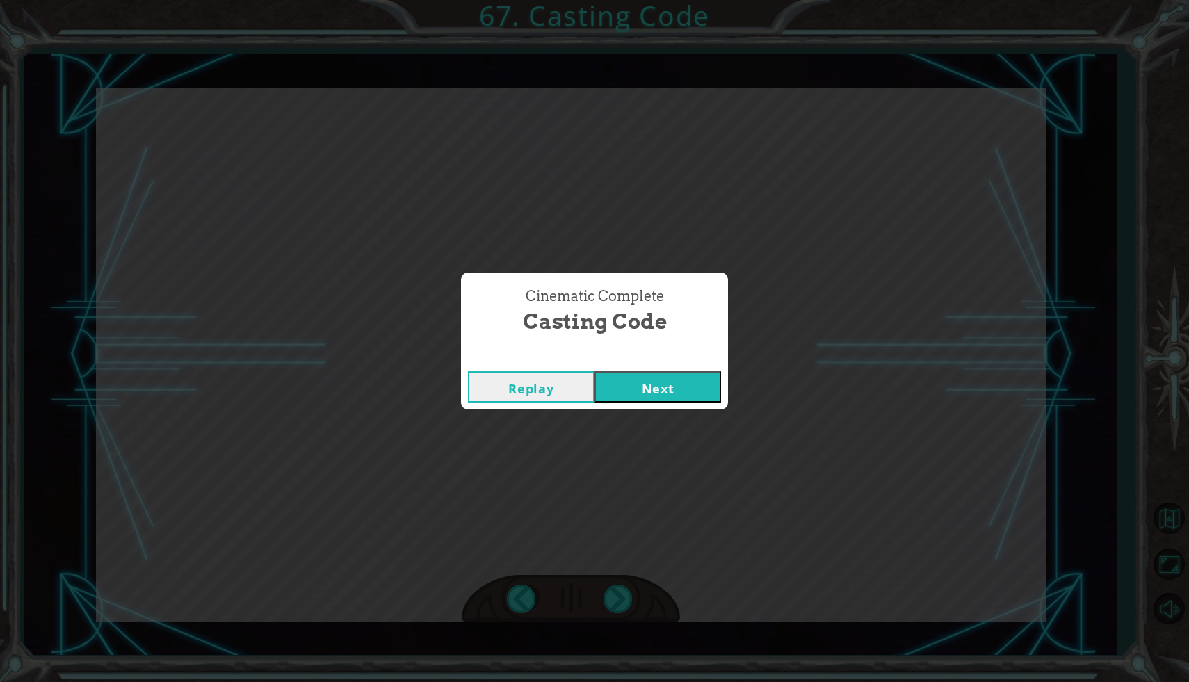
click at [668, 383] on button "Next" at bounding box center [657, 386] width 127 height 31
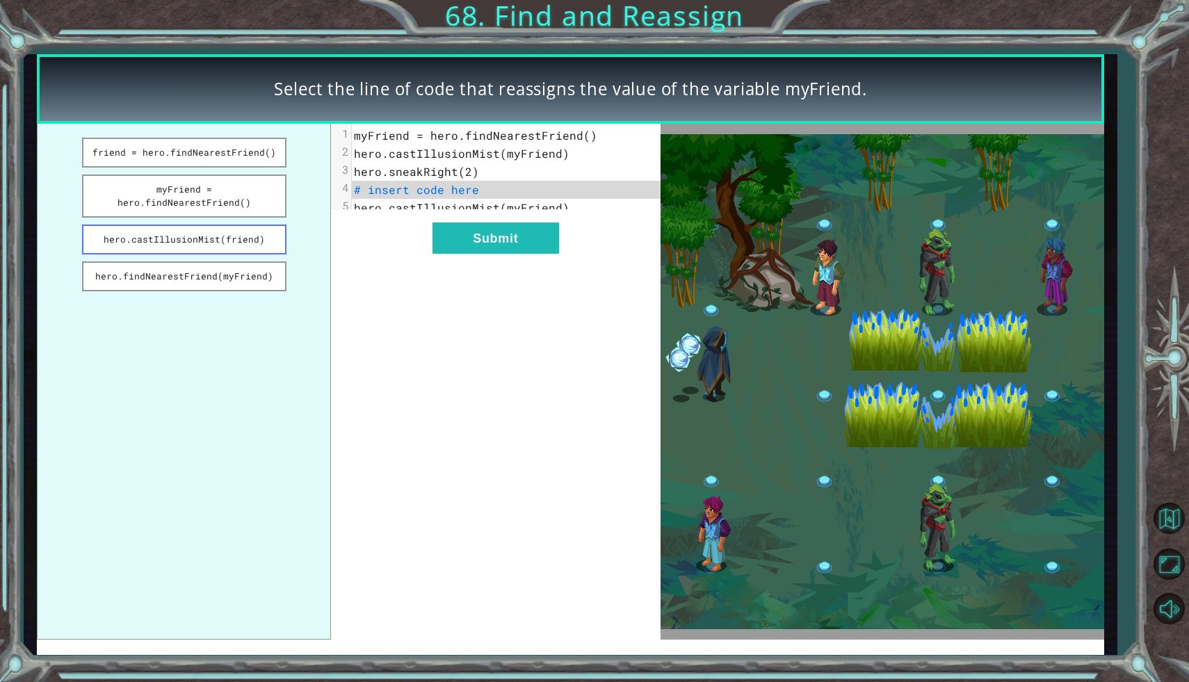
click at [253, 236] on button "hero.castIllusionMist(friend)" at bounding box center [184, 240] width 204 height 30
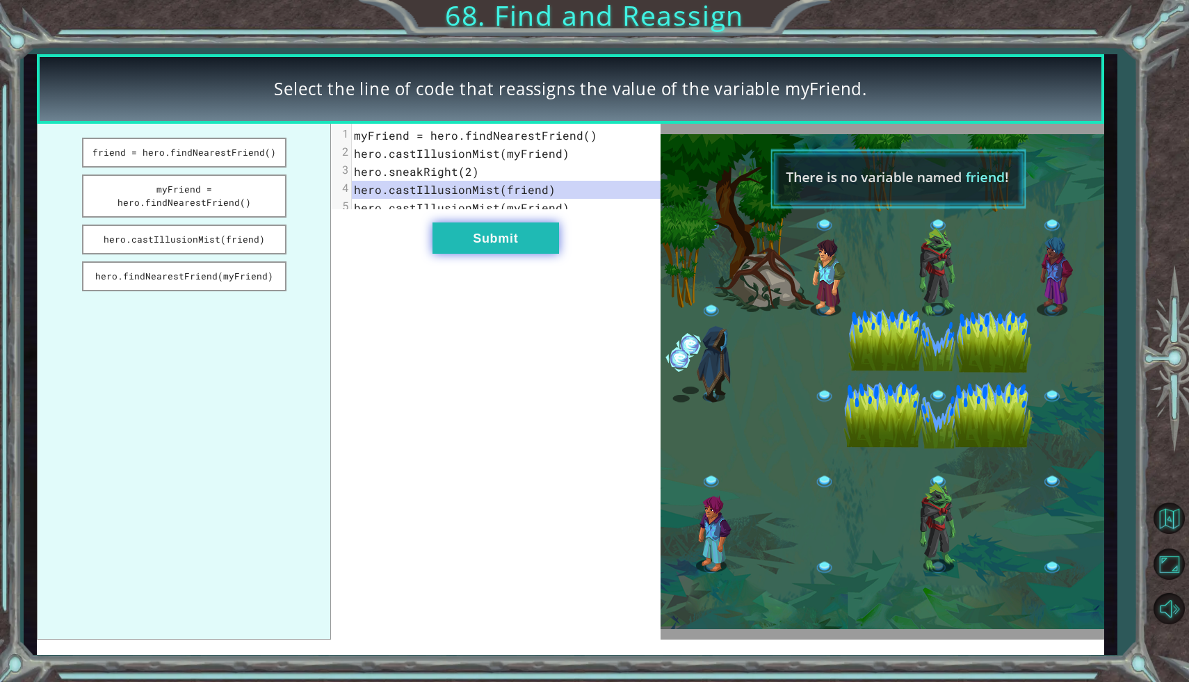
click at [460, 245] on button "Submit" at bounding box center [495, 237] width 127 height 31
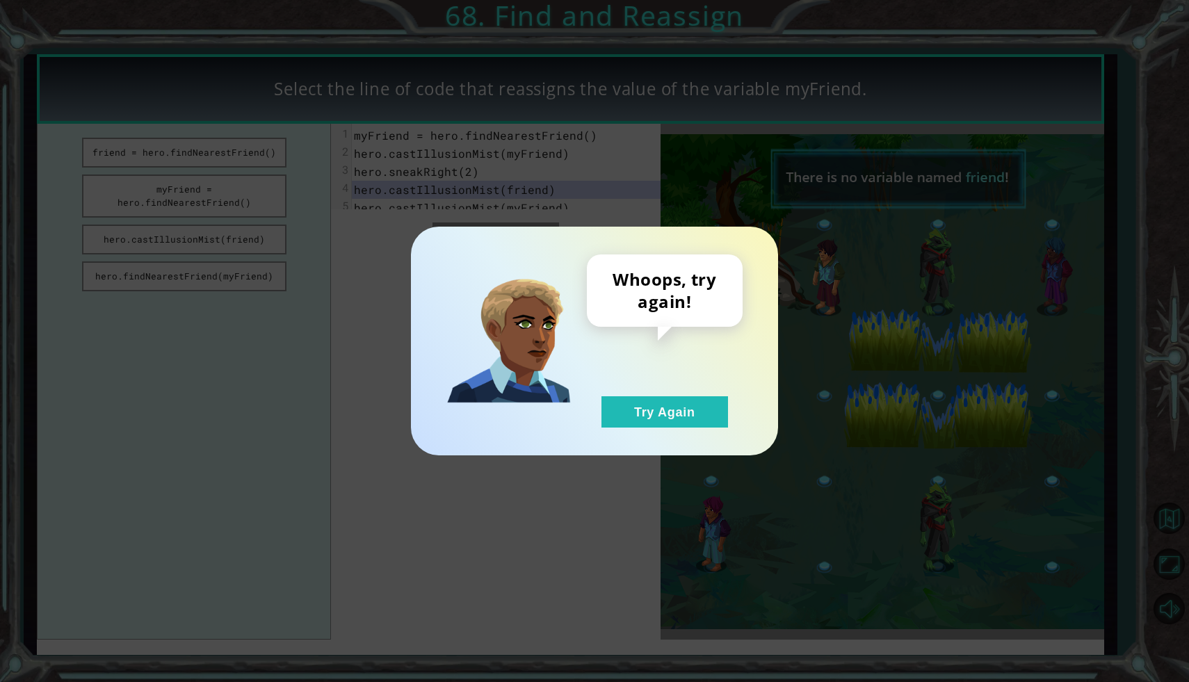
click at [655, 389] on div "Whoops, try again! Try Again" at bounding box center [665, 340] width 156 height 173
click at [665, 407] on button "Try Again" at bounding box center [664, 411] width 127 height 31
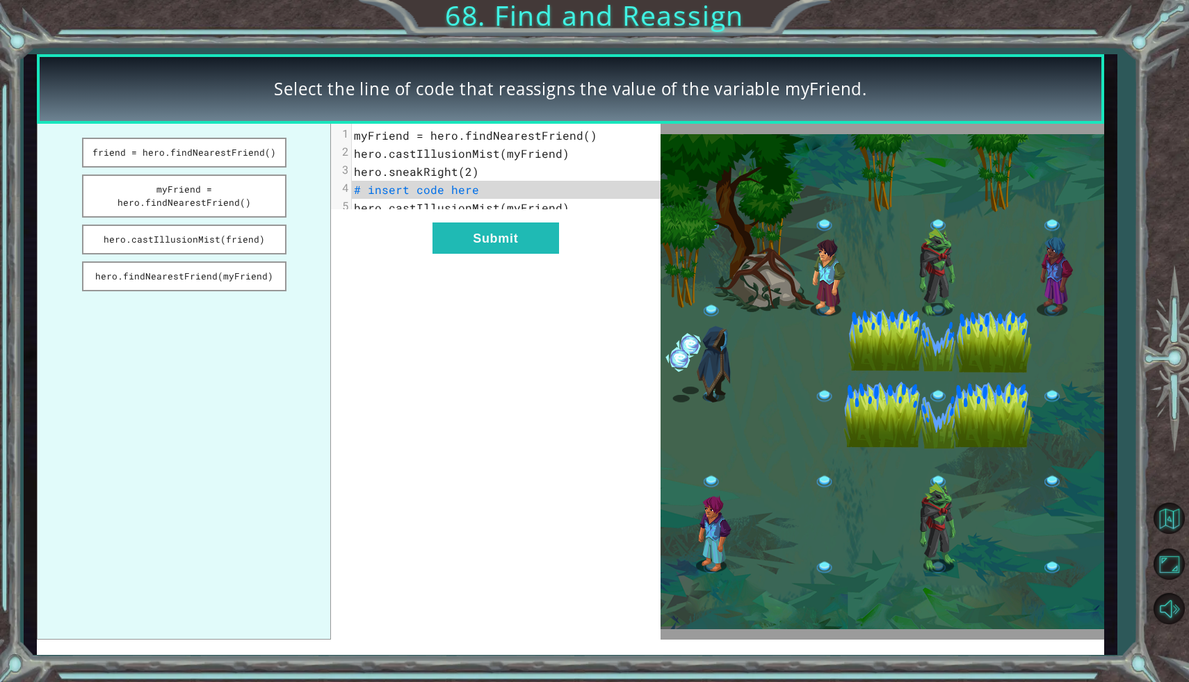
click at [259, 208] on ul "friend = hero.findNearestFriend() myFriend = hero.findNearestFriend() hero.cast…" at bounding box center [184, 382] width 294 height 516
drag, startPoint x: 261, startPoint y: 264, endPoint x: 300, endPoint y: 264, distance: 38.9
click at [262, 266] on button "hero.findNearestFriend(myFriend)" at bounding box center [184, 276] width 204 height 30
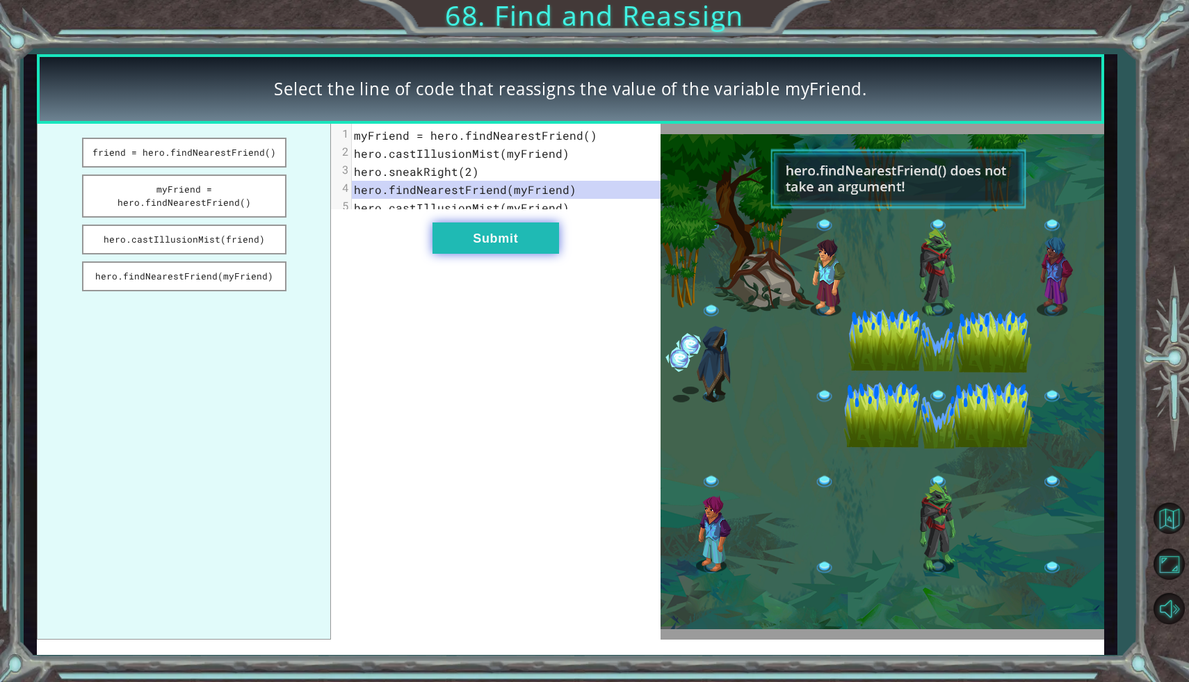
click at [461, 249] on button "Submit" at bounding box center [495, 237] width 127 height 31
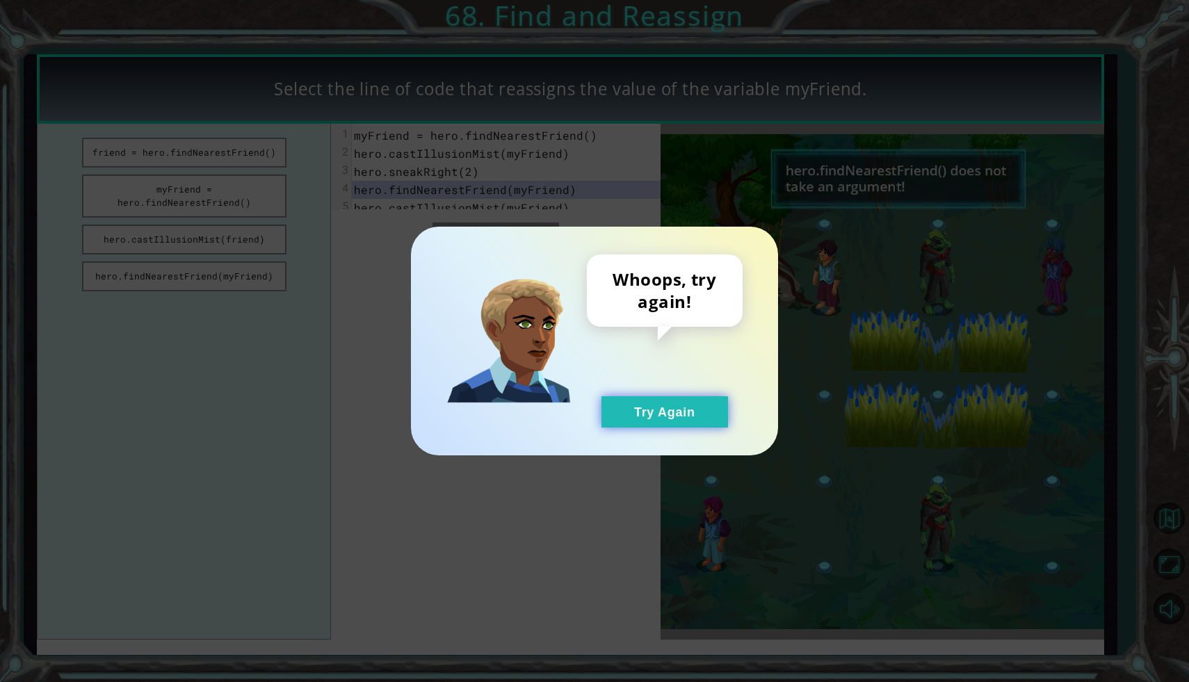
click at [696, 397] on button "Try Again" at bounding box center [664, 411] width 127 height 31
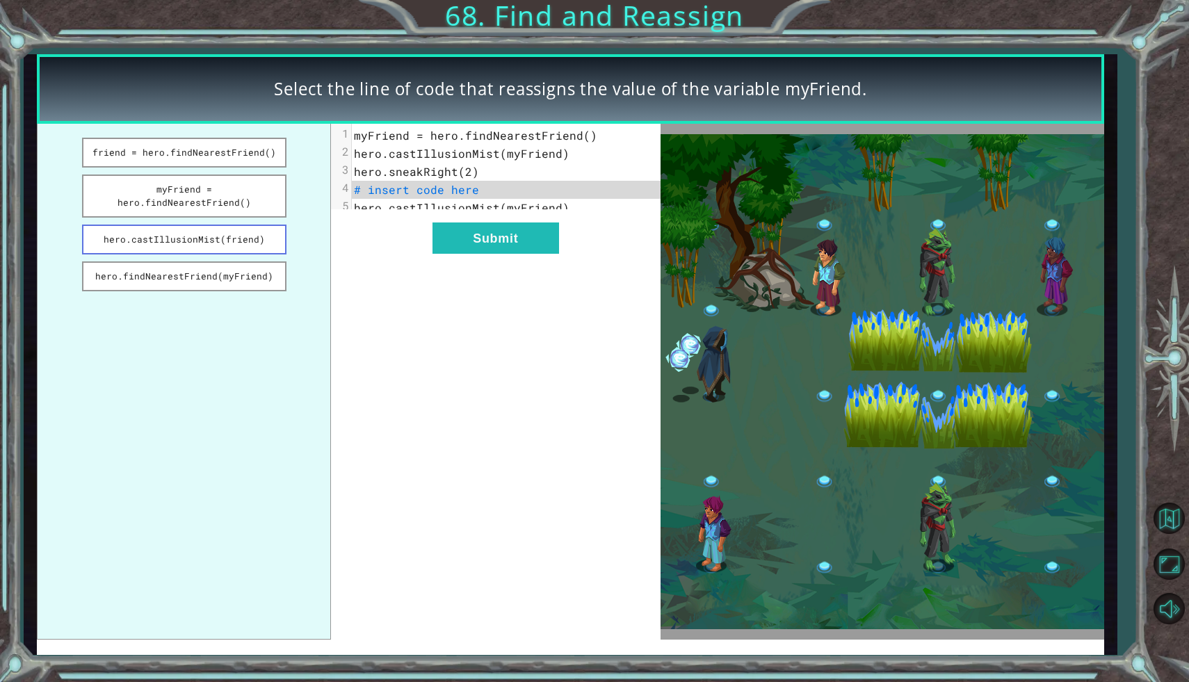
click at [232, 233] on button "hero.castIllusionMist(friend)" at bounding box center [184, 240] width 204 height 30
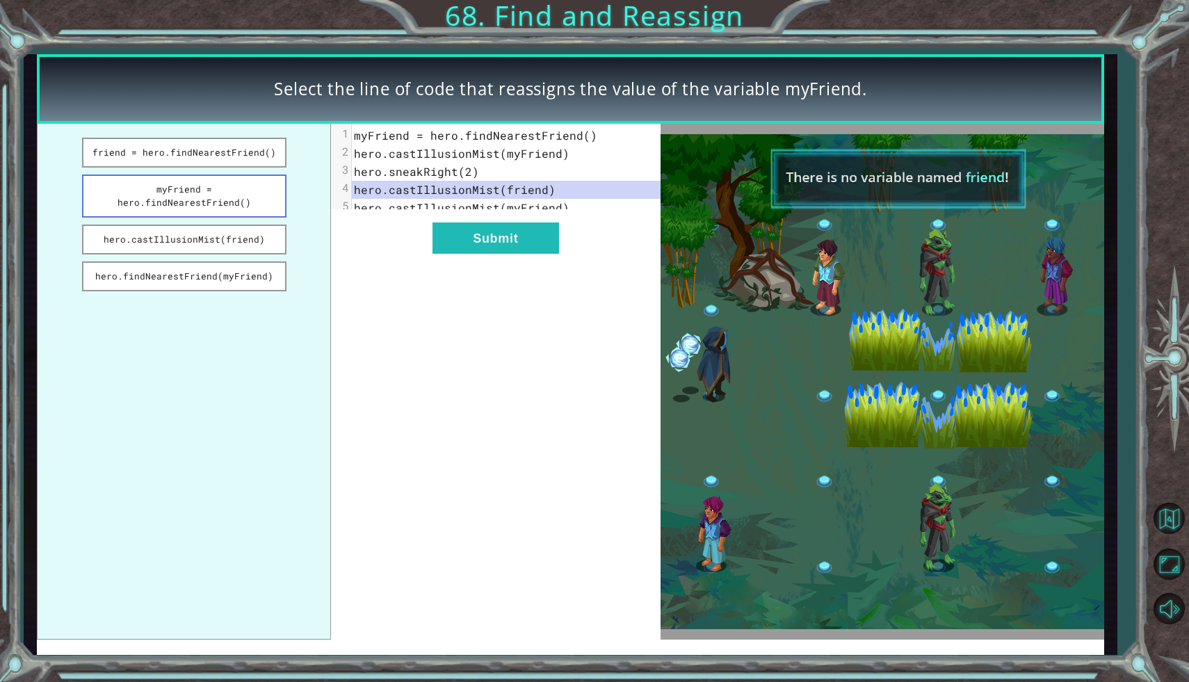
click at [249, 194] on button "myFriend = hero.findNearestFriend()" at bounding box center [184, 196] width 204 height 43
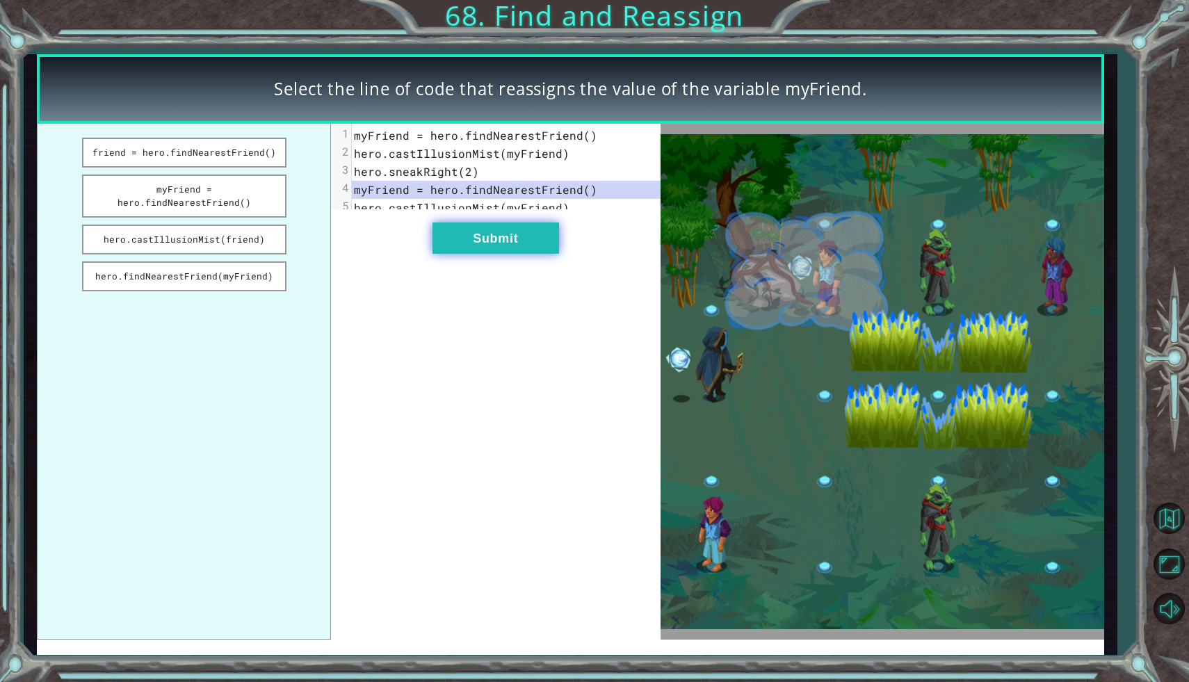
click at [464, 244] on button "Submit" at bounding box center [495, 237] width 127 height 31
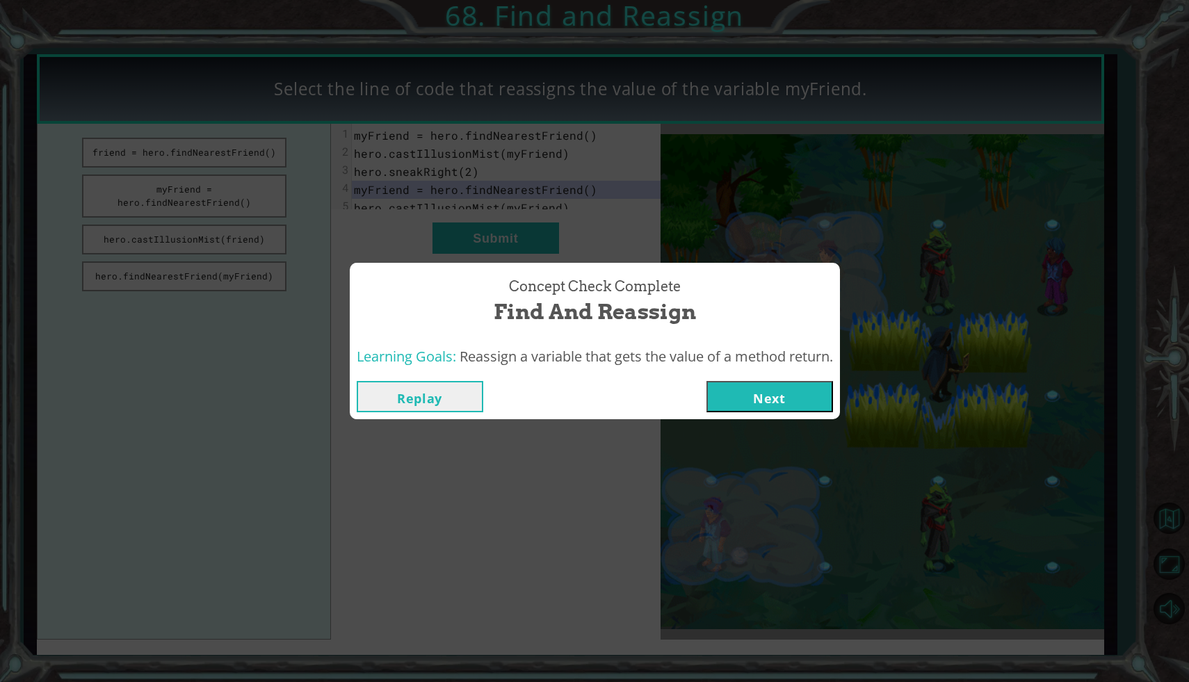
click at [795, 413] on div "Replay Next" at bounding box center [595, 396] width 490 height 45
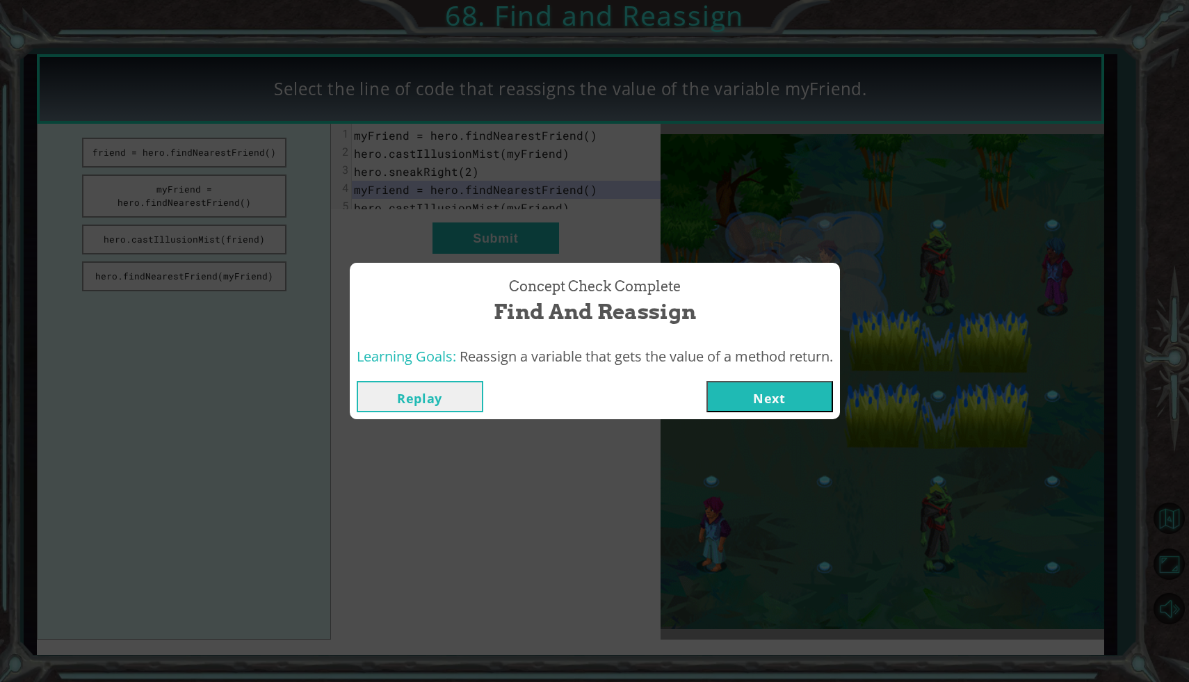
click at [744, 400] on button "Next" at bounding box center [769, 396] width 127 height 31
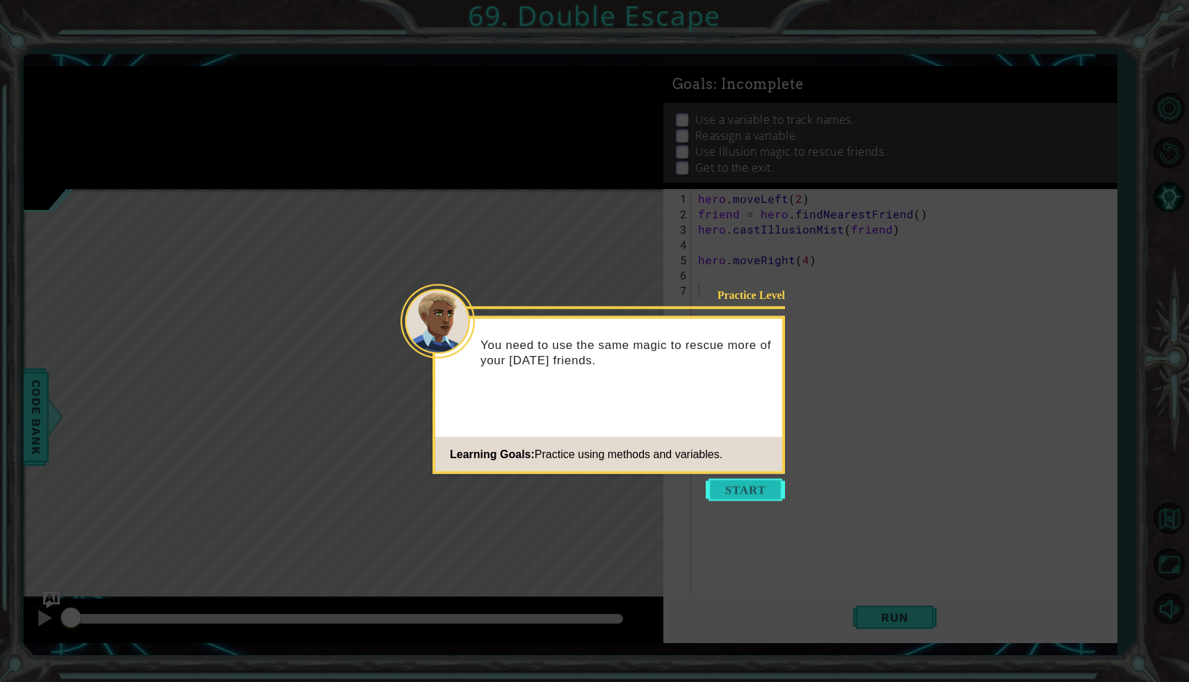
click at [744, 488] on button "Start" at bounding box center [745, 490] width 79 height 22
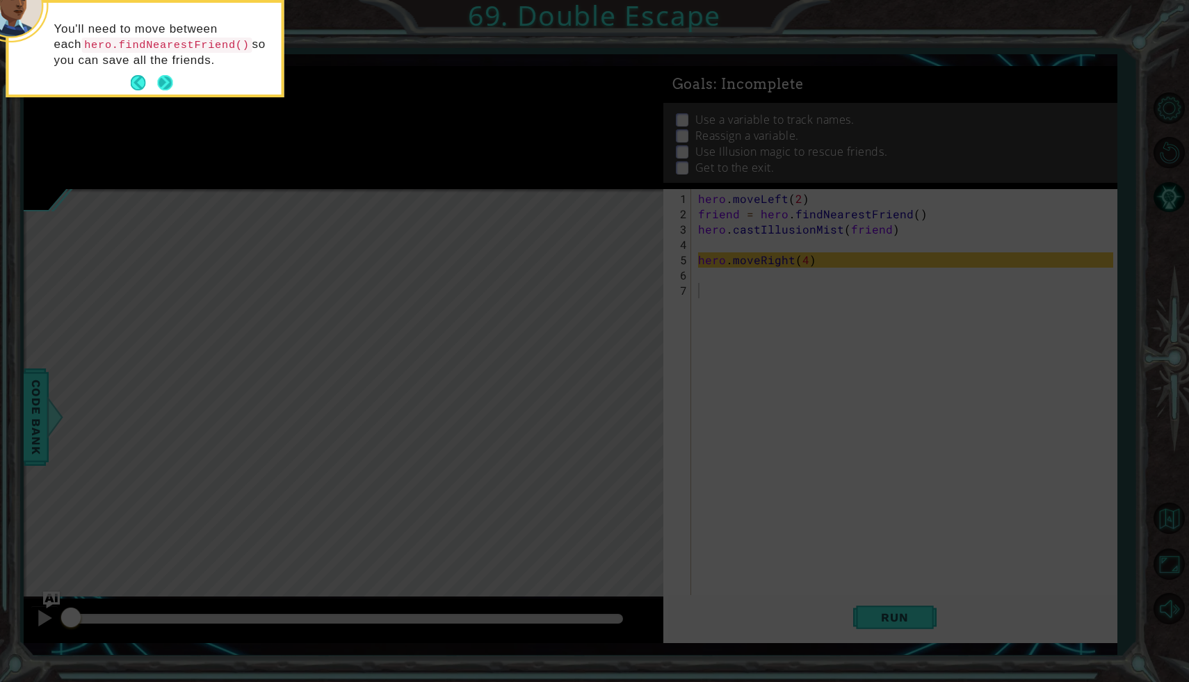
click at [168, 85] on button "Next" at bounding box center [165, 82] width 15 height 15
